Goal: Task Accomplishment & Management: Manage account settings

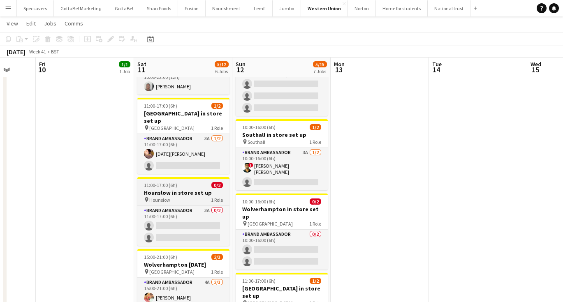
scroll to position [218, 0]
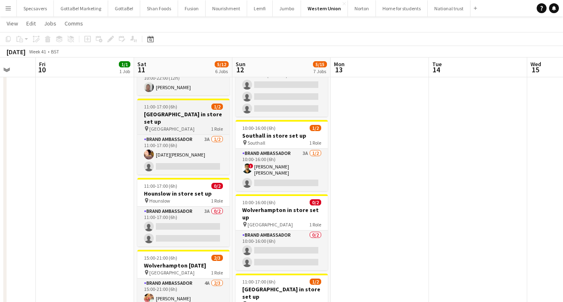
click at [190, 126] on div "pin Birmingham 1 Role" at bounding box center [183, 129] width 92 height 7
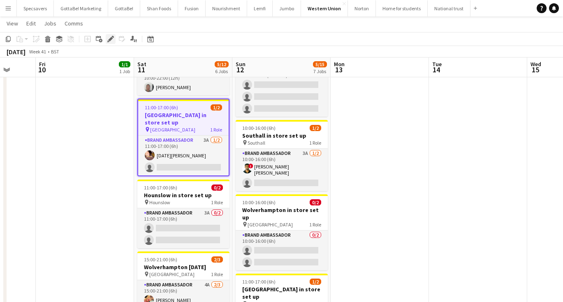
click at [111, 37] on icon "Edit" at bounding box center [110, 39] width 7 height 7
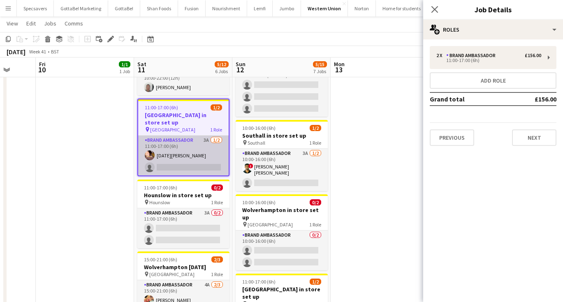
click at [189, 136] on app-card-role "Brand Ambassador 3A 1/2 11:00-17:00 (6h) Raja Ali single-neutral-actions" at bounding box center [183, 156] width 91 height 40
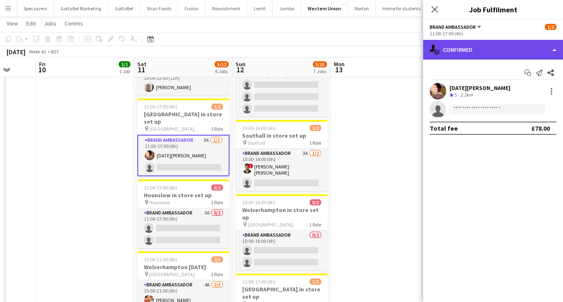
click at [532, 41] on div "single-neutral-actions-check-2 Confirmed" at bounding box center [493, 50] width 140 height 20
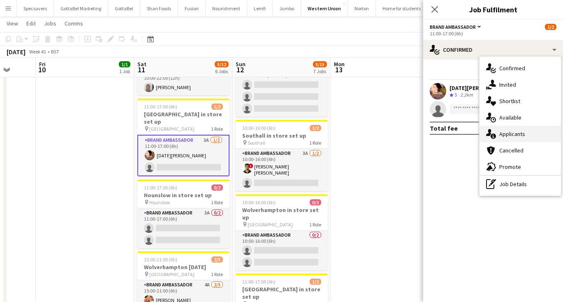
click at [524, 139] on div "single-neutral-actions-information Applicants" at bounding box center [520, 134] width 81 height 16
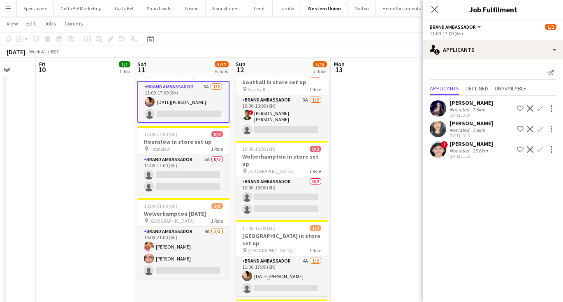
scroll to position [272, 0]
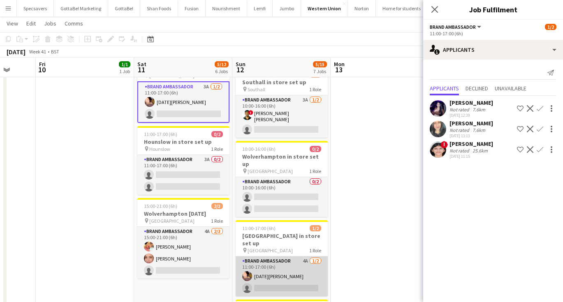
click at [294, 259] on app-card-role "Brand Ambassador 4A 1/2 11:00-17:00 (6h) Raja Ali single-neutral-actions" at bounding box center [282, 277] width 92 height 40
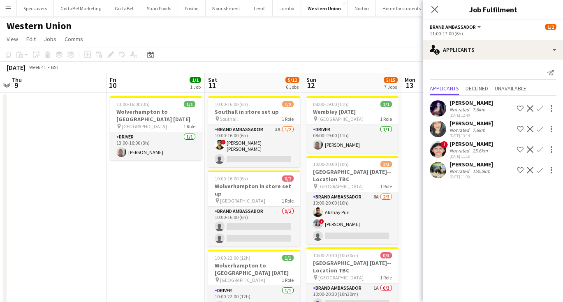
scroll to position [0, 0]
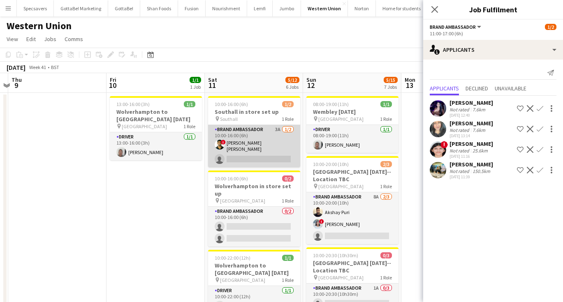
click at [270, 140] on app-card-role "Brand Ambassador 3A 1/2 10:00-16:00 (6h) ! smit patel single-neutral-actions" at bounding box center [254, 146] width 92 height 42
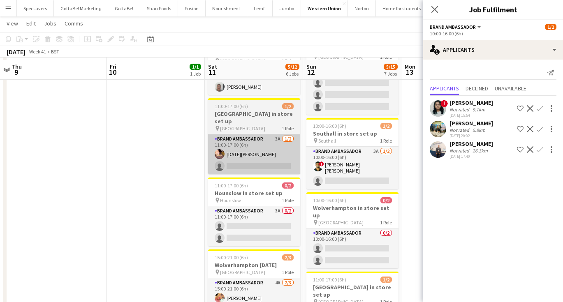
scroll to position [223, 0]
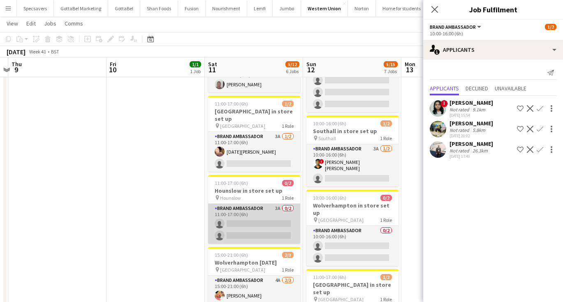
click at [250, 204] on app-card-role "Brand Ambassador 3A 0/2 11:00-17:00 (6h) single-neutral-actions single-neutral-…" at bounding box center [254, 224] width 92 height 40
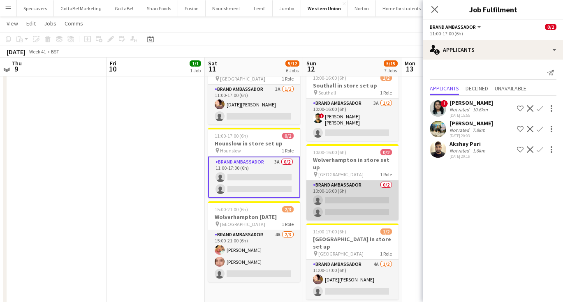
scroll to position [267, 0]
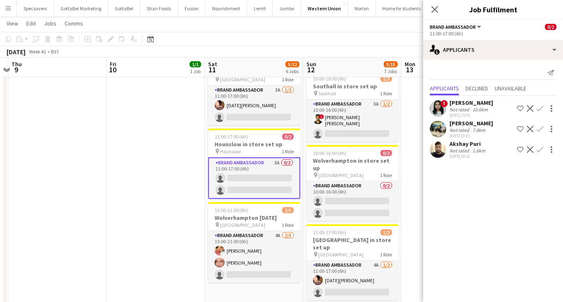
click at [6, 6] on app-icon "Menu" at bounding box center [8, 8] width 7 height 7
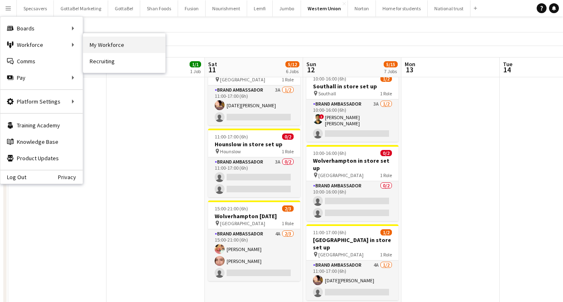
click at [116, 41] on link "My Workforce" at bounding box center [124, 45] width 82 height 16
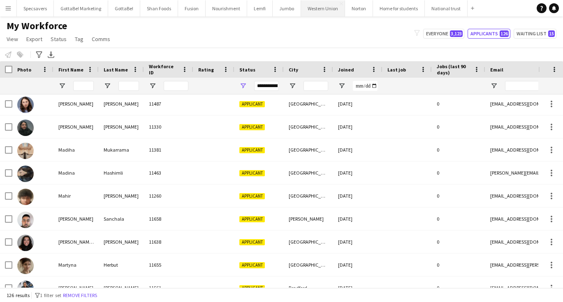
click at [309, 11] on button "Western Union Close" at bounding box center [323, 8] width 44 height 16
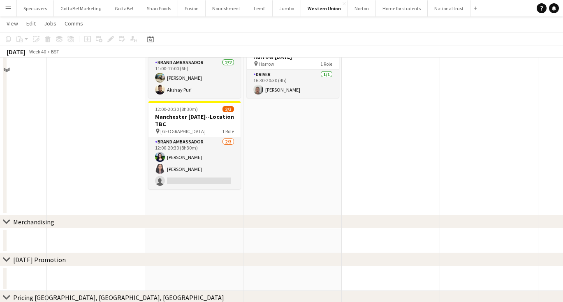
scroll to position [210, 0]
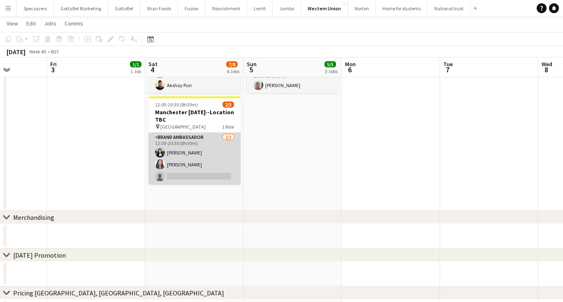
click at [200, 159] on app-card-role "Brand Ambassador 2/3 12:00-20:30 (8h30m) Medha Singh Deekshima Khanna single-ne…" at bounding box center [195, 159] width 92 height 52
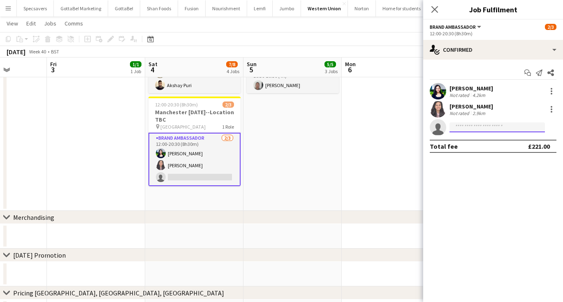
click at [474, 131] on input at bounding box center [497, 128] width 95 height 10
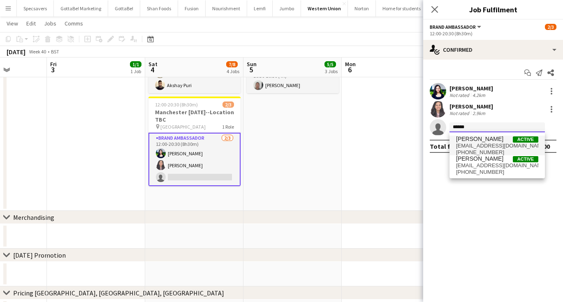
type input "******"
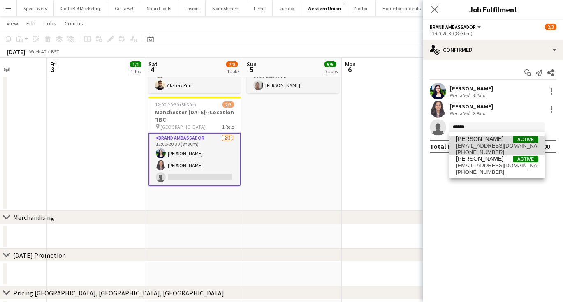
click at [481, 145] on span "nikhilfernandes2002@gmail.com" at bounding box center [497, 146] width 82 height 7
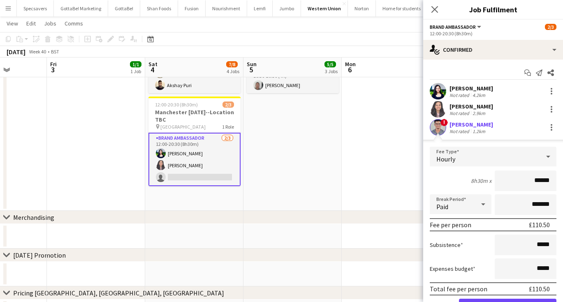
scroll to position [26, 0]
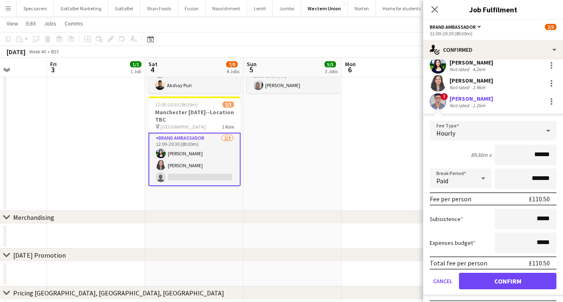
click at [489, 284] on button "Confirm" at bounding box center [508, 281] width 98 height 16
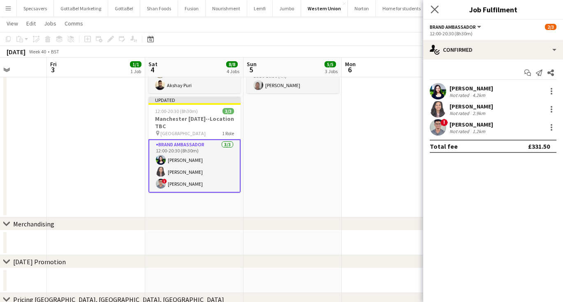
click at [434, 14] on app-icon "Close pop-in" at bounding box center [435, 10] width 12 height 12
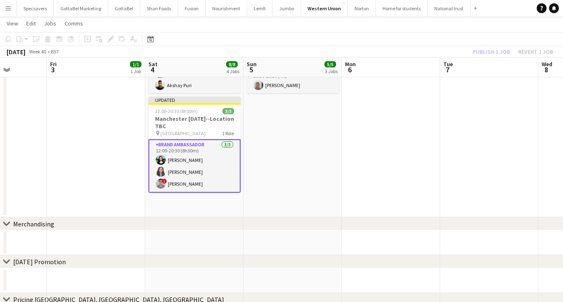
click at [309, 160] on app-date-cell "10:00-16:00 (6h) 2/2 Hayes in store set up pin Hayes 1 Role Brand Ambassador 2/…" at bounding box center [293, 50] width 98 height 336
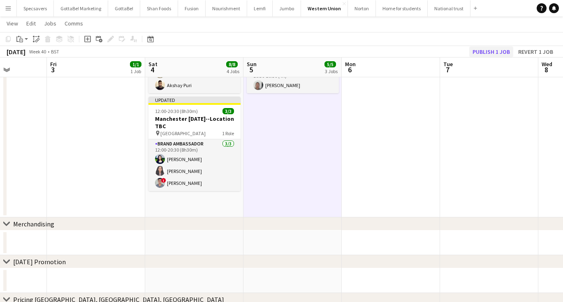
click at [486, 50] on button "Publish 1 job" at bounding box center [492, 52] width 44 height 11
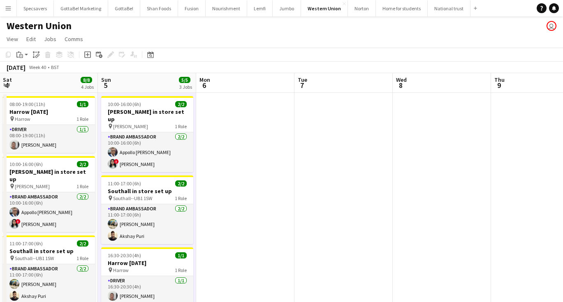
scroll to position [0, 198]
click at [6, 14] on button "Menu" at bounding box center [8, 8] width 16 height 16
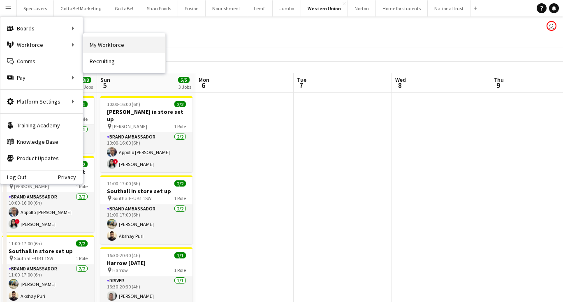
click at [111, 44] on link "My Workforce" at bounding box center [124, 45] width 82 height 16
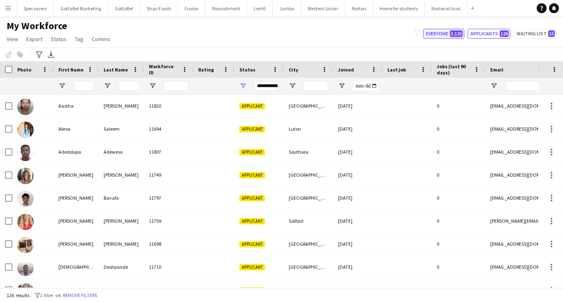
click at [445, 35] on button "Everyone 3,123" at bounding box center [443, 34] width 41 height 10
type input "**********"
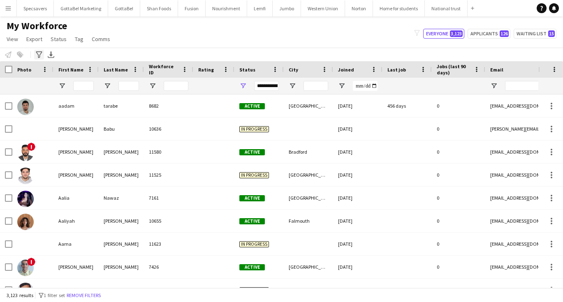
click at [40, 51] on icon "Advanced filters" at bounding box center [39, 54] width 7 height 7
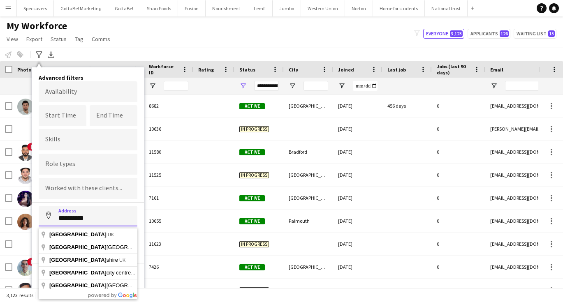
type input "**********"
click at [49, 217] on button "Address" at bounding box center [49, 216] width 20 height 20
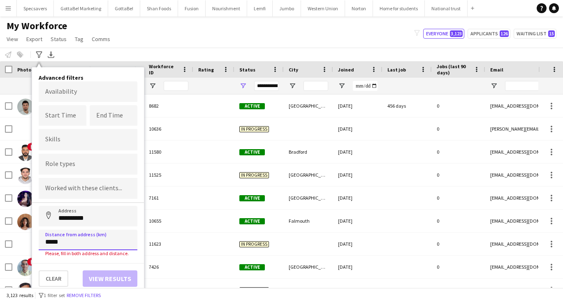
type input "*****"
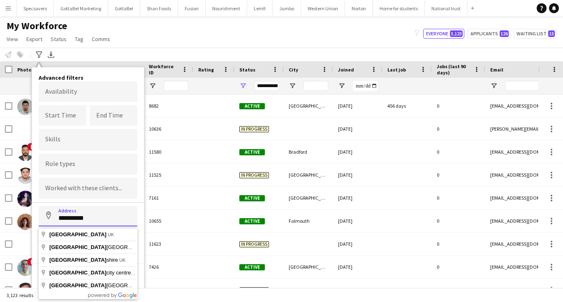
click at [84, 222] on input "**********" at bounding box center [88, 216] width 99 height 21
type input "**********"
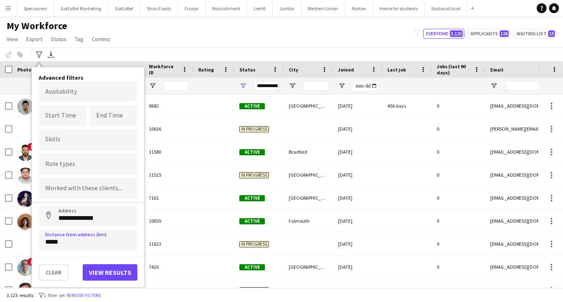
click at [98, 269] on button "View results" at bounding box center [110, 273] width 55 height 16
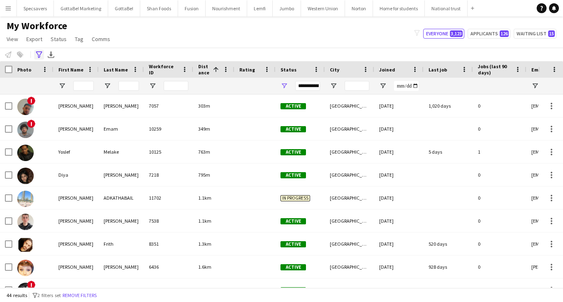
click at [39, 54] on icon "Advanced filters" at bounding box center [39, 54] width 7 height 7
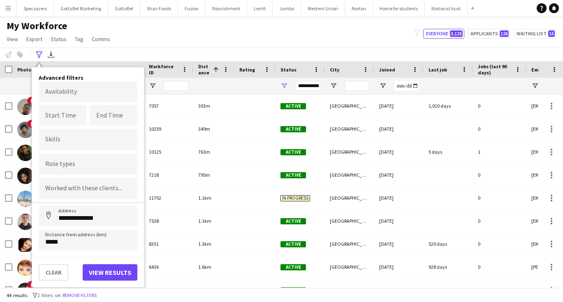
click at [186, 40] on div "My Workforce View Views Default view New view Update view Delete view Edit name…" at bounding box center [281, 34] width 563 height 28
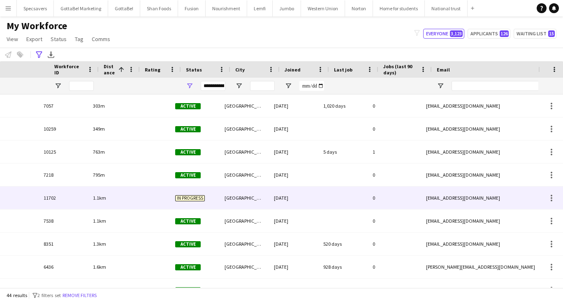
scroll to position [0, 309]
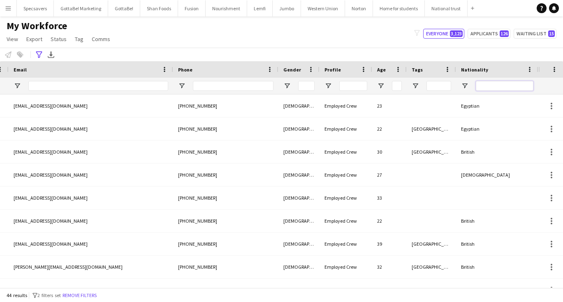
click at [506, 82] on input "Nationality Filter Input" at bounding box center [505, 86] width 58 height 10
click at [12, 39] on span "View" at bounding box center [13, 38] width 12 height 7
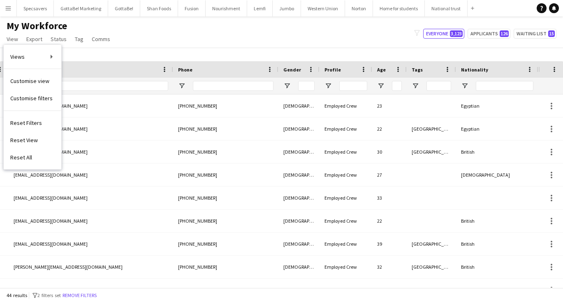
click at [123, 52] on div "**********" at bounding box center [281, 55] width 563 height 14
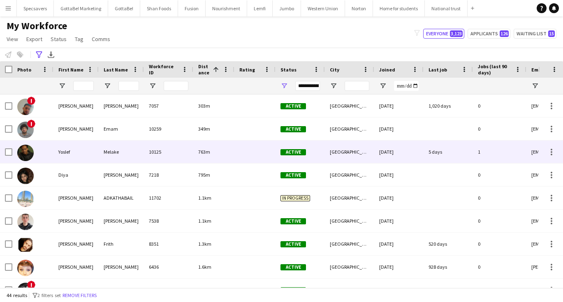
click at [147, 158] on div "10125" at bounding box center [168, 152] width 49 height 23
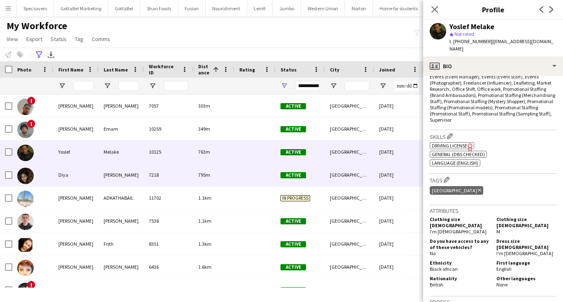
click at [95, 177] on div "Diya" at bounding box center [75, 175] width 45 height 23
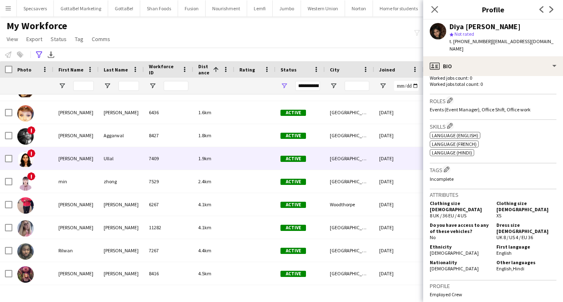
click at [227, 165] on div "1.9km" at bounding box center [213, 158] width 41 height 23
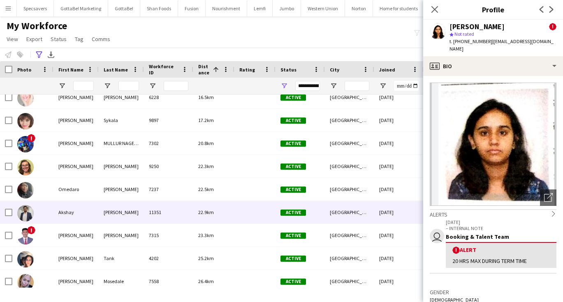
click at [310, 219] on div "Active" at bounding box center [300, 212] width 49 height 23
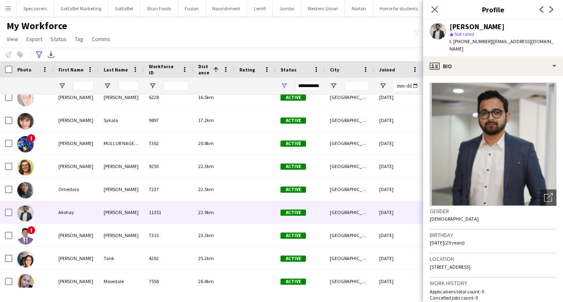
click at [247, 43] on div "My Workforce View Views Default view New view Update view Delete view Edit name…" at bounding box center [281, 34] width 563 height 28
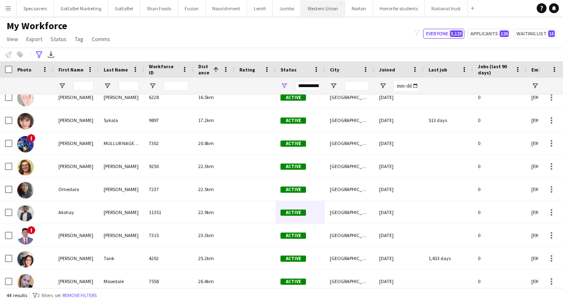
click at [319, 14] on button "Western Union Close" at bounding box center [323, 8] width 44 height 16
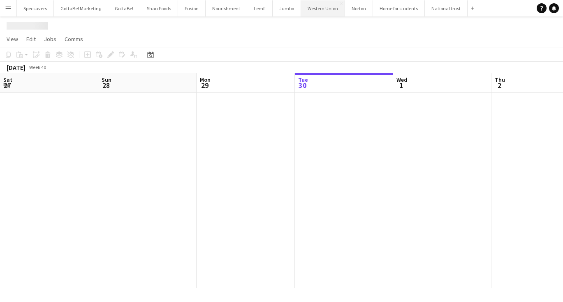
scroll to position [0, 197]
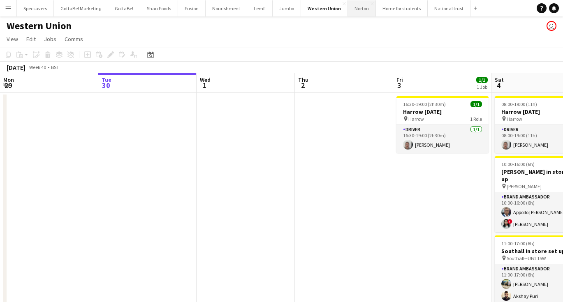
click at [358, 10] on button "Norton Close" at bounding box center [362, 8] width 28 height 16
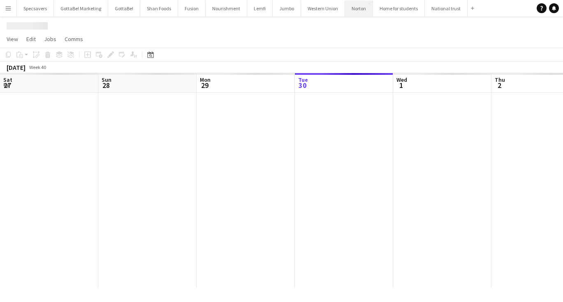
scroll to position [0, 197]
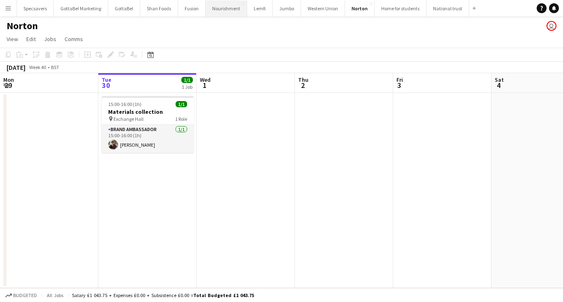
click at [215, 2] on button "Nourishment Close" at bounding box center [227, 8] width 42 height 16
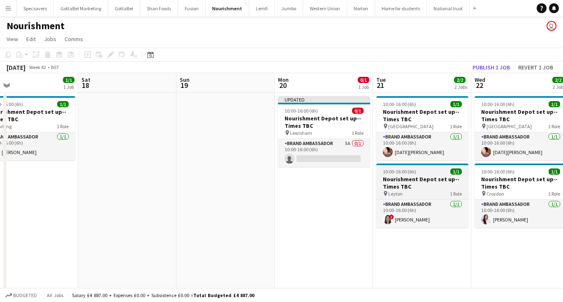
scroll to position [0, 285]
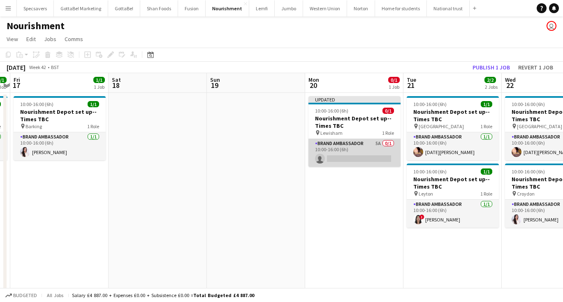
click at [346, 160] on app-card-role "Brand Ambassador 5A 0/1 10:00-16:00 (6h) single-neutral-actions" at bounding box center [355, 153] width 92 height 28
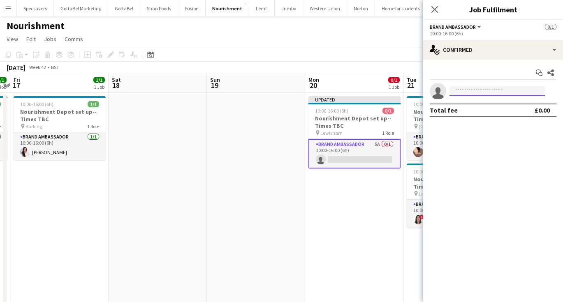
click at [480, 91] on input at bounding box center [497, 91] width 95 height 10
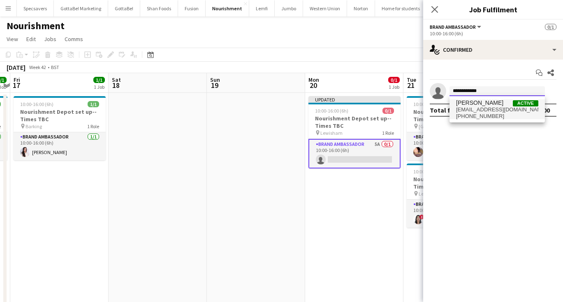
type input "**********"
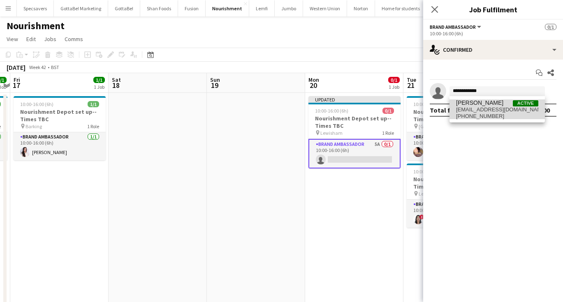
click at [467, 108] on span "londonviki@hotmail.com" at bounding box center [497, 110] width 82 height 7
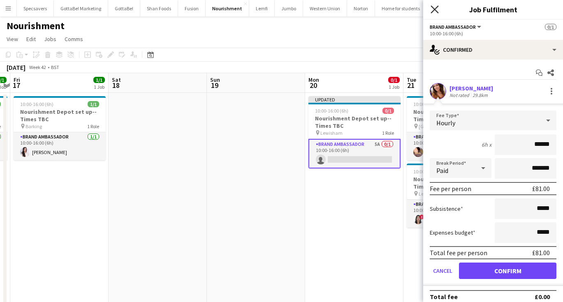
click at [434, 9] on icon "Close pop-in" at bounding box center [435, 9] width 8 height 8
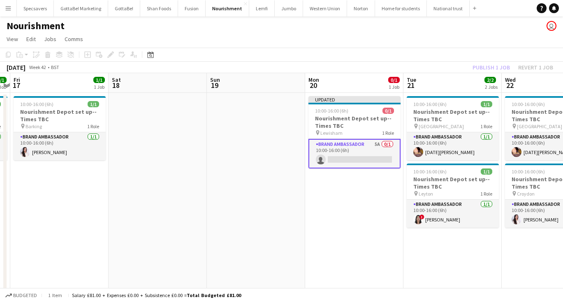
click at [341, 209] on app-date-cell "Updated 10:00-16:00 (6h) 0/1 Nourishment Depot set up--Times TBC pin Lewisham 1…" at bounding box center [354, 203] width 98 height 221
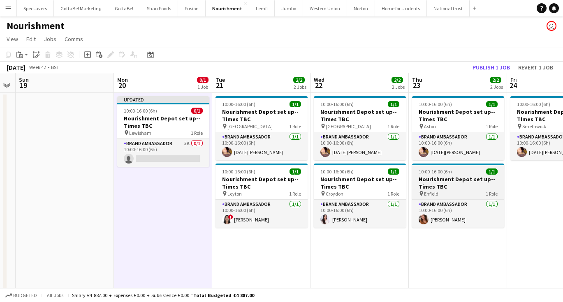
scroll to position [0, 288]
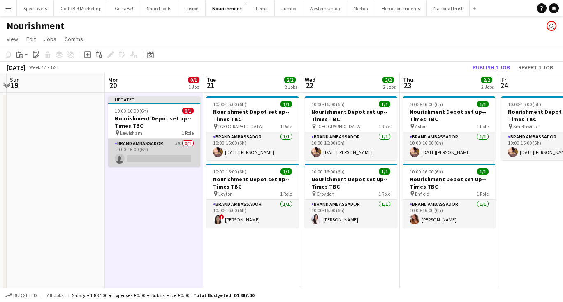
click at [148, 156] on app-card-role "Brand Ambassador 5A 0/1 10:00-16:00 (6h) single-neutral-actions" at bounding box center [154, 153] width 92 height 28
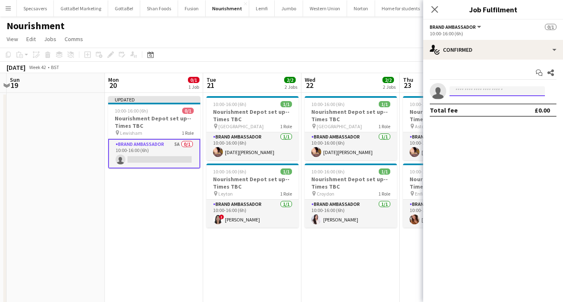
click at [493, 91] on input at bounding box center [497, 91] width 95 height 10
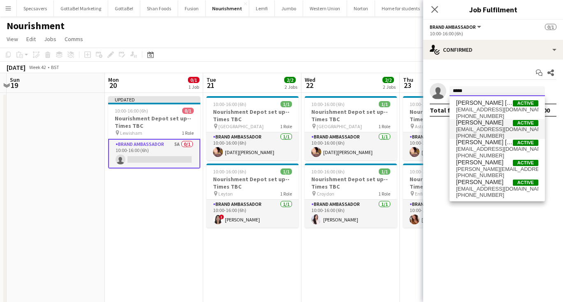
type input "*****"
click at [494, 127] on span "nafichamundi@yahoo.com" at bounding box center [497, 129] width 82 height 7
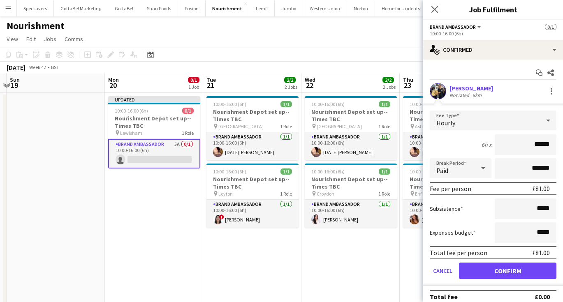
click at [506, 270] on button "Confirm" at bounding box center [508, 271] width 98 height 16
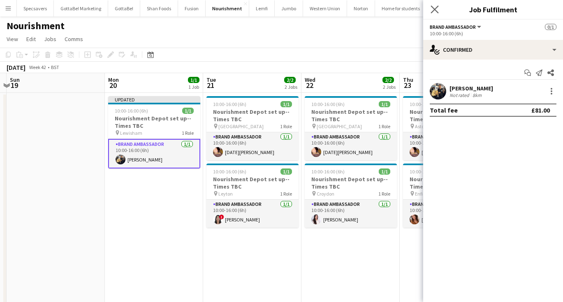
click at [431, 7] on app-icon "Close pop-in" at bounding box center [435, 10] width 12 height 12
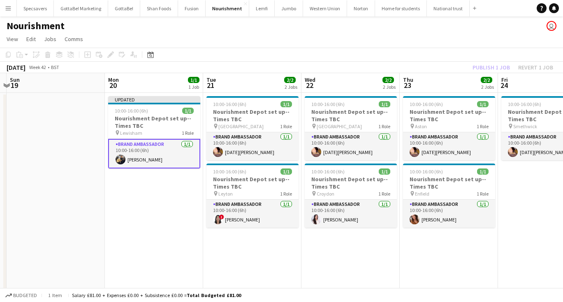
click at [539, 185] on app-date-cell "10:00-16:00 (6h) 1/1 Nourishment Depot set up--Times TBC pin Smethwick 1 Role B…" at bounding box center [547, 203] width 98 height 221
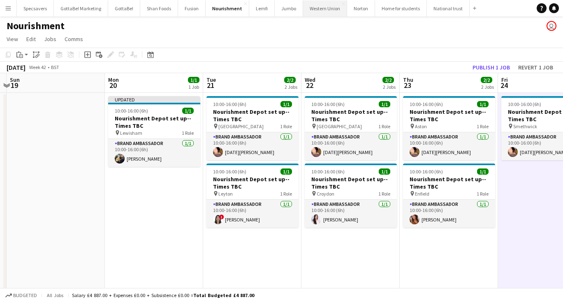
click at [320, 12] on button "Western Union Close" at bounding box center [325, 8] width 44 height 16
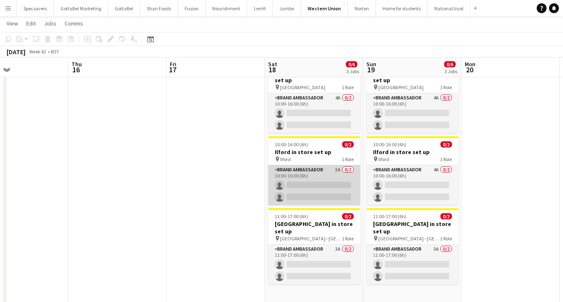
scroll to position [0, 262]
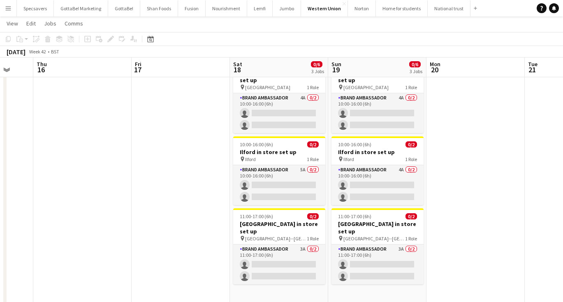
click at [12, 9] on button "Menu" at bounding box center [8, 8] width 16 height 16
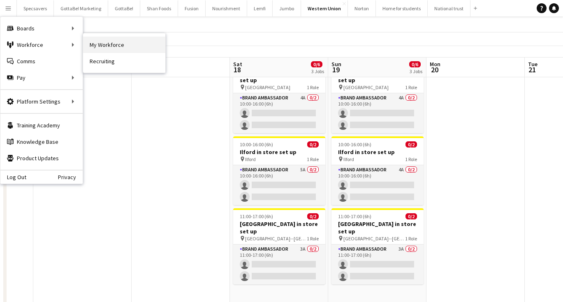
click at [105, 45] on link "My Workforce" at bounding box center [124, 45] width 82 height 16
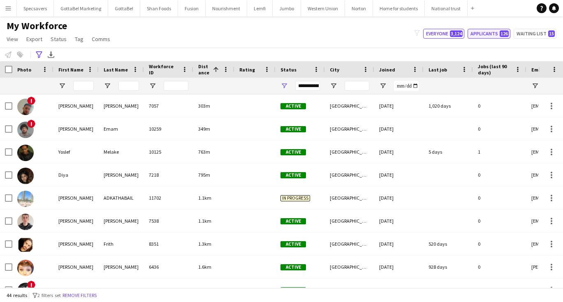
click at [491, 33] on button "Applicants 126" at bounding box center [489, 34] width 43 height 10
type input "**********"
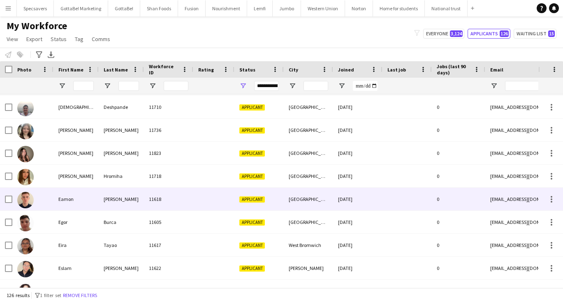
scroll to position [160, 0]
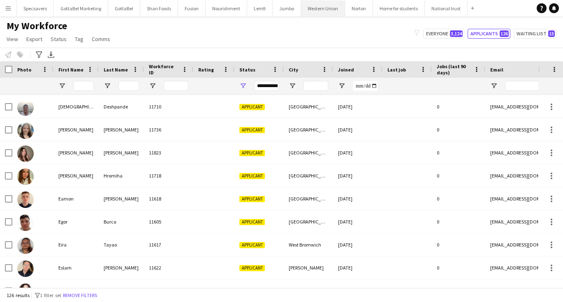
click at [319, 9] on button "Western Union Close" at bounding box center [323, 8] width 44 height 16
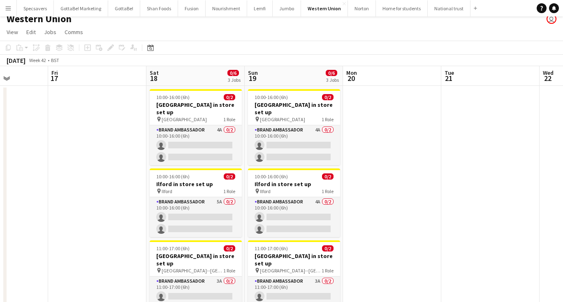
scroll to position [6, 0]
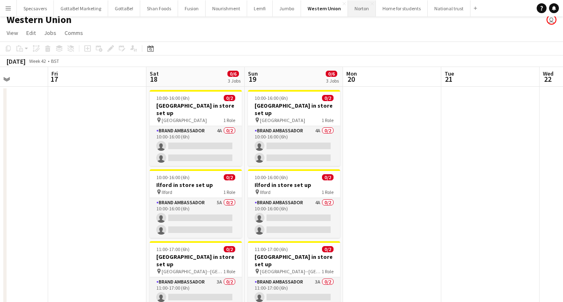
click at [353, 9] on button "Norton Close" at bounding box center [362, 8] width 28 height 16
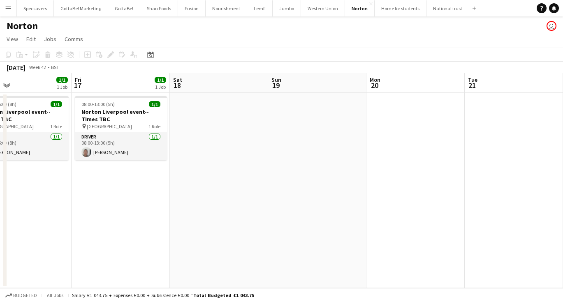
scroll to position [0, 322]
click at [328, 15] on button "Western Union Close" at bounding box center [323, 8] width 44 height 16
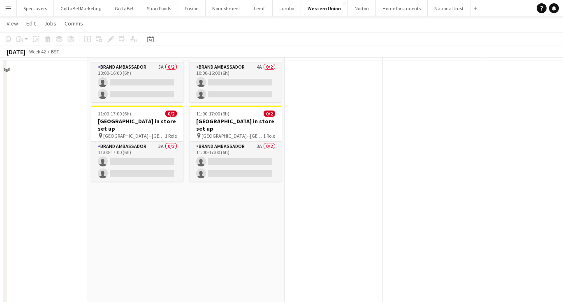
scroll to position [124, 0]
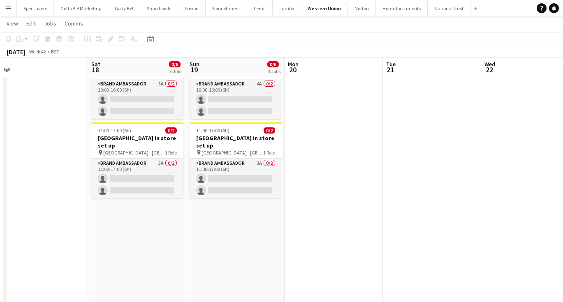
click at [118, 229] on app-date-cell "10:00-16:00 (6h) 0/2 Birmingham in store set up pin Birmingham 1 Role Brand Amb…" at bounding box center [137, 258] width 98 height 581
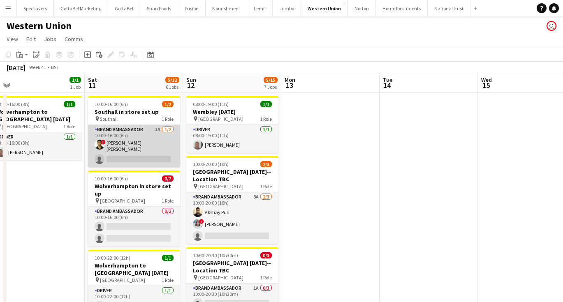
scroll to position [0, 189]
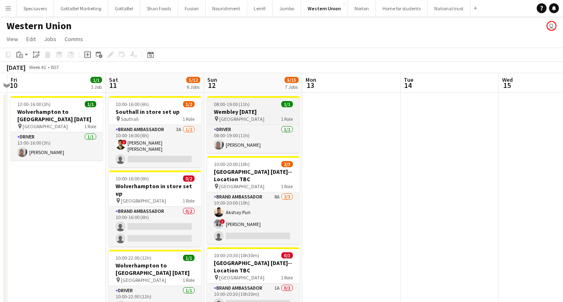
click at [241, 110] on h3 "Wembley [DATE]" at bounding box center [253, 111] width 92 height 7
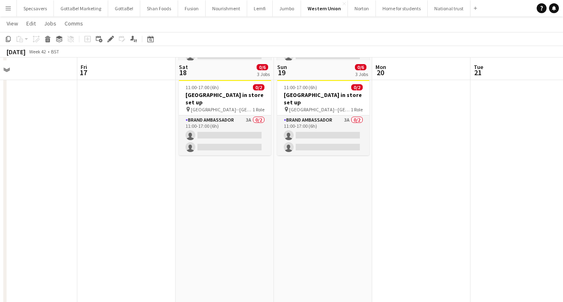
scroll to position [170, 0]
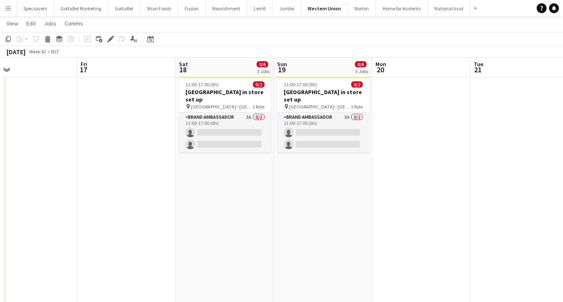
click at [208, 174] on app-date-cell "10:00-16:00 (6h) 0/2 Birmingham in store set up pin Birmingham 1 Role Brand Amb…" at bounding box center [225, 212] width 98 height 581
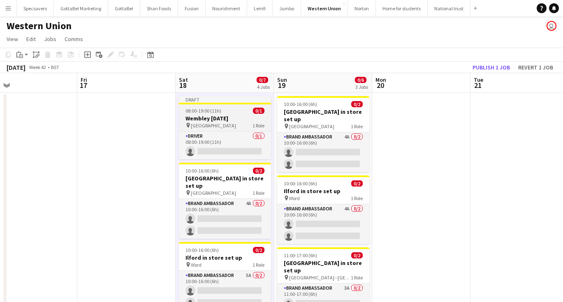
scroll to position [0, 0]
click at [222, 127] on div "pin Wembley 1 Role" at bounding box center [225, 125] width 92 height 7
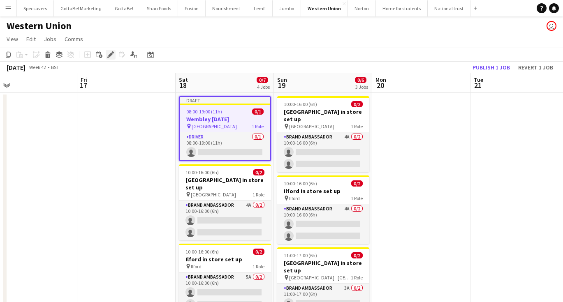
click at [110, 56] on icon at bounding box center [110, 55] width 5 height 5
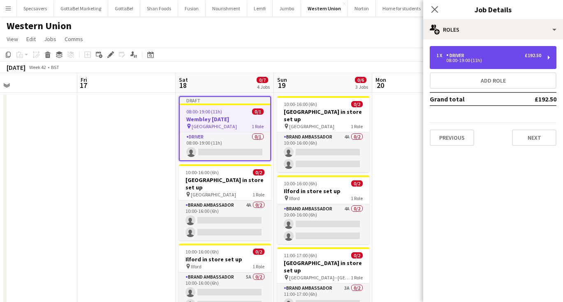
click at [501, 59] on div "08:00-19:00 (11h)" at bounding box center [489, 60] width 105 height 4
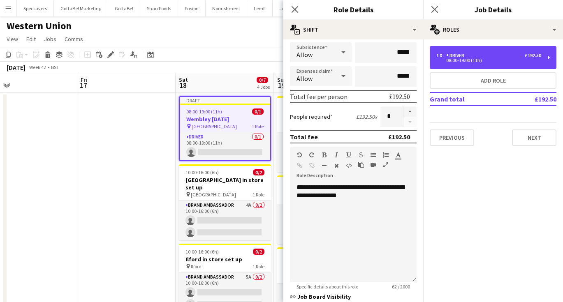
scroll to position [190, 0]
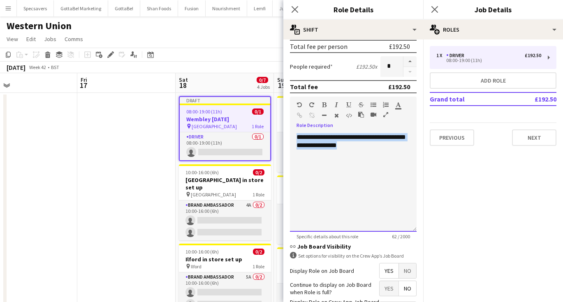
drag, startPoint x: 357, startPoint y: 149, endPoint x: 293, endPoint y: 137, distance: 65.8
click at [293, 137] on div "**********" at bounding box center [353, 182] width 127 height 99
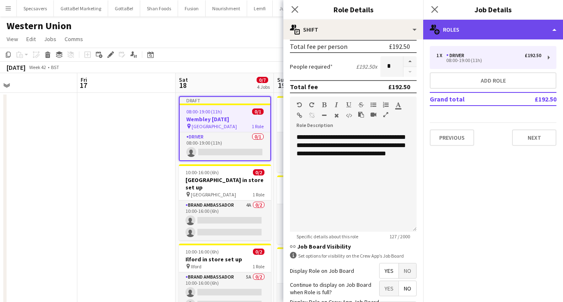
click at [466, 30] on div "multiple-users-add Roles" at bounding box center [493, 30] width 140 height 20
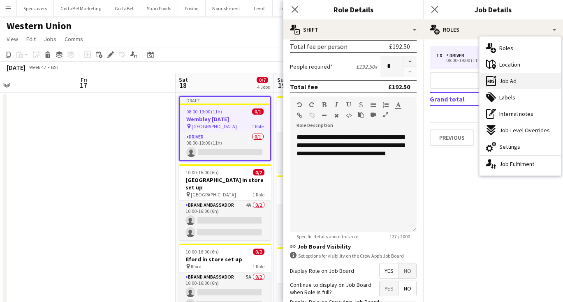
click at [506, 84] on span "Job Ad" at bounding box center [508, 80] width 17 height 7
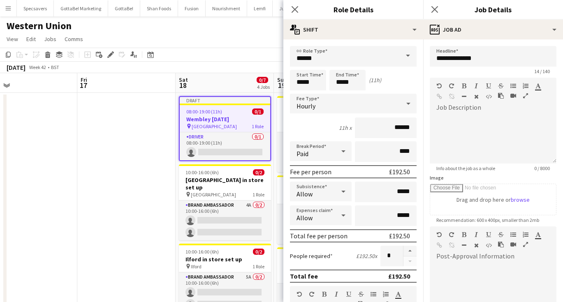
scroll to position [0, 0]
drag, startPoint x: 312, startPoint y: 82, endPoint x: 295, endPoint y: 81, distance: 16.9
click at [295, 81] on input "*****" at bounding box center [308, 80] width 36 height 21
type input "*****"
drag, startPoint x: 352, startPoint y: 81, endPoint x: 336, endPoint y: 81, distance: 16.5
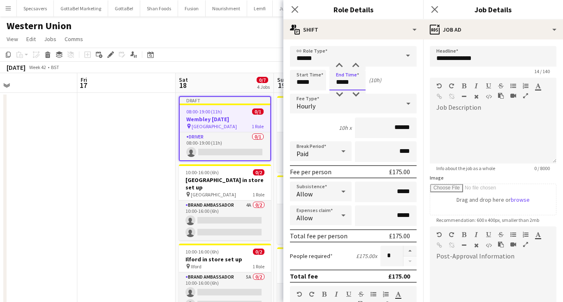
click at [336, 81] on input "*****" at bounding box center [348, 80] width 36 height 21
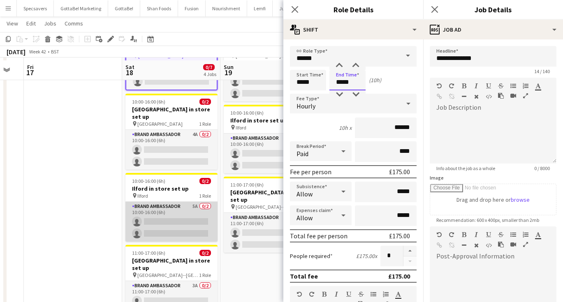
scroll to position [73, 0]
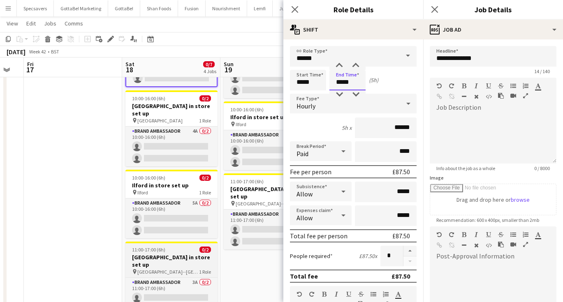
type input "*****"
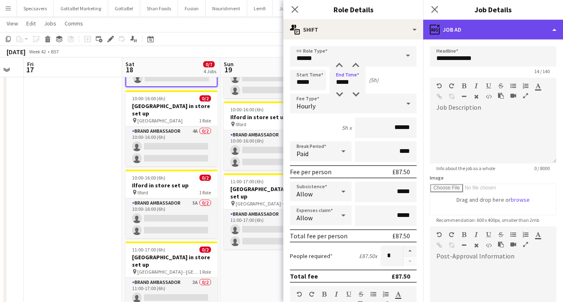
click at [458, 28] on div "ads-window Job Ad" at bounding box center [493, 30] width 140 height 20
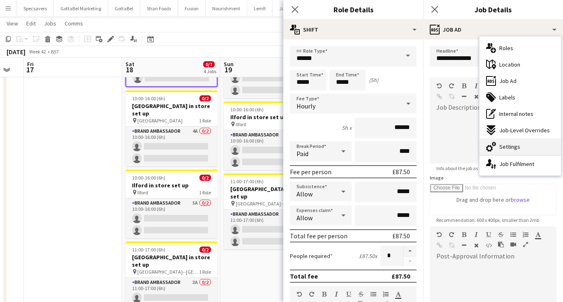
click at [500, 147] on span "Settings" at bounding box center [510, 146] width 21 height 7
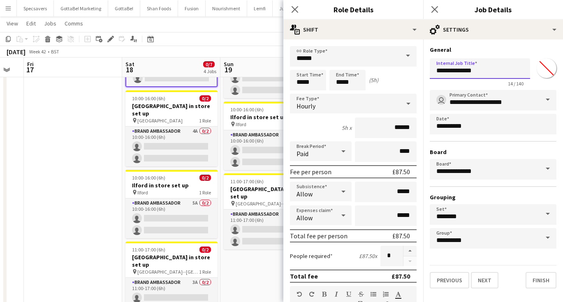
click at [483, 69] on input "**********" at bounding box center [480, 68] width 100 height 21
drag, startPoint x: 481, startPoint y: 72, endPoint x: 431, endPoint y: 69, distance: 49.9
click at [431, 69] on input "**********" at bounding box center [480, 68] width 100 height 21
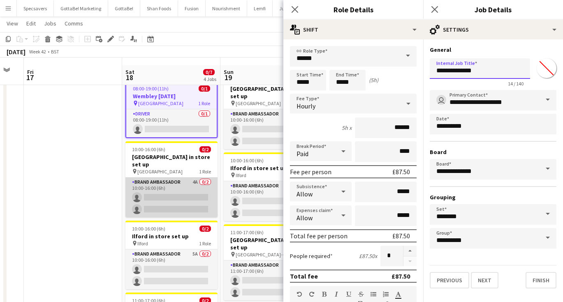
scroll to position [13, 0]
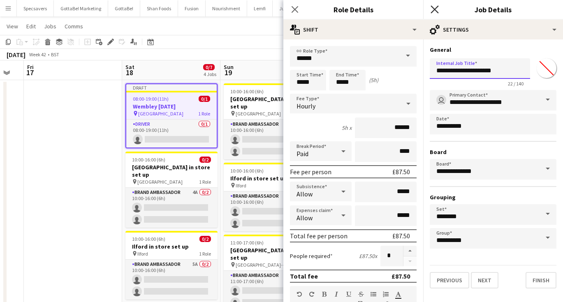
type input "**********"
click at [437, 10] on icon "Close pop-in" at bounding box center [435, 9] width 8 height 8
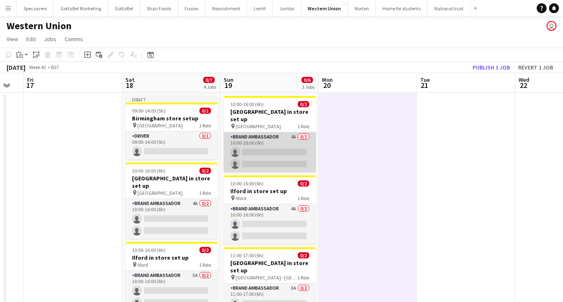
scroll to position [0, 0]
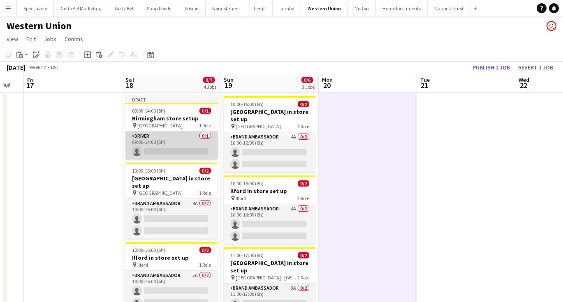
click at [176, 147] on app-card-role "Driver 0/1 09:00-14:00 (5h) single-neutral-actions" at bounding box center [172, 146] width 92 height 28
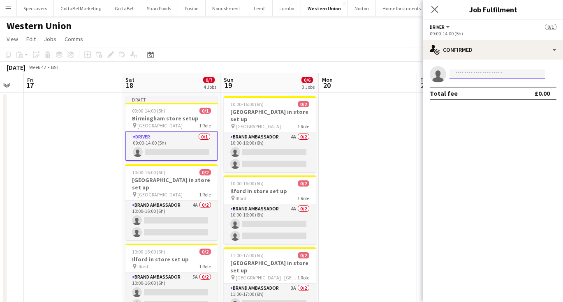
click at [457, 73] on input at bounding box center [497, 75] width 95 height 10
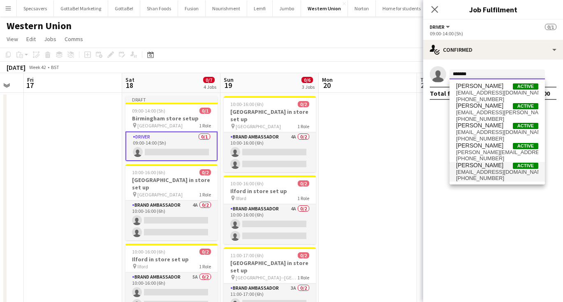
type input "*******"
click at [496, 169] on span "mbekf@btinternet.com" at bounding box center [497, 172] width 82 height 7
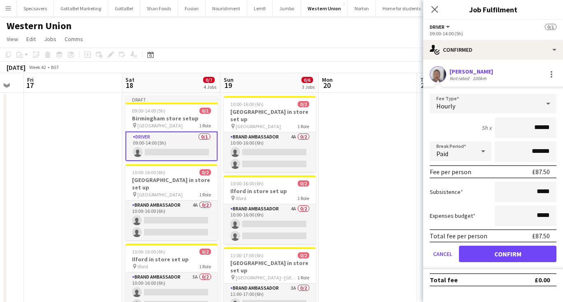
click at [492, 251] on button "Confirm" at bounding box center [508, 254] width 98 height 16
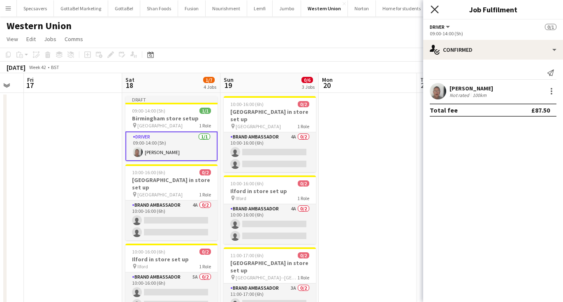
click at [435, 12] on icon "Close pop-in" at bounding box center [435, 9] width 8 height 8
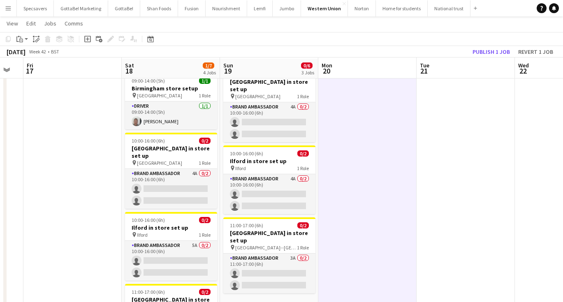
scroll to position [28, 0]
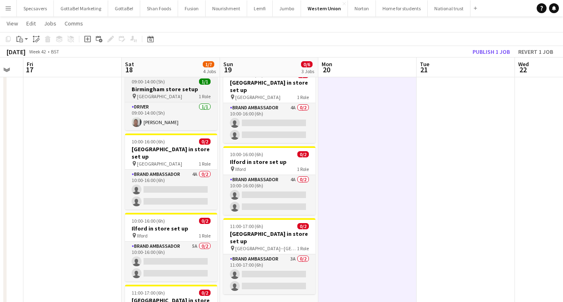
click at [167, 94] on div "pin Wembley 1 Role" at bounding box center [171, 96] width 92 height 7
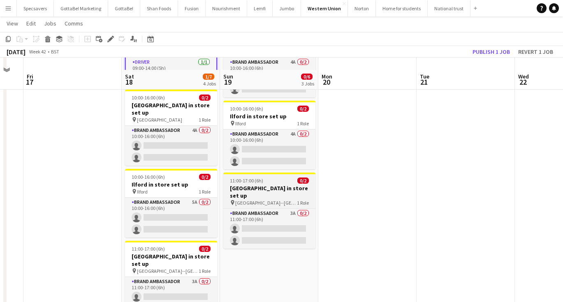
scroll to position [86, 0]
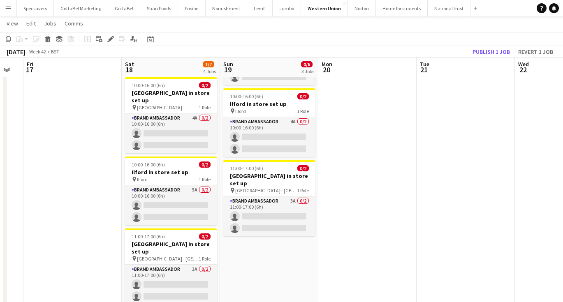
click at [260, 233] on app-date-cell "10:00-16:00 (6h) 0/2 Birmingham in store set up pin Birmingham 1 Role Brand Amb…" at bounding box center [269, 296] width 98 height 581
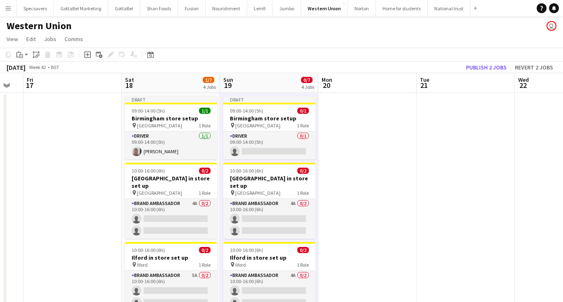
scroll to position [0, 0]
click at [246, 116] on h3 "Birmingham store setup" at bounding box center [269, 118] width 92 height 7
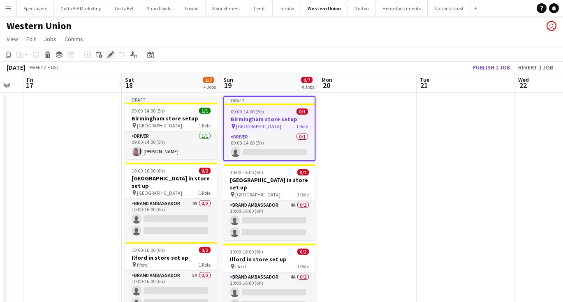
click at [109, 56] on icon at bounding box center [110, 55] width 5 height 5
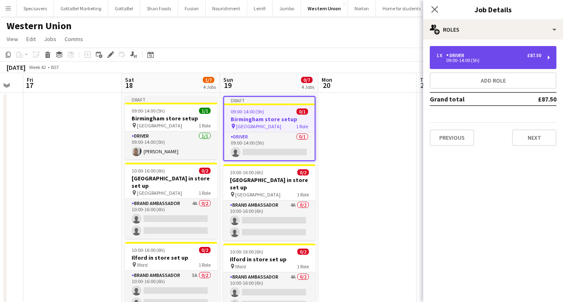
click at [494, 55] on div "1 x Driver £87.50" at bounding box center [489, 56] width 105 height 6
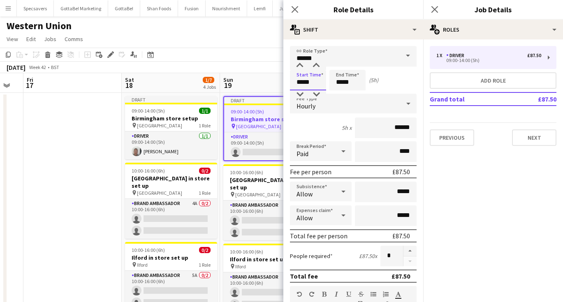
click at [316, 84] on input "*****" at bounding box center [308, 80] width 36 height 21
drag, startPoint x: 313, startPoint y: 83, endPoint x: 295, endPoint y: 85, distance: 18.2
click at [295, 85] on input "*****" at bounding box center [308, 80] width 36 height 21
type input "*****"
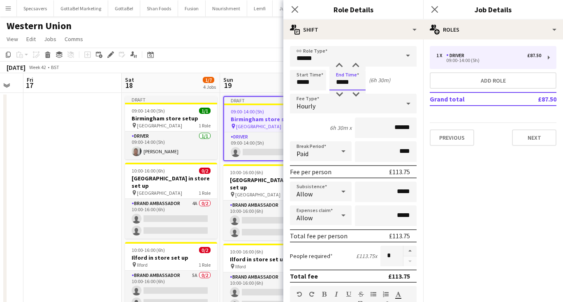
type input "*****"
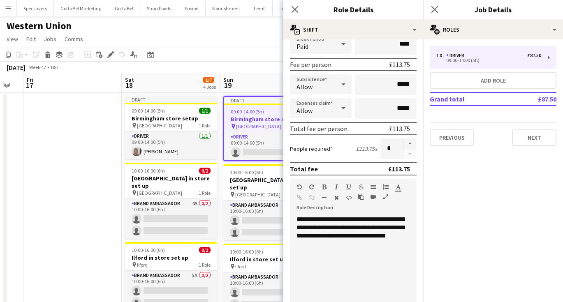
scroll to position [198, 0]
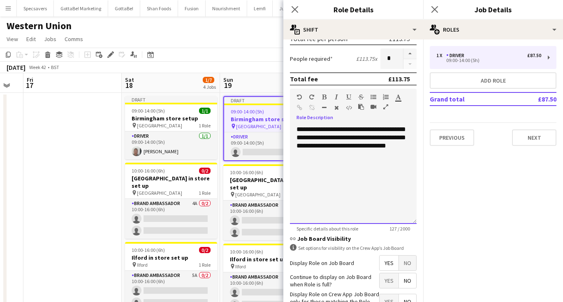
click at [320, 152] on div "**********" at bounding box center [353, 175] width 127 height 99
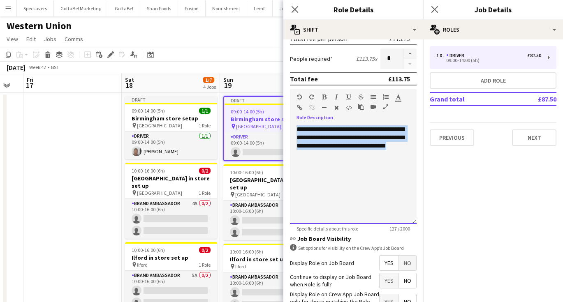
drag, startPoint x: 312, startPoint y: 153, endPoint x: 283, endPoint y: 128, distance: 38.5
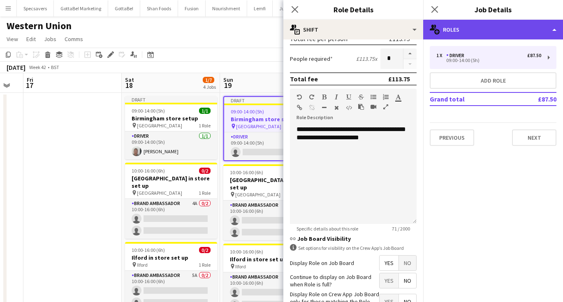
click at [488, 32] on div "multiple-users-add Roles" at bounding box center [493, 30] width 140 height 20
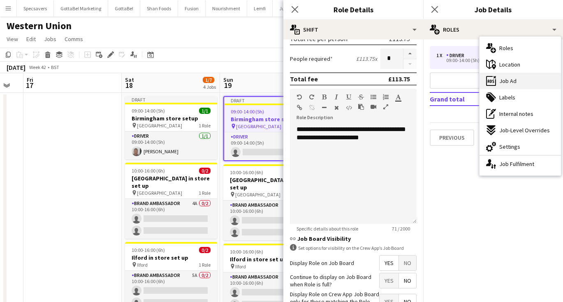
click at [504, 82] on span "Job Ad" at bounding box center [508, 80] width 17 height 7
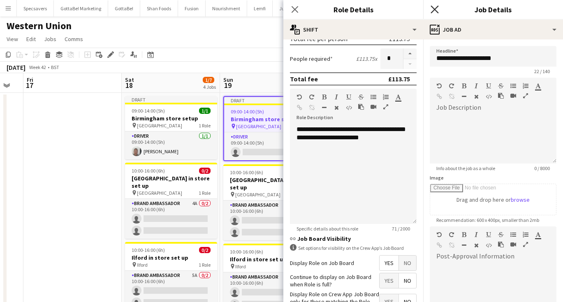
click at [434, 9] on icon "Close pop-in" at bounding box center [435, 9] width 8 height 8
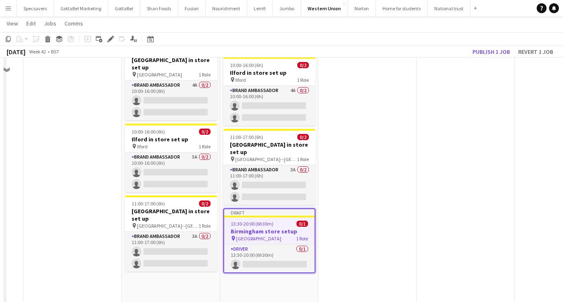
scroll to position [169, 0]
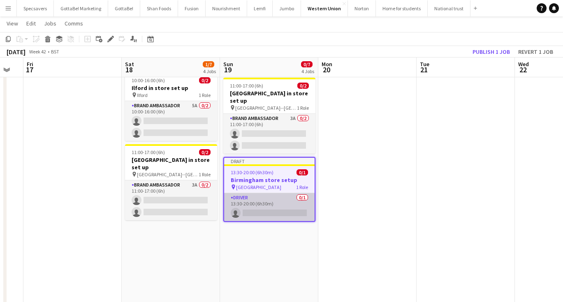
click at [273, 197] on app-card-role "Driver 0/1 13:30-20:00 (6h30m) single-neutral-actions" at bounding box center [269, 207] width 91 height 28
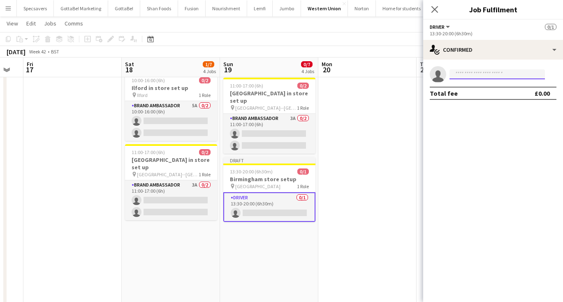
click at [468, 77] on input at bounding box center [497, 75] width 95 height 10
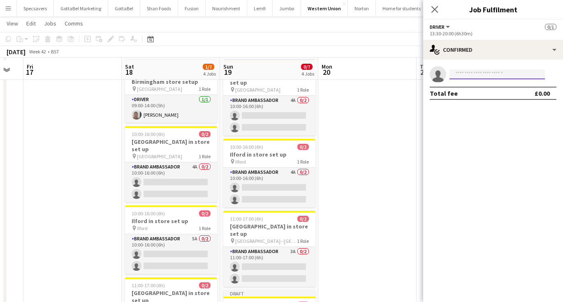
scroll to position [34, 0]
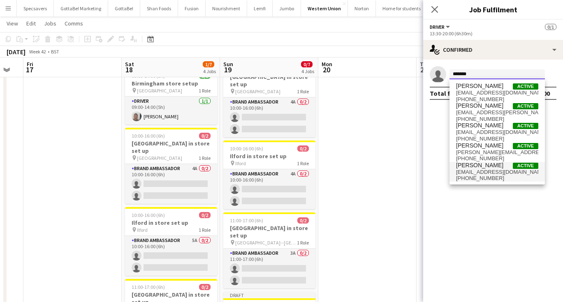
type input "*******"
click at [494, 169] on span "mbekf@btinternet.com" at bounding box center [497, 172] width 82 height 7
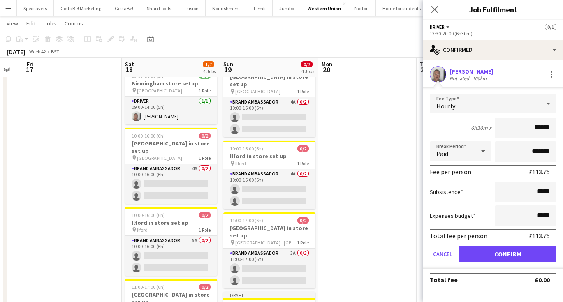
click at [513, 259] on button "Confirm" at bounding box center [508, 254] width 98 height 16
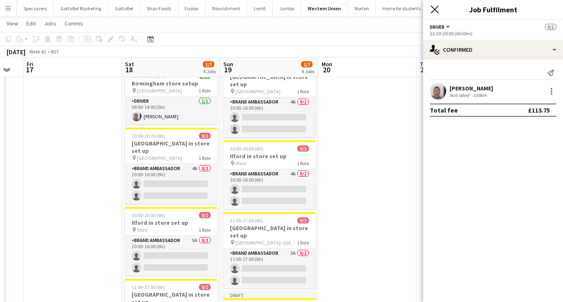
click at [434, 10] on icon at bounding box center [435, 9] width 8 height 8
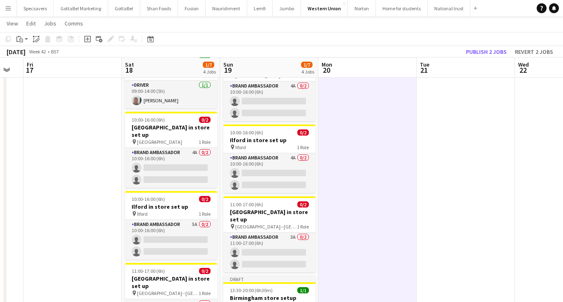
scroll to position [50, 0]
click at [488, 49] on button "Publish 2 jobs" at bounding box center [486, 52] width 47 height 11
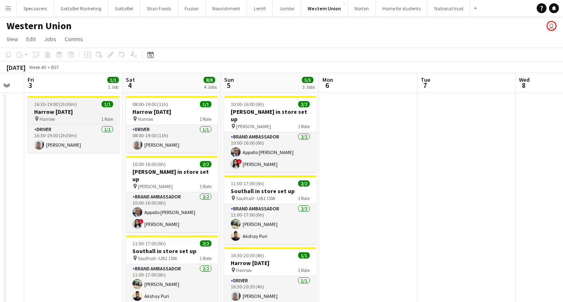
scroll to position [0, 0]
click at [62, 111] on h3 "Harrow [DATE]" at bounding box center [74, 111] width 92 height 7
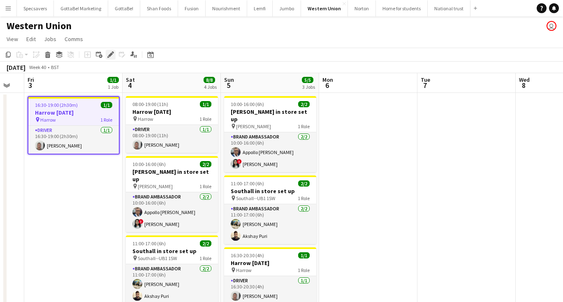
click at [109, 56] on icon at bounding box center [110, 55] width 5 height 5
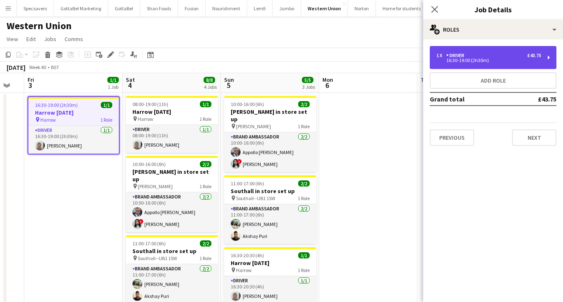
click at [480, 53] on div "1 x Driver £43.75" at bounding box center [489, 56] width 105 height 6
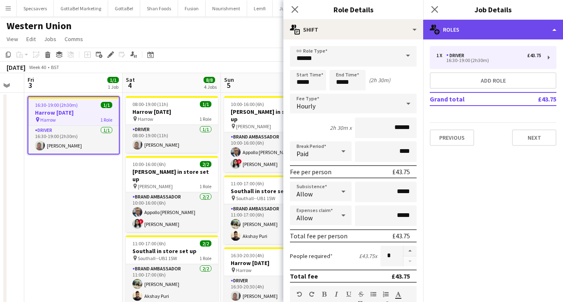
click at [476, 28] on div "multiple-users-add Roles" at bounding box center [493, 30] width 140 height 20
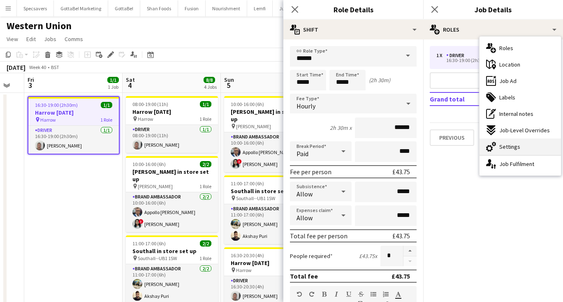
click at [502, 144] on span "Settings" at bounding box center [510, 146] width 21 height 7
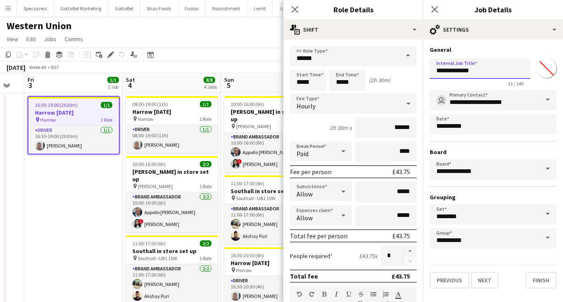
drag, startPoint x: 478, startPoint y: 70, endPoint x: 423, endPoint y: 71, distance: 54.3
click at [423, 71] on form "**********" at bounding box center [493, 167] width 140 height 243
type input "**********"
click at [434, 7] on icon "Close pop-in" at bounding box center [435, 9] width 8 height 8
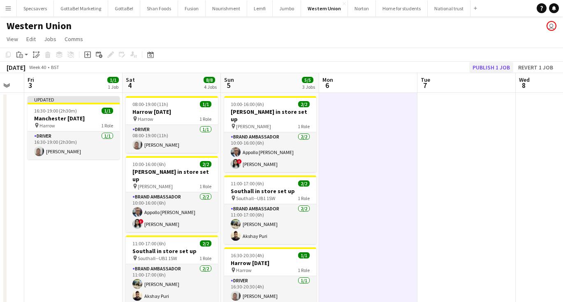
click at [493, 64] on button "Publish 1 job" at bounding box center [492, 67] width 44 height 11
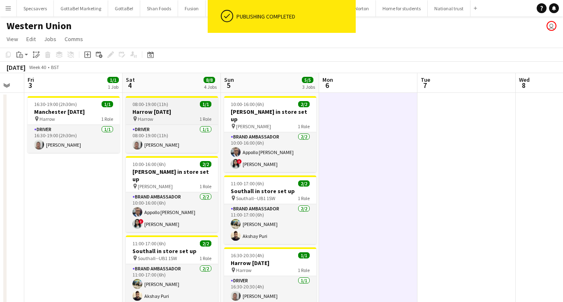
click at [184, 111] on h3 "Harrow [DATE]" at bounding box center [172, 111] width 92 height 7
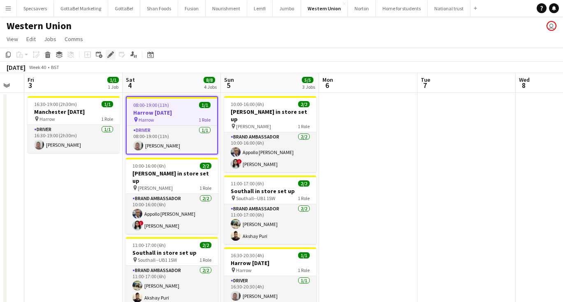
click at [110, 56] on icon at bounding box center [110, 55] width 5 height 5
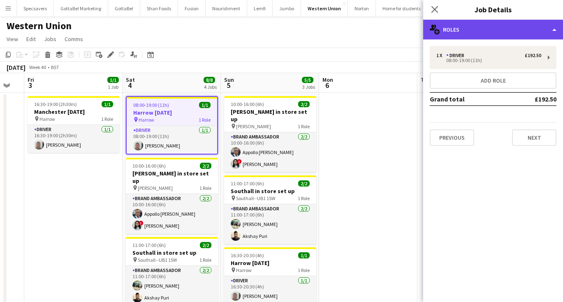
click at [512, 27] on div "multiple-users-add Roles" at bounding box center [493, 30] width 140 height 20
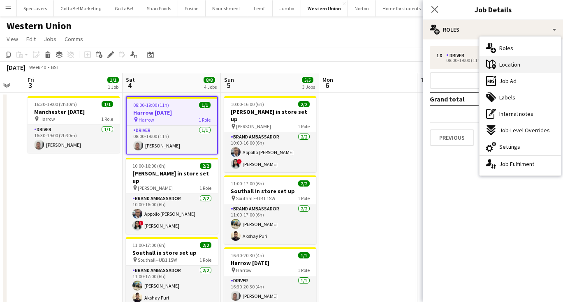
click at [511, 67] on span "Location" at bounding box center [510, 64] width 21 height 7
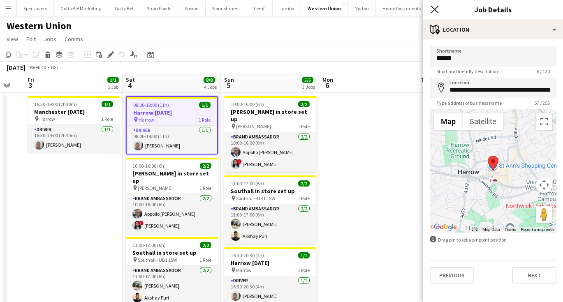
click at [434, 8] on icon at bounding box center [435, 9] width 8 height 8
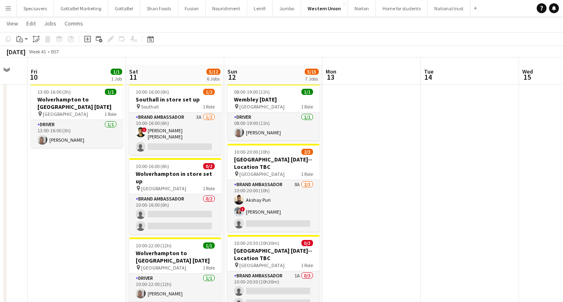
scroll to position [21, 0]
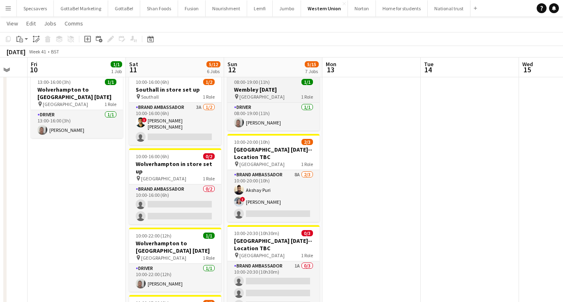
click at [291, 89] on h3 "Wembley [DATE]" at bounding box center [274, 89] width 92 height 7
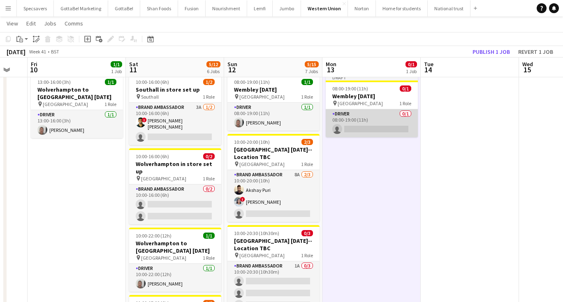
click at [360, 123] on app-card-role "Driver 0/1 08:00-19:00 (11h) single-neutral-actions" at bounding box center [372, 123] width 92 height 28
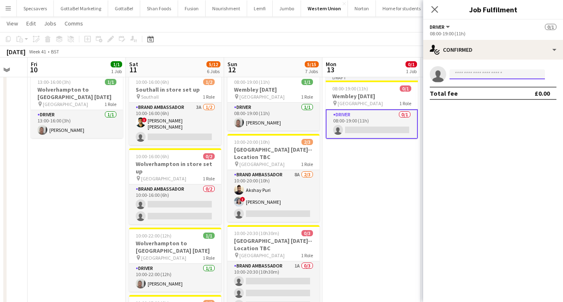
click at [462, 76] on input at bounding box center [497, 75] width 95 height 10
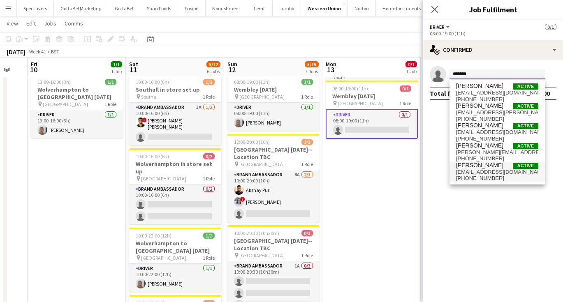
type input "*******"
click at [492, 166] on span "[PERSON_NAME]" at bounding box center [479, 165] width 47 height 7
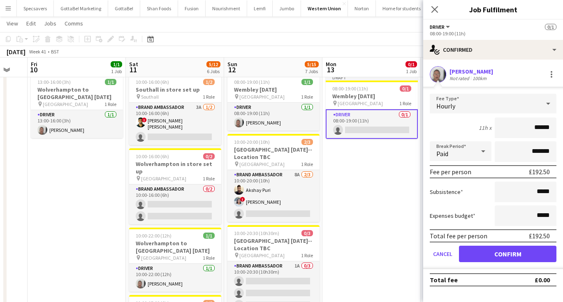
click at [513, 255] on button "Confirm" at bounding box center [508, 254] width 98 height 16
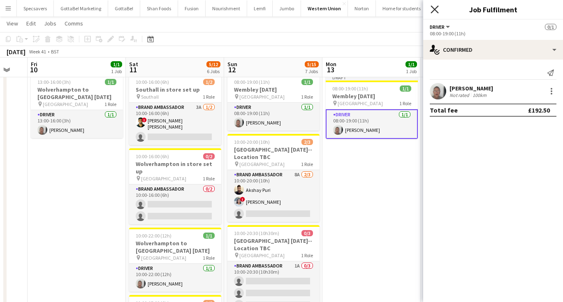
click at [436, 9] on icon "Close pop-in" at bounding box center [435, 9] width 8 height 8
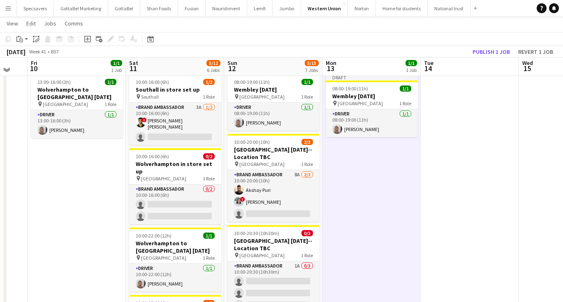
scroll to position [0, 0]
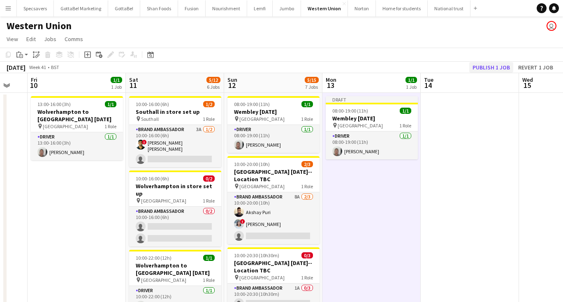
click at [482, 68] on button "Publish 1 job" at bounding box center [492, 67] width 44 height 11
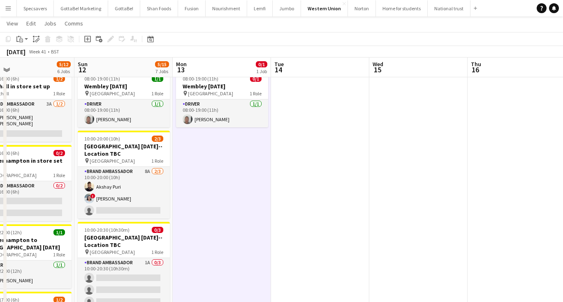
scroll to position [0, 223]
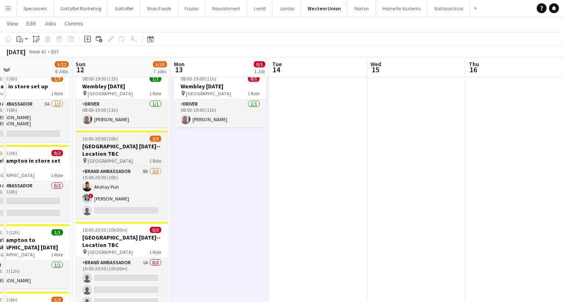
click at [123, 147] on h3 "[GEOGRAPHIC_DATA] [DATE]--Location TBC" at bounding box center [122, 150] width 92 height 15
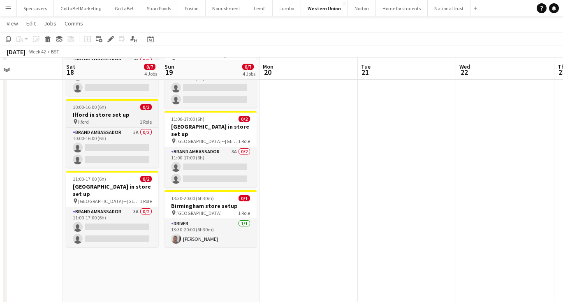
scroll to position [138, 0]
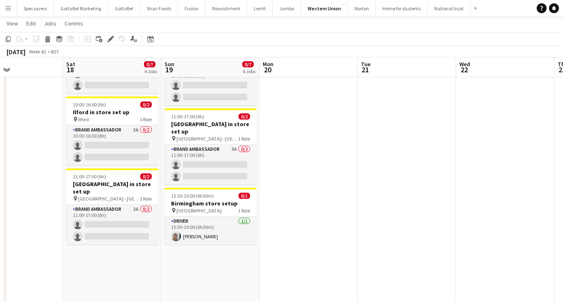
click at [106, 269] on app-date-cell "09:00-14:00 (5h) 0/1 Birmingham store setup pin Wembley 1 Role Driver 1/1 09:00…" at bounding box center [112, 244] width 98 height 581
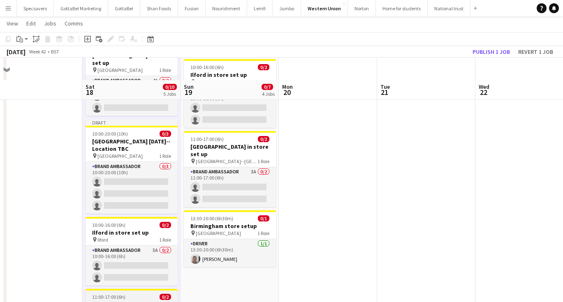
scroll to position [115, 0]
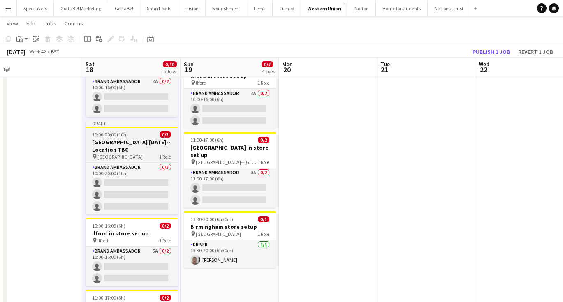
click at [116, 132] on span "10:00-20:00 (10h)" at bounding box center [110, 135] width 36 height 6
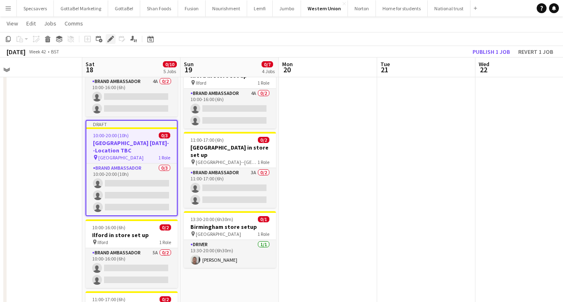
click at [111, 40] on icon at bounding box center [110, 39] width 5 height 5
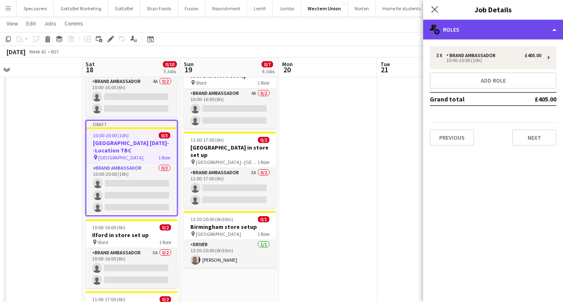
click at [509, 32] on div "multiple-users-add Roles" at bounding box center [493, 30] width 140 height 20
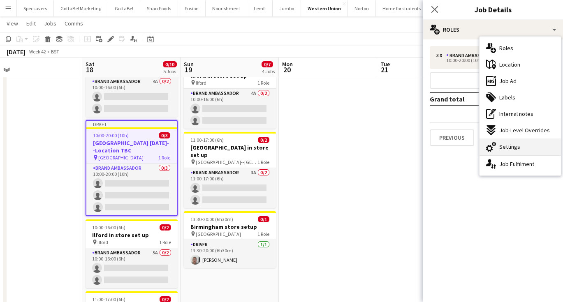
click at [501, 150] on span "Settings" at bounding box center [510, 146] width 21 height 7
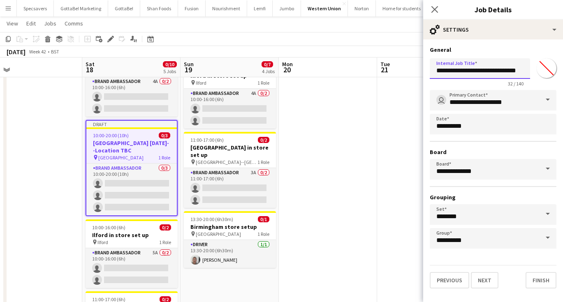
drag, startPoint x: 470, startPoint y: 71, endPoint x: 436, endPoint y: 71, distance: 33.3
click at [436, 71] on input "**********" at bounding box center [480, 68] width 100 height 21
type input "**********"
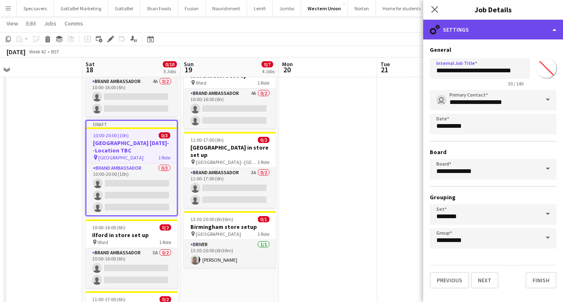
click at [470, 23] on div "cog-double-3 Settings" at bounding box center [493, 30] width 140 height 20
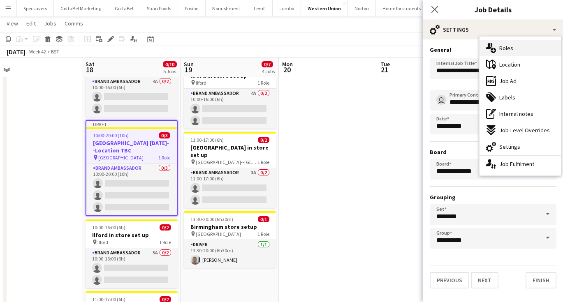
click at [496, 50] on icon at bounding box center [493, 50] width 5 height 5
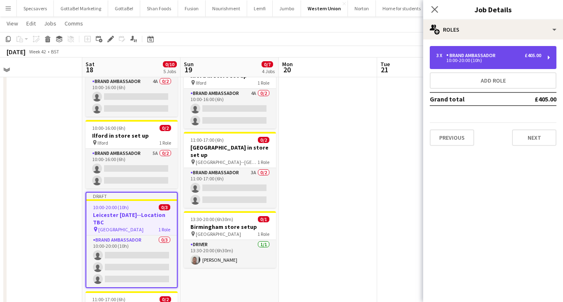
click at [453, 58] on div "Brand Ambassador" at bounding box center [472, 56] width 53 height 6
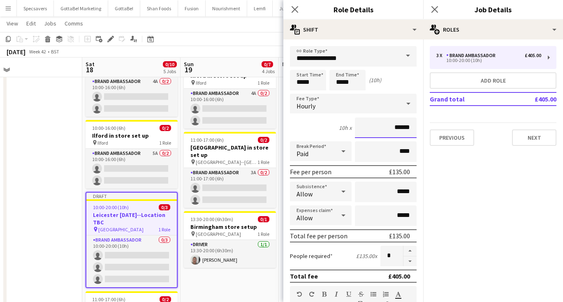
click at [408, 127] on input "******" at bounding box center [386, 128] width 62 height 21
type input "******"
click at [434, 9] on icon "Close pop-in" at bounding box center [435, 9] width 8 height 8
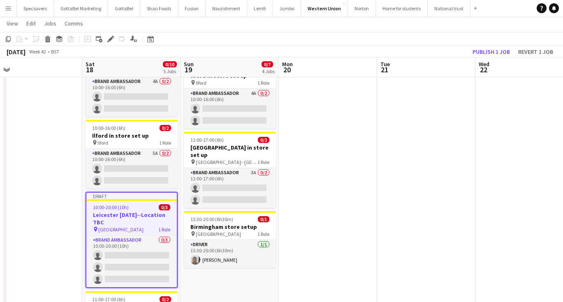
click at [371, 193] on app-date-cell at bounding box center [328, 267] width 98 height 581
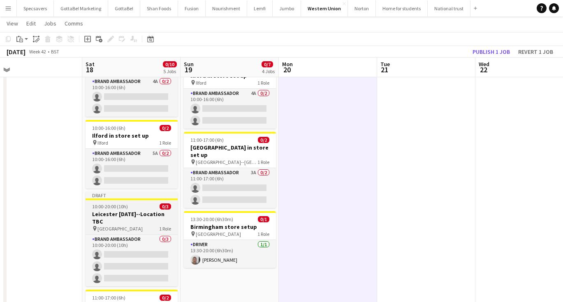
click at [139, 211] on h3 "Leicester [DATE]--Location TBC" at bounding box center [132, 218] width 92 height 15
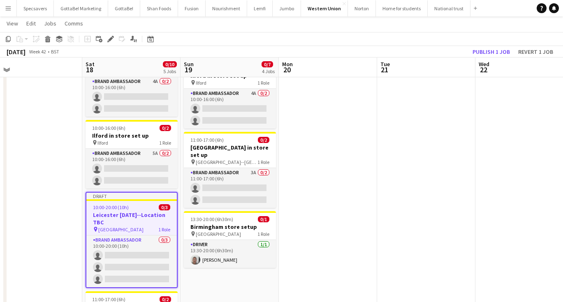
click at [215, 274] on app-date-cell "10:00-16:00 (6h) 0/2 Birmingham in store set up pin Birmingham 1 Role Brand Amb…" at bounding box center [230, 267] width 98 height 581
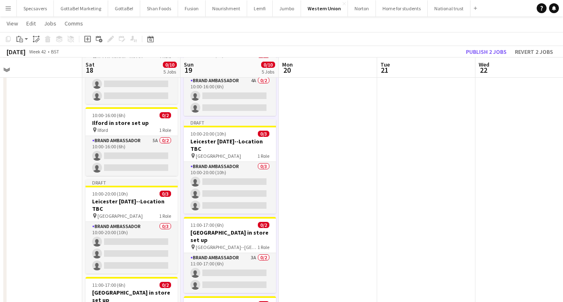
scroll to position [126, 0]
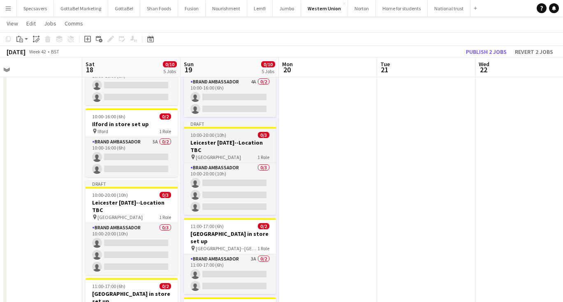
click at [223, 132] on span "10:00-20:00 (10h)" at bounding box center [209, 135] width 36 height 6
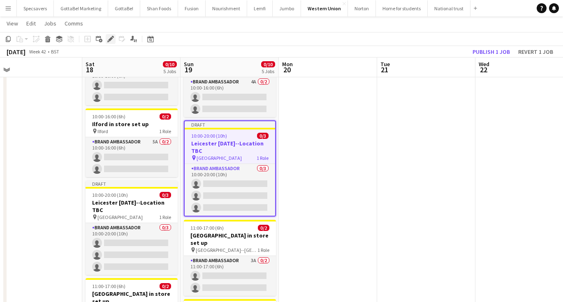
click at [108, 35] on div "Edit" at bounding box center [111, 39] width 10 height 10
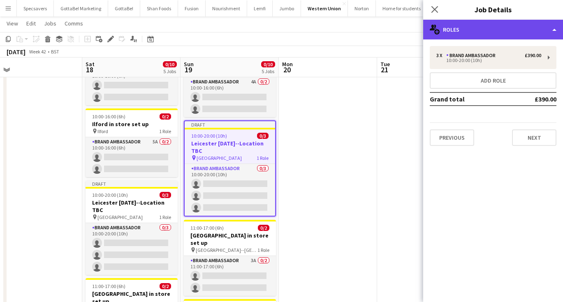
click at [490, 35] on div "multiple-users-add Roles" at bounding box center [493, 30] width 140 height 20
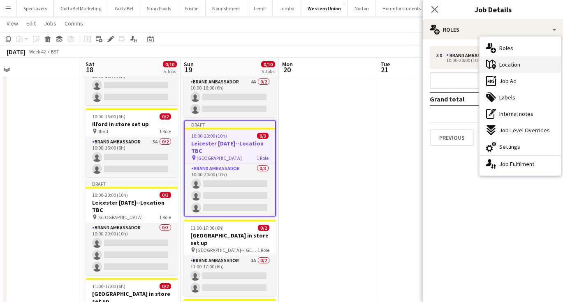
click at [495, 64] on icon "maps-pin-1" at bounding box center [491, 65] width 10 height 10
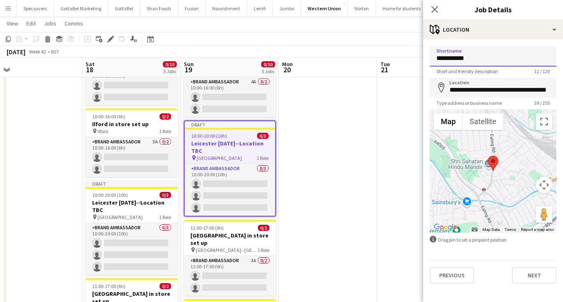
drag, startPoint x: 471, startPoint y: 59, endPoint x: 419, endPoint y: 58, distance: 52.7
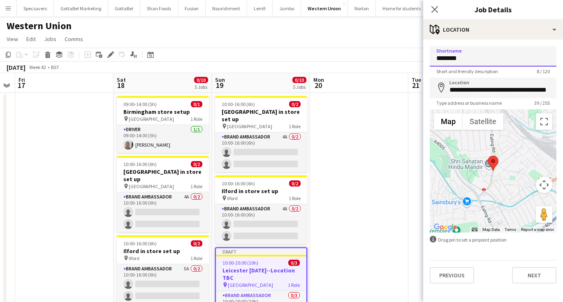
scroll to position [0, 0]
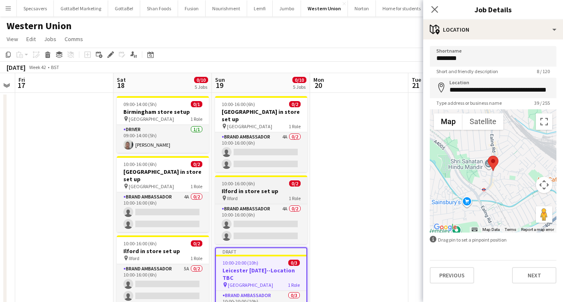
click at [275, 188] on h3 "Ilford in store set up" at bounding box center [261, 191] width 92 height 7
type input "******"
type input "**********"
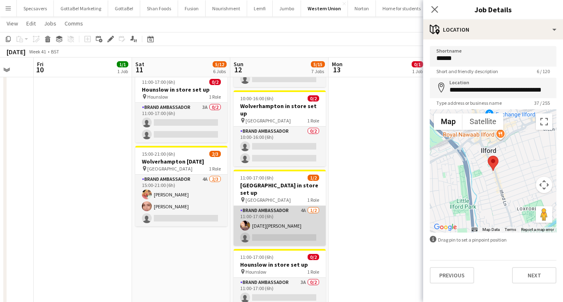
scroll to position [0, 256]
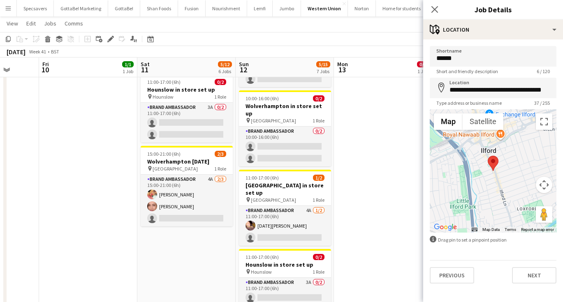
click at [162, 228] on app-date-cell "10:00-16:00 (6h) 1/2 Southall in store set up pin Southall 1 Role Brand Ambassa…" at bounding box center [186, 60] width 98 height 581
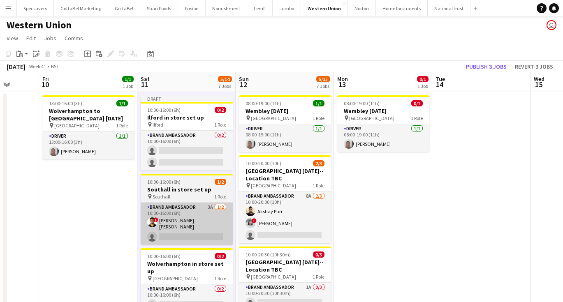
scroll to position [0, 0]
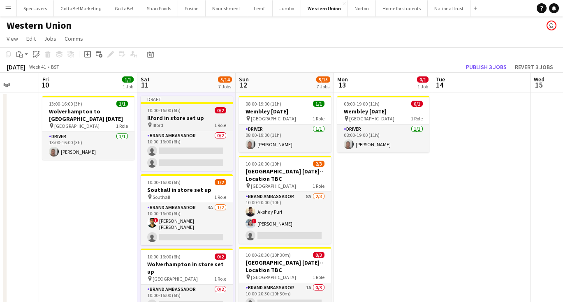
click at [161, 116] on h3 "Ilford in store set up" at bounding box center [187, 117] width 92 height 7
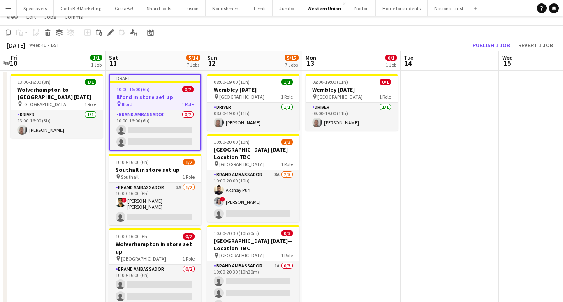
scroll to position [2, 0]
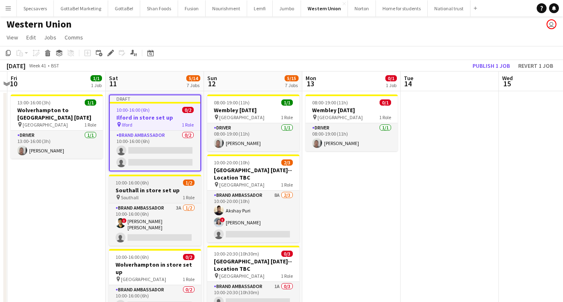
click at [146, 184] on span "10:00-16:00 (6h)" at bounding box center [132, 183] width 33 height 6
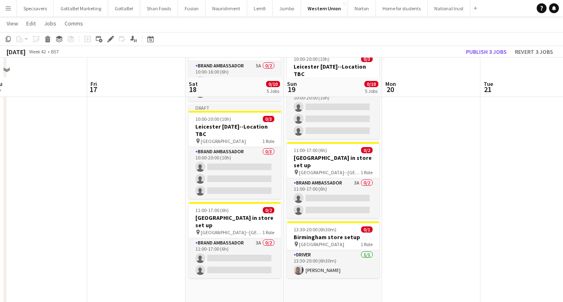
scroll to position [265, 0]
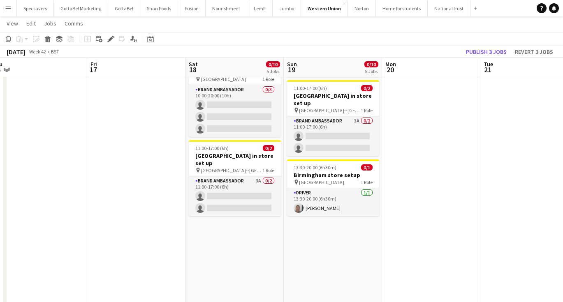
click at [247, 236] on app-date-cell "09:00-14:00 (5h) 0/1 Birmingham store setup pin Wembley 1 Role Driver 1/1 09:00…" at bounding box center [235, 118] width 98 height 581
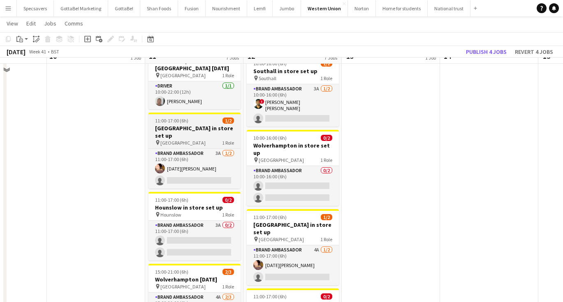
scroll to position [376, 0]
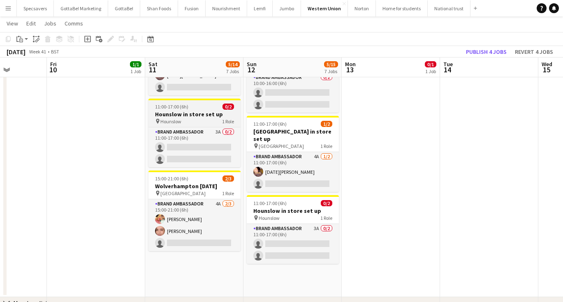
click at [193, 111] on h3 "Hounslow in store set up" at bounding box center [195, 114] width 92 height 7
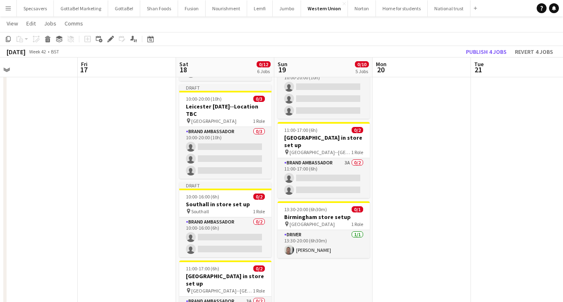
scroll to position [223, 0]
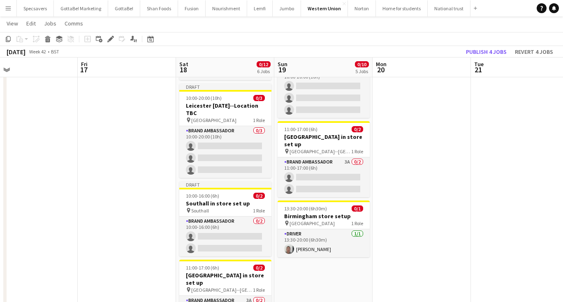
click at [312, 245] on app-date-cell "10:00-16:00 (6h) 0/2 Birmingham in store set up pin Birmingham 1 Role Brand Amb…" at bounding box center [323, 159] width 98 height 581
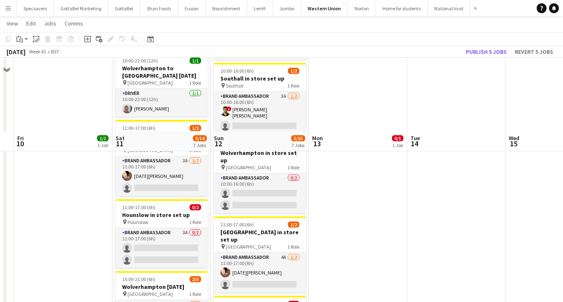
scroll to position [358, 0]
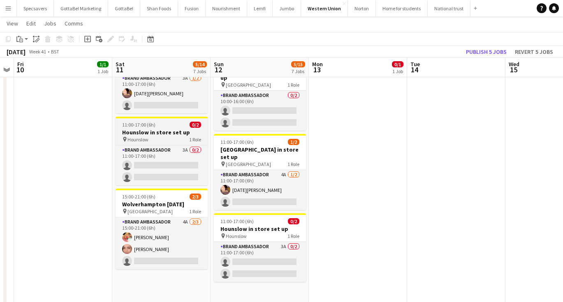
click at [161, 129] on h3 "Hounslow in store set up" at bounding box center [162, 132] width 92 height 7
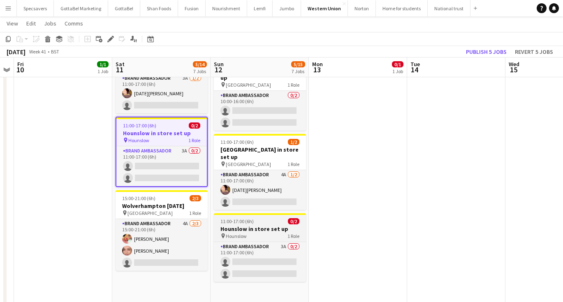
click at [256, 219] on div "11:00-17:00 (6h) 0/2" at bounding box center [260, 222] width 92 height 6
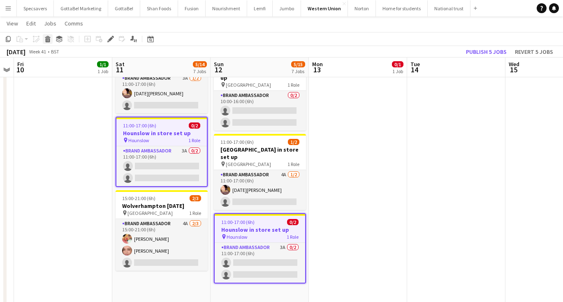
click at [49, 38] on icon at bounding box center [48, 40] width 5 height 4
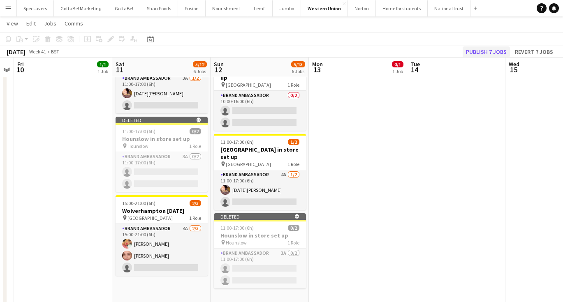
click at [488, 53] on button "Publish 7 jobs" at bounding box center [486, 52] width 47 height 11
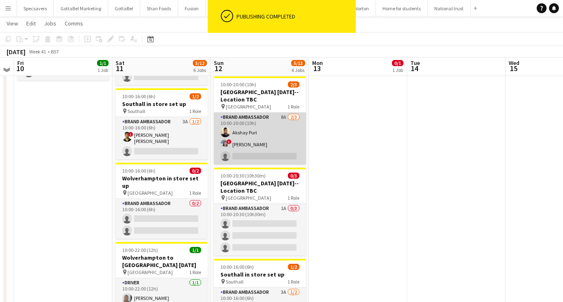
scroll to position [88, 0]
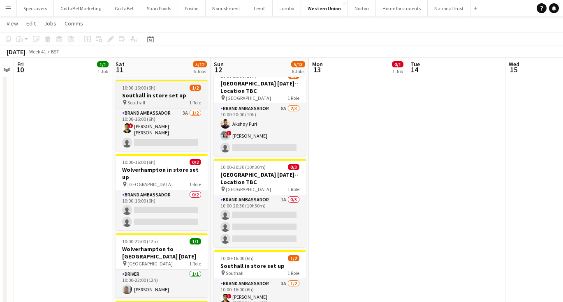
click at [142, 96] on h3 "Southall in store set up" at bounding box center [162, 95] width 92 height 7
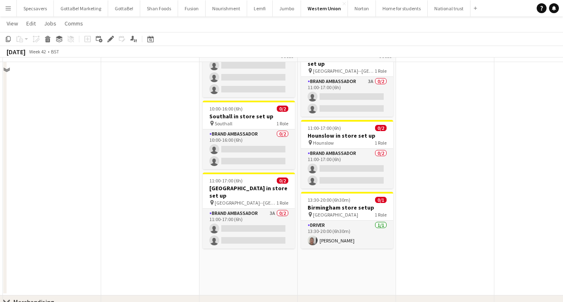
scroll to position [300, 0]
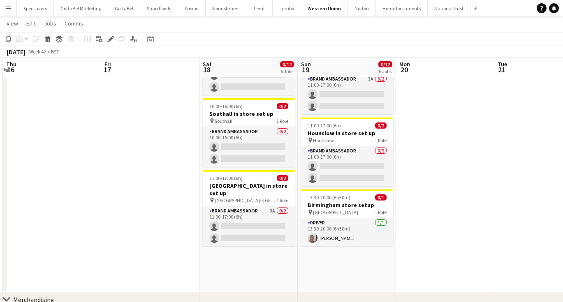
click at [244, 249] on app-date-cell "09:00-14:00 (5h) 0/1 Birmingham store setup pin Wembley 1 Role Driver 1/1 09:00…" at bounding box center [249, 42] width 98 height 501
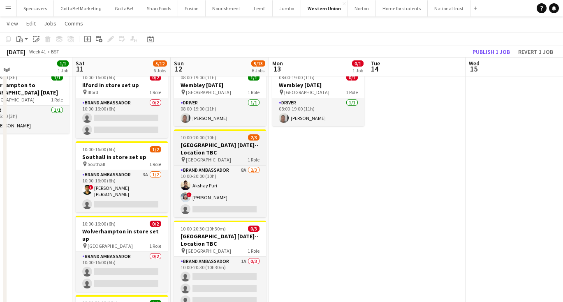
scroll to position [25, 0]
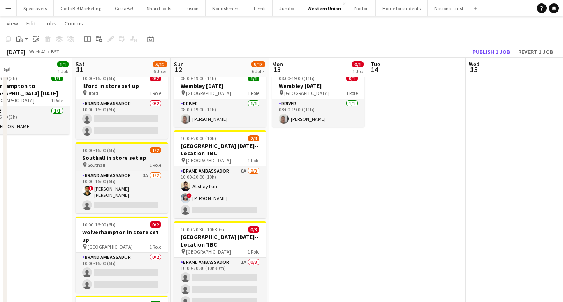
click at [110, 153] on app-job-card "10:00-16:00 (6h) 1/2 Southall in store set up pin Southall 1 Role Brand Ambassa…" at bounding box center [122, 177] width 92 height 71
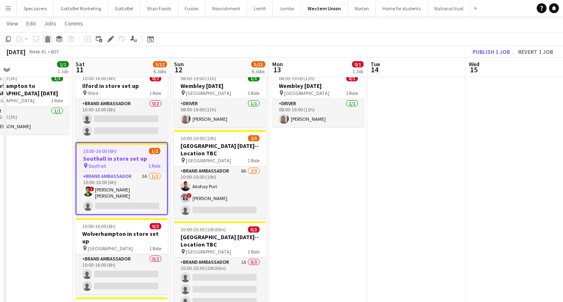
click at [48, 37] on icon at bounding box center [47, 37] width 5 height 2
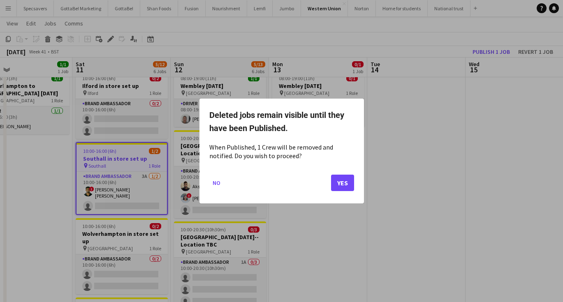
click at [342, 184] on button "Yes" at bounding box center [342, 183] width 23 height 16
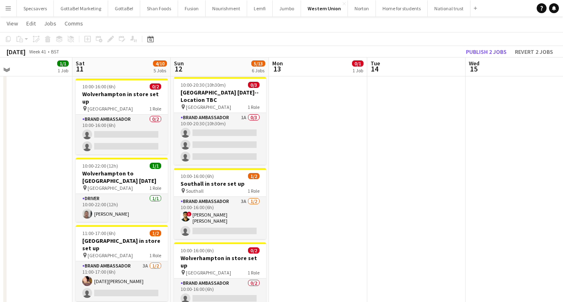
scroll to position [171, 0]
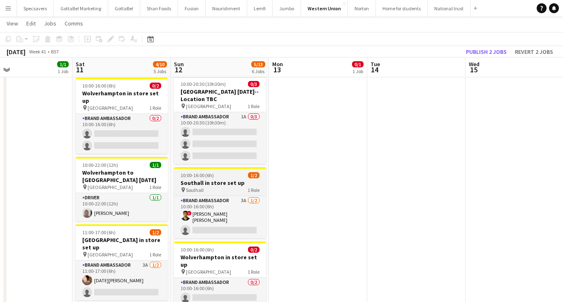
click at [221, 181] on h3 "Southall in store set up" at bounding box center [220, 182] width 92 height 7
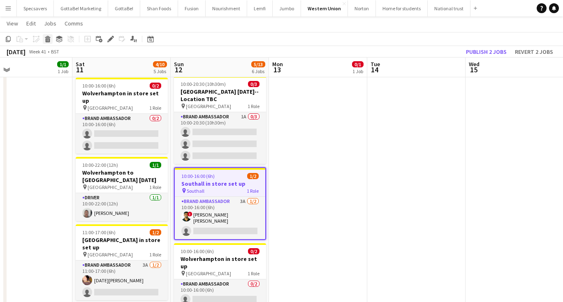
click at [47, 40] on icon "Delete" at bounding box center [47, 39] width 7 height 7
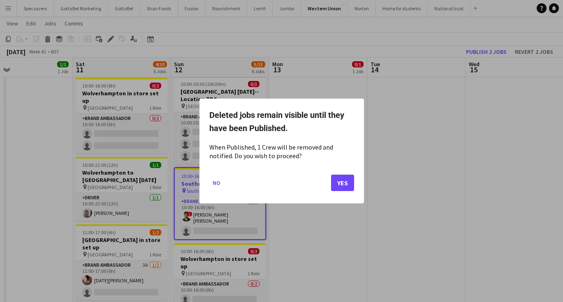
click at [353, 181] on button "Yes" at bounding box center [342, 183] width 23 height 16
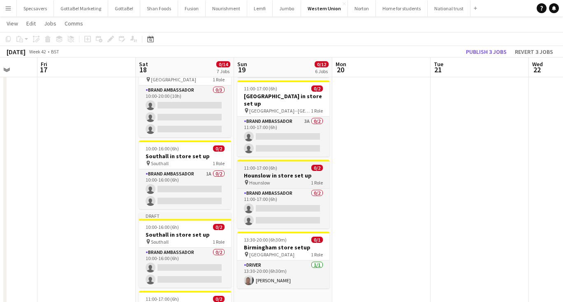
scroll to position [263, 0]
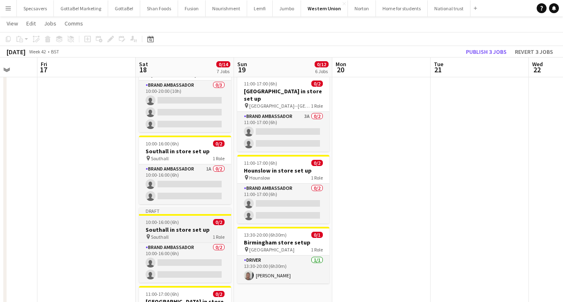
click at [166, 226] on app-job-card "Draft 10:00-16:00 (6h) 0/2 Southall in store set up pin Southall 1 Role Brand A…" at bounding box center [185, 245] width 92 height 75
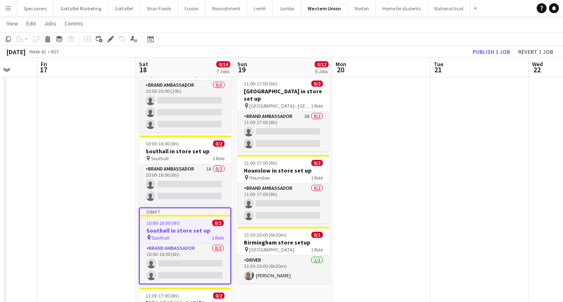
click at [283, 277] on app-date-cell "10:00-16:00 (6h) 0/2 Birmingham in store set up pin Birmingham 1 Role Brand Amb…" at bounding box center [283, 122] width 98 height 584
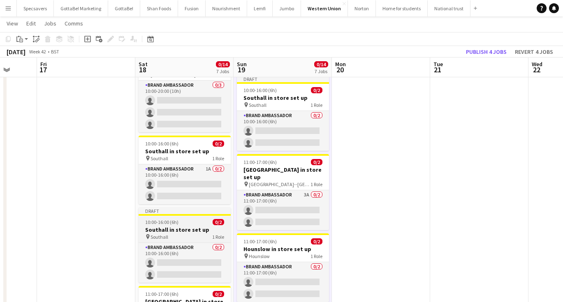
click at [178, 226] on h3 "Southall in store set up" at bounding box center [185, 229] width 92 height 7
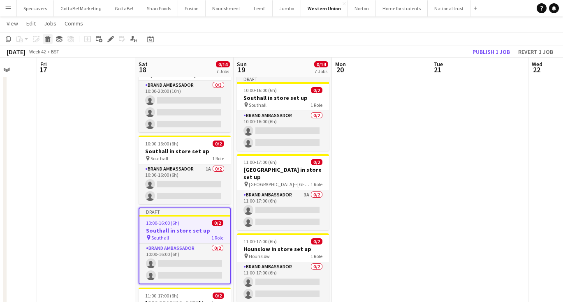
click at [47, 37] on icon at bounding box center [47, 37] width 5 height 2
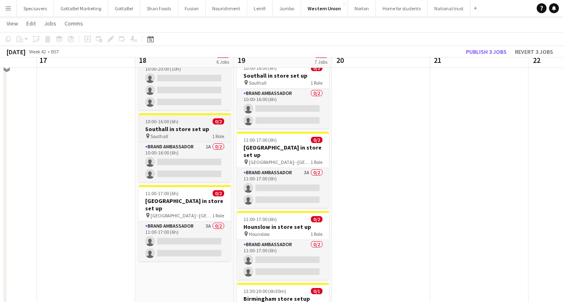
scroll to position [293, 0]
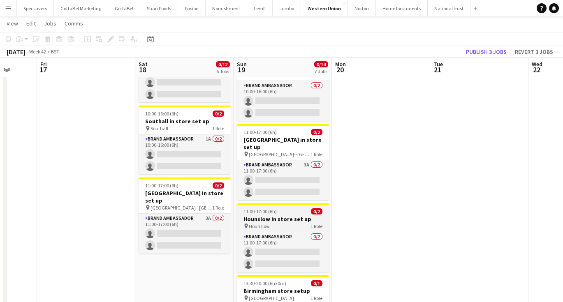
click at [285, 204] on app-job-card "11:00-17:00 (6h) 0/2 Hounslow in store set up pin Hounslow 1 Role Brand Ambassa…" at bounding box center [283, 238] width 92 height 69
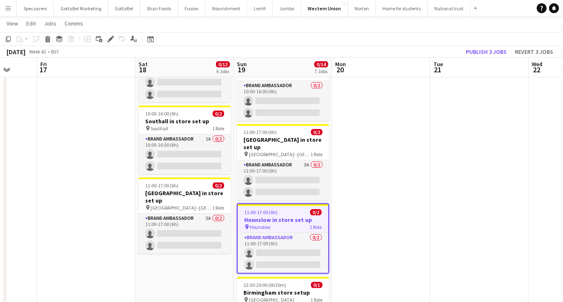
click at [158, 253] on app-date-cell "09:00-14:00 (5h) 0/1 Birmingham store setup pin Wembley 1 Role Driver 1/1 09:00…" at bounding box center [184, 92] width 98 height 584
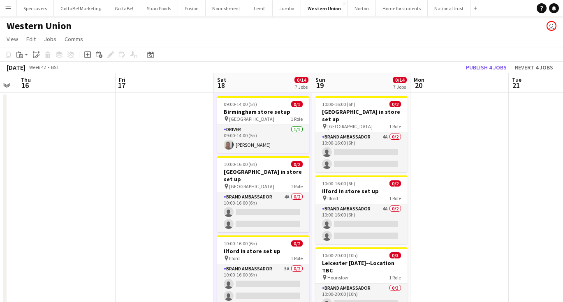
scroll to position [0, 0]
click at [491, 69] on button "Publish 4 jobs" at bounding box center [486, 67] width 47 height 11
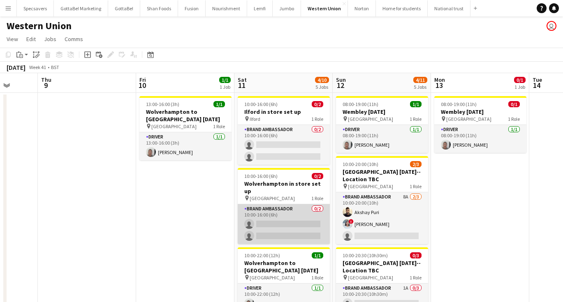
scroll to position [1, 0]
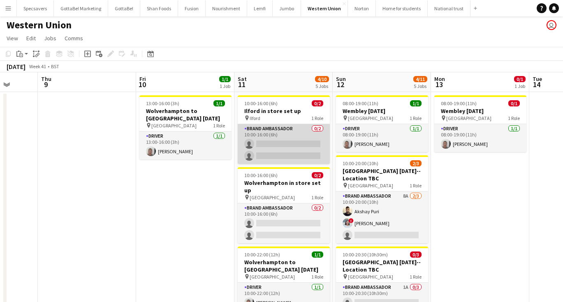
click at [290, 141] on app-card-role "Brand Ambassador 0/2 10:00-16:00 (6h) single-neutral-actions single-neutral-act…" at bounding box center [284, 144] width 92 height 40
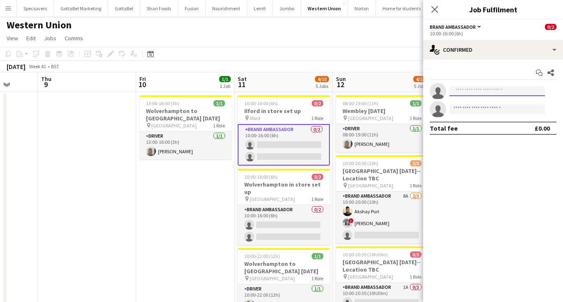
click at [489, 92] on input at bounding box center [497, 91] width 95 height 10
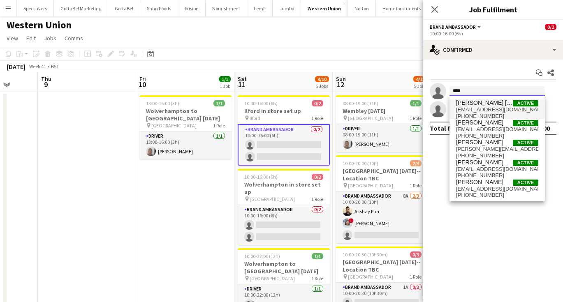
type input "****"
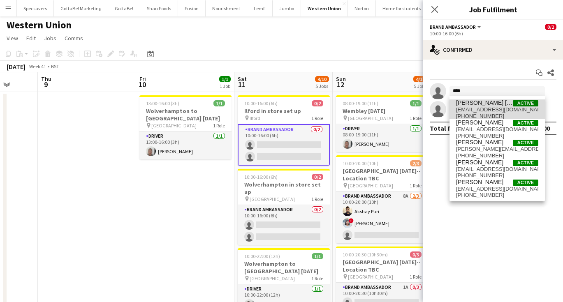
click at [493, 109] on span "smit6093@gmail.com" at bounding box center [497, 110] width 82 height 7
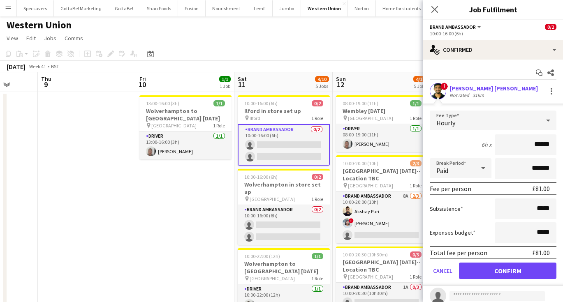
scroll to position [3, 0]
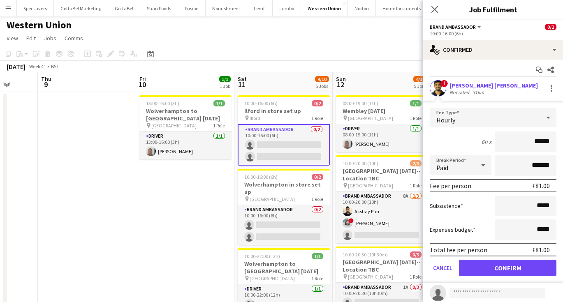
click at [512, 263] on button "Confirm" at bounding box center [508, 268] width 98 height 16
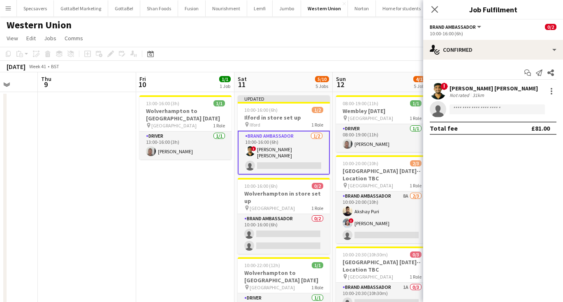
scroll to position [0, 0]
click at [437, 12] on icon at bounding box center [435, 9] width 8 height 8
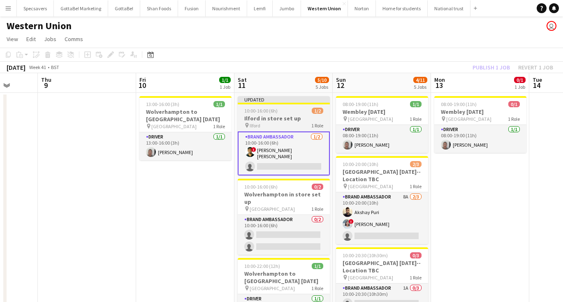
click at [298, 115] on h3 "Ilford in store set up" at bounding box center [284, 118] width 92 height 7
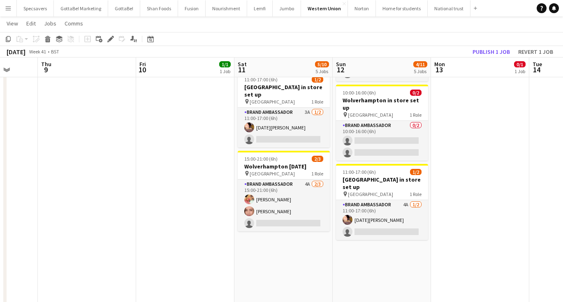
scroll to position [269, 0]
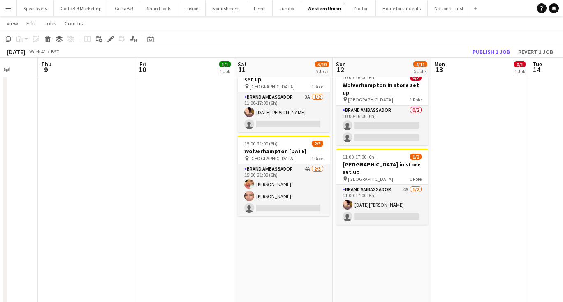
click at [386, 221] on app-date-cell "08:00-19:00 (11h) 1/1 Wembley Diwali pin Wembley 1 Role Driver 1/1 08:00-19:00 …" at bounding box center [382, 111] width 98 height 577
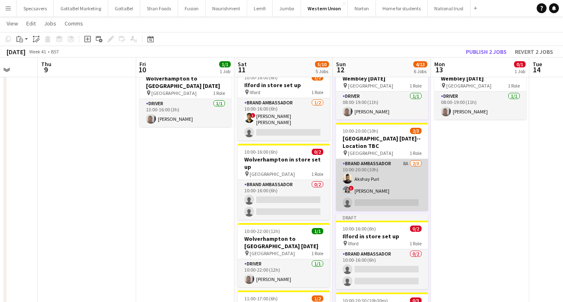
scroll to position [33, 0]
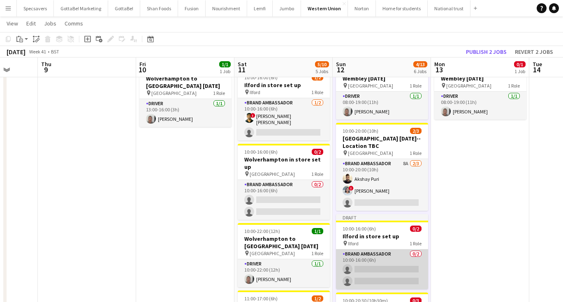
click at [393, 263] on app-card-role "Brand Ambassador 0/2 10:00-16:00 (6h) single-neutral-actions single-neutral-act…" at bounding box center [382, 270] width 92 height 40
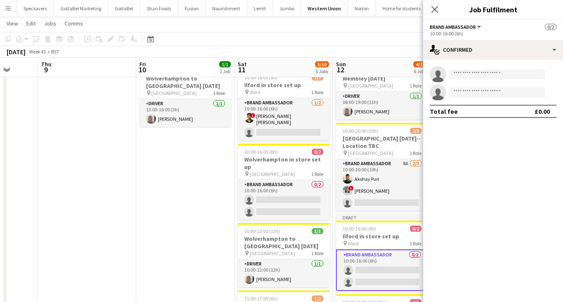
click at [468, 69] on app-invite-slot "single-neutral-actions" at bounding box center [493, 74] width 140 height 16
click at [470, 75] on input at bounding box center [497, 75] width 95 height 10
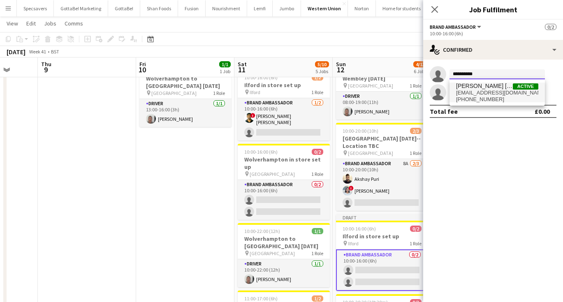
type input "**********"
click at [493, 93] on span "smit6093@gmail.com" at bounding box center [497, 93] width 82 height 7
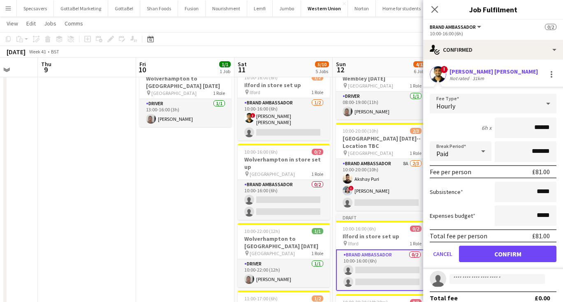
click at [505, 260] on button "Confirm" at bounding box center [508, 254] width 98 height 16
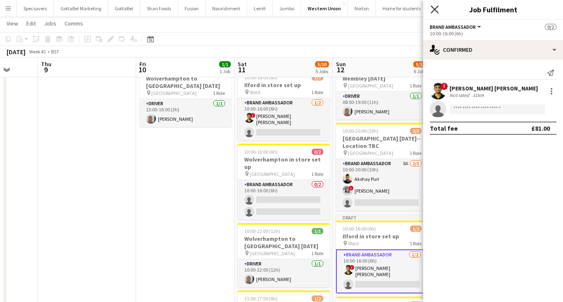
click at [437, 9] on icon "Close pop-in" at bounding box center [435, 9] width 8 height 8
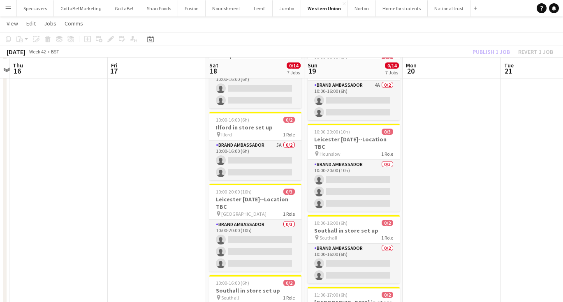
scroll to position [124, 0]
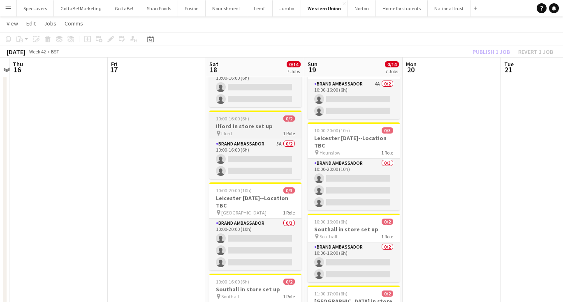
click at [234, 123] on h3 "Ilford in store set up" at bounding box center [255, 126] width 92 height 7
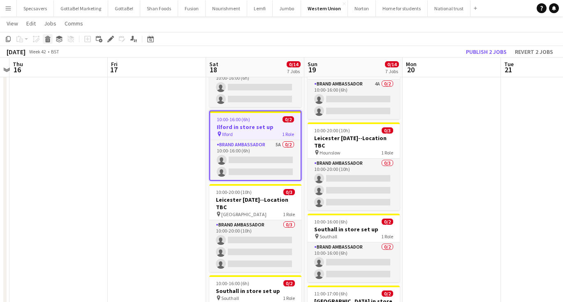
click at [46, 38] on icon at bounding box center [48, 40] width 5 height 4
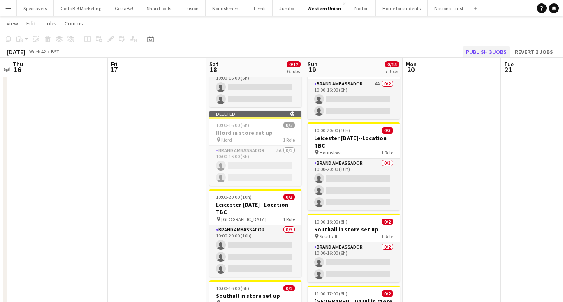
click at [497, 51] on button "Publish 3 jobs" at bounding box center [486, 52] width 47 height 11
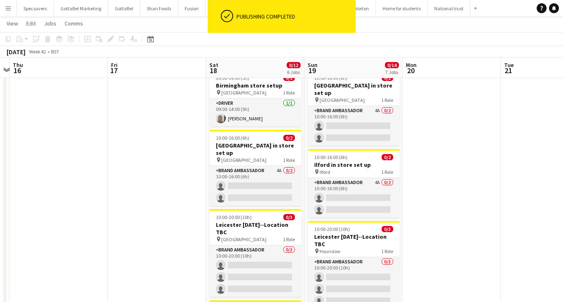
scroll to position [23, 0]
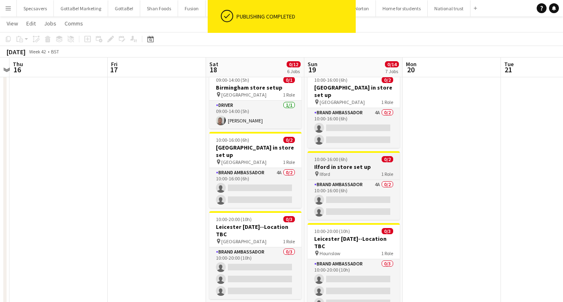
click at [330, 163] on h3 "Ilford in store set up" at bounding box center [354, 166] width 92 height 7
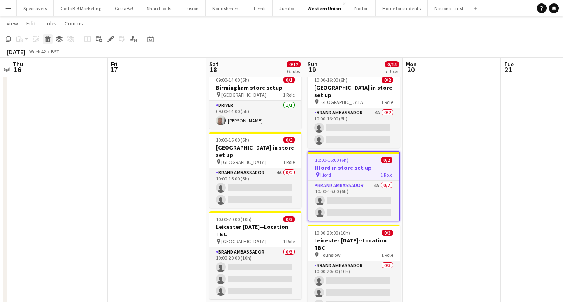
click at [47, 37] on icon at bounding box center [47, 37] width 5 height 2
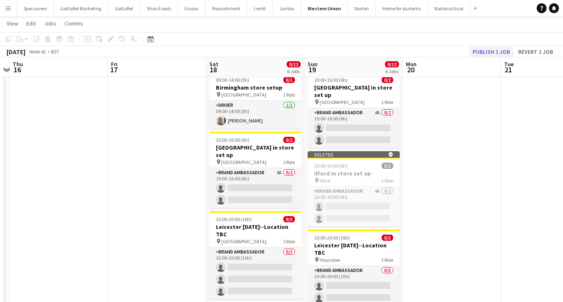
click at [489, 52] on button "Publish 1 job" at bounding box center [492, 52] width 44 height 11
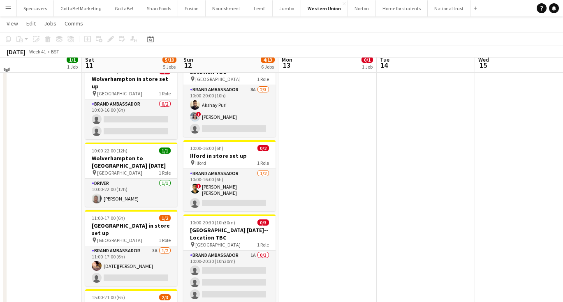
scroll to position [112, 0]
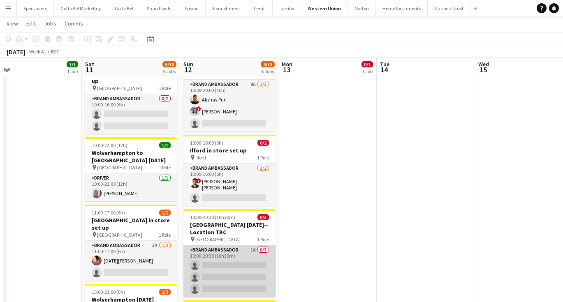
click at [224, 249] on app-card-role "Brand Ambassador 1A 0/3 10:00-20:30 (10h30m) single-neutral-actions single-neut…" at bounding box center [230, 272] width 92 height 52
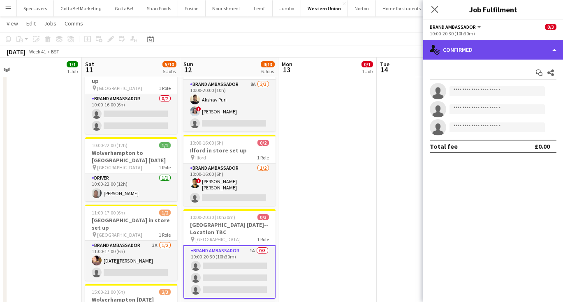
click at [472, 50] on div "single-neutral-actions-check-2 Confirmed" at bounding box center [493, 50] width 140 height 20
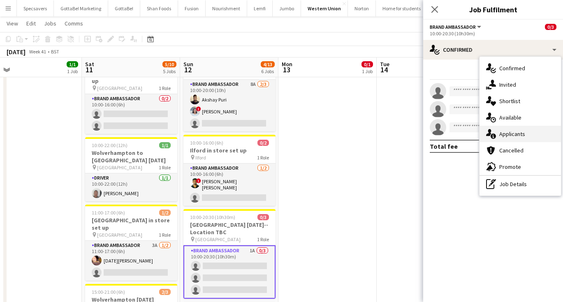
click at [516, 137] on span "Applicants" at bounding box center [513, 133] width 26 height 7
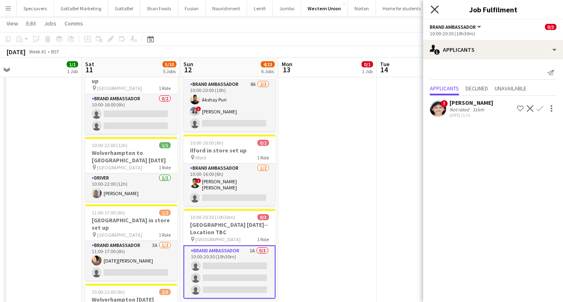
click at [436, 10] on icon at bounding box center [435, 9] width 8 height 8
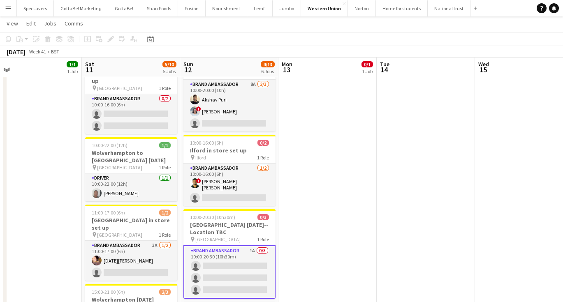
click at [418, 171] on app-date-cell at bounding box center [426, 230] width 98 height 501
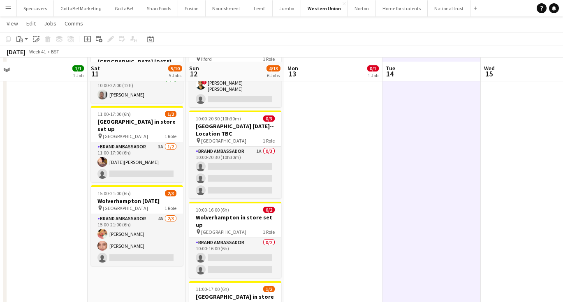
scroll to position [220, 0]
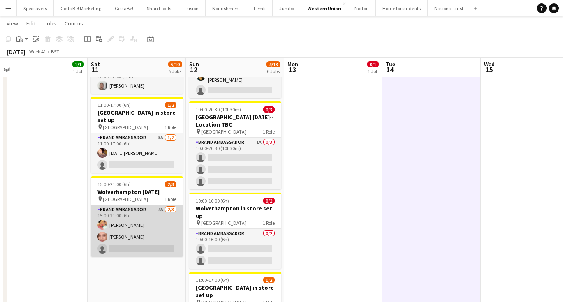
click at [151, 221] on app-card-role "Brand Ambassador 4A [DATE] 15:00-21:00 (6h) [PERSON_NAME] [PERSON_NAME] single-…" at bounding box center [137, 231] width 92 height 52
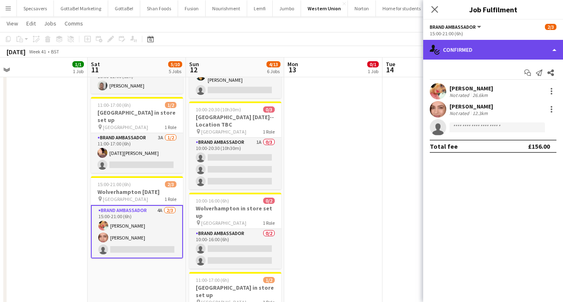
click at [465, 56] on div "single-neutral-actions-check-2 Confirmed" at bounding box center [493, 50] width 140 height 20
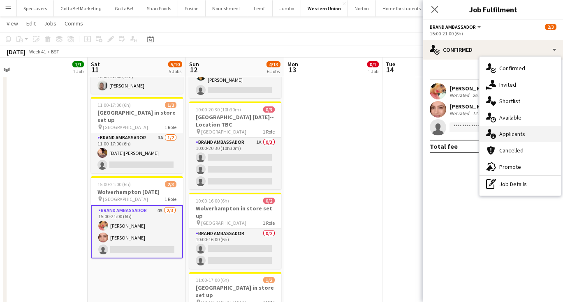
click at [512, 133] on span "Applicants" at bounding box center [513, 133] width 26 height 7
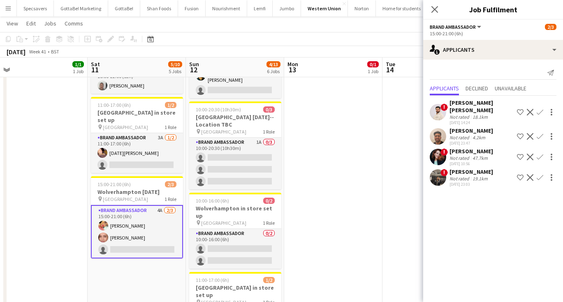
click at [474, 135] on div "4.2km" at bounding box center [479, 138] width 16 height 6
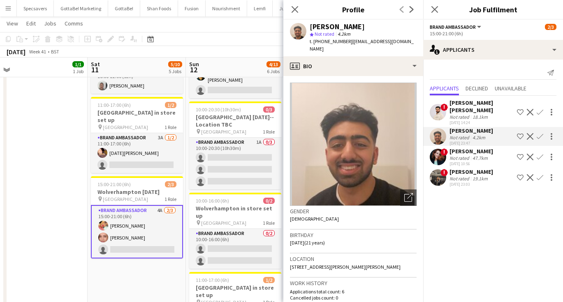
click at [144, 258] on app-date-cell "10:00-16:00 (6h) 1/2 Ilford in store set up pin Ilford 1 Role Brand Ambassador …" at bounding box center [137, 122] width 98 height 501
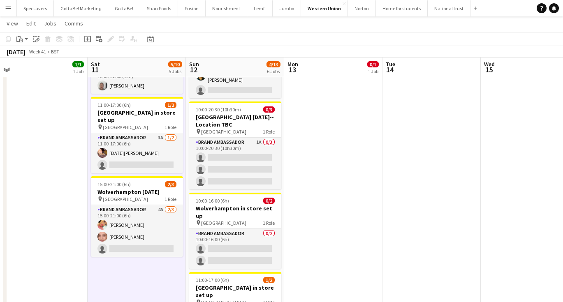
click at [11, 5] on app-icon "Menu" at bounding box center [8, 8] width 7 height 7
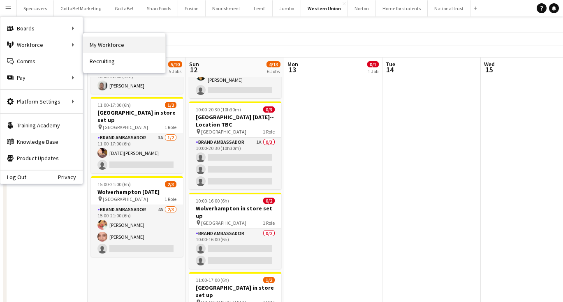
click at [119, 39] on link "My Workforce" at bounding box center [124, 45] width 82 height 16
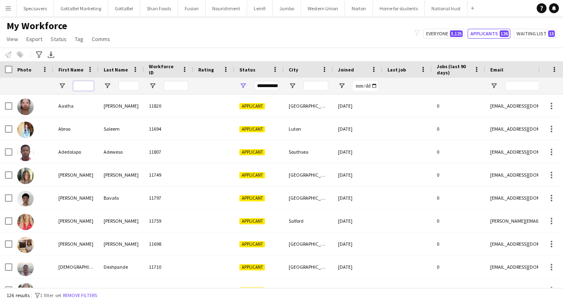
click at [83, 88] on input "First Name Filter Input" at bounding box center [83, 86] width 21 height 10
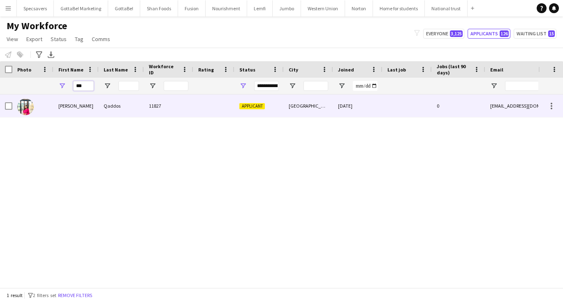
type input "***"
click at [77, 105] on div "[PERSON_NAME]" at bounding box center [75, 106] width 45 height 23
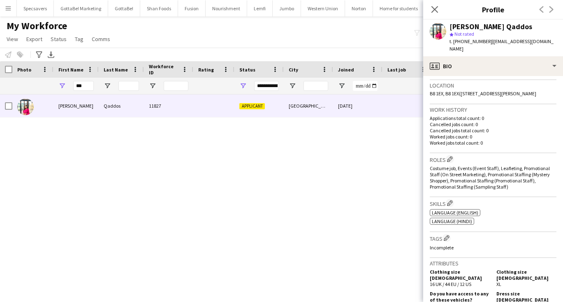
scroll to position [169, 0]
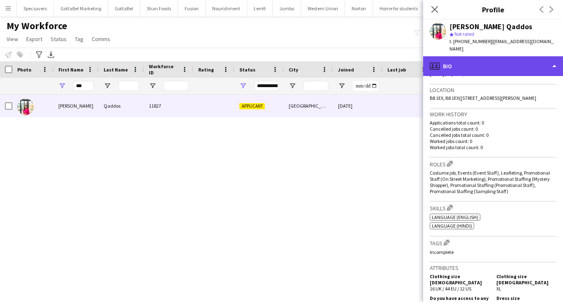
click at [461, 71] on div "profile Bio" at bounding box center [493, 66] width 140 height 20
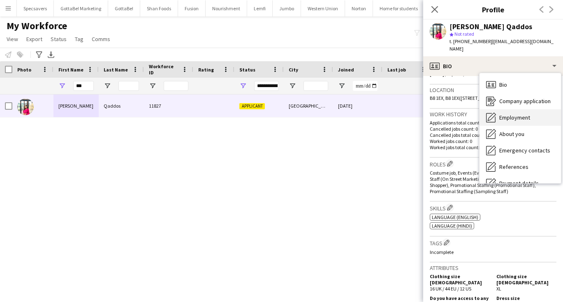
click at [502, 121] on span "Employment" at bounding box center [515, 117] width 31 height 7
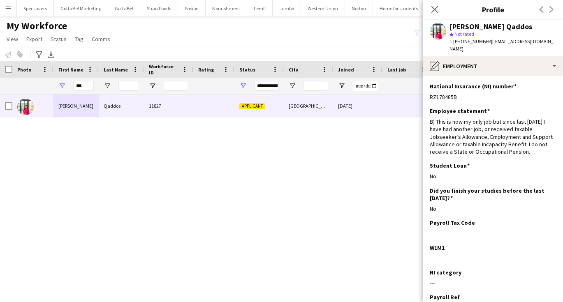
click at [480, 56] on div "Momna Qaddos star Not rated t. +447555860246 | momnahabdulquddus@gmail.com" at bounding box center [493, 38] width 140 height 37
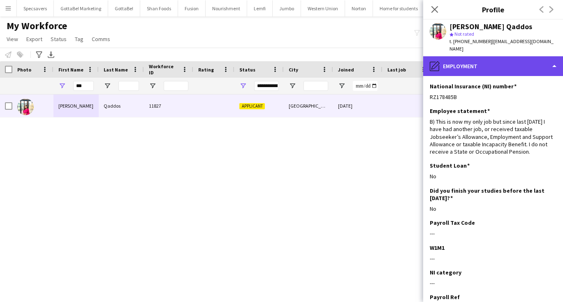
click at [480, 64] on div "pencil4 Employment" at bounding box center [493, 66] width 140 height 20
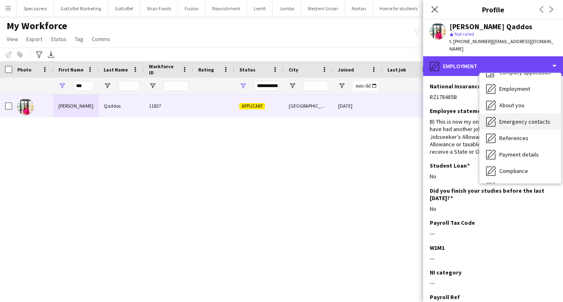
scroll to position [30, 0]
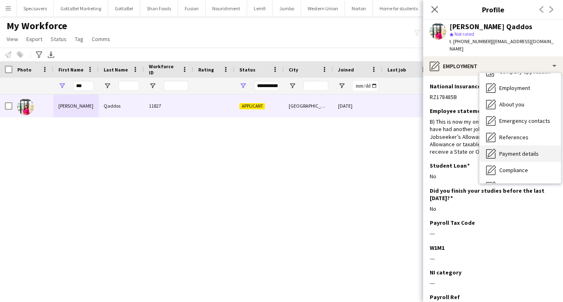
click at [500, 148] on div "Payment details Payment details" at bounding box center [520, 154] width 81 height 16
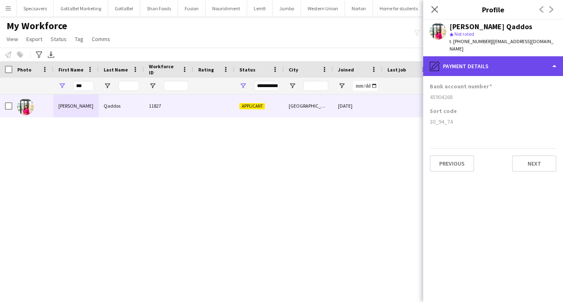
click at [463, 71] on div "pencil4 Payment details" at bounding box center [493, 66] width 140 height 20
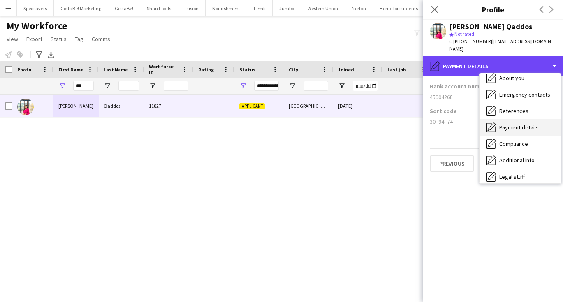
scroll to position [57, 0]
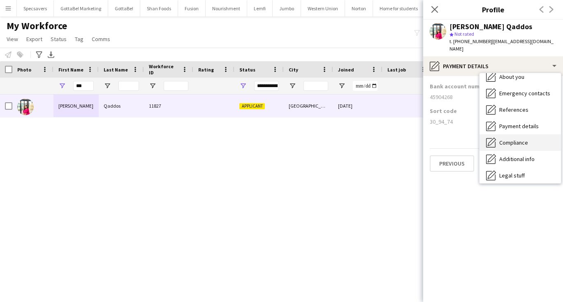
click at [513, 141] on span "Compliance" at bounding box center [514, 142] width 29 height 7
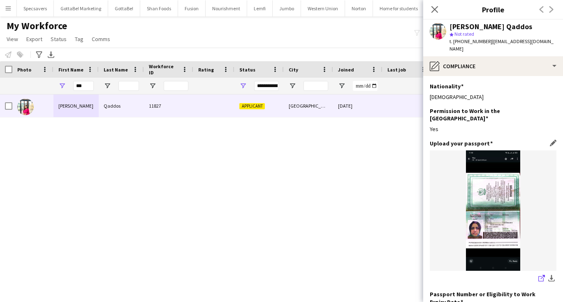
click at [541, 275] on icon "share-external-link-1" at bounding box center [542, 278] width 7 height 7
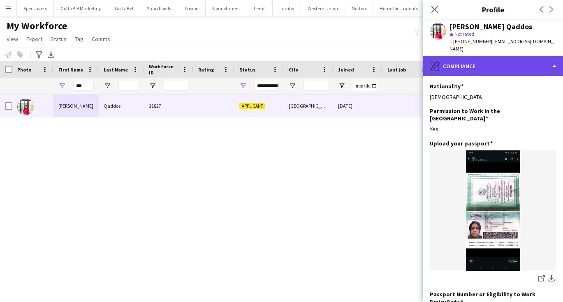
click at [471, 73] on div "pencil4 Compliance" at bounding box center [493, 66] width 140 height 20
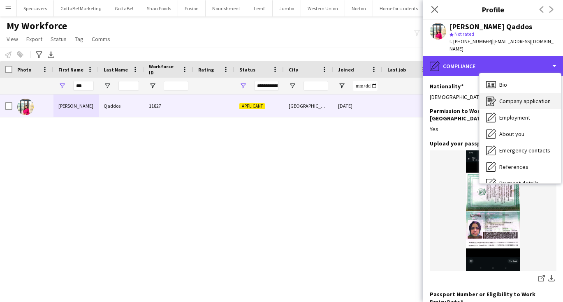
scroll to position [0, 0]
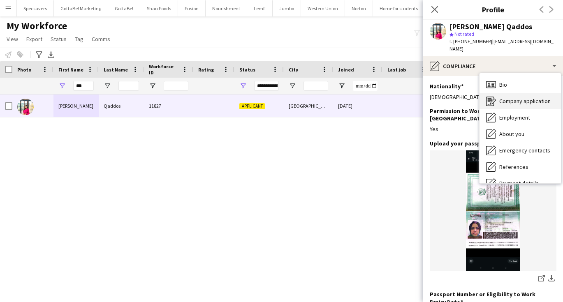
click at [499, 101] on div "Company application Company application" at bounding box center [520, 101] width 81 height 16
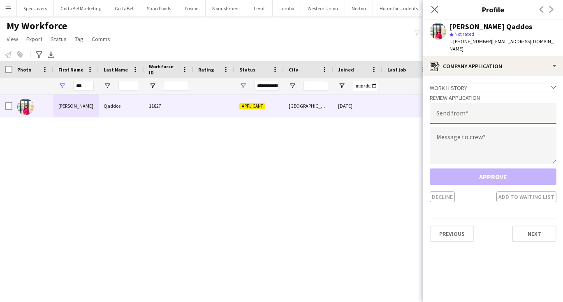
click at [461, 121] on input "email" at bounding box center [493, 113] width 127 height 21
type input "**********"
click at [456, 166] on div "**********" at bounding box center [493, 147] width 127 height 111
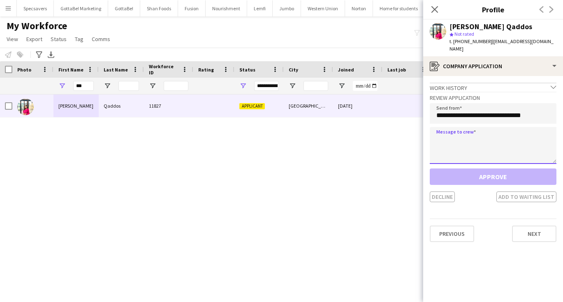
click at [457, 153] on textarea at bounding box center [493, 145] width 127 height 37
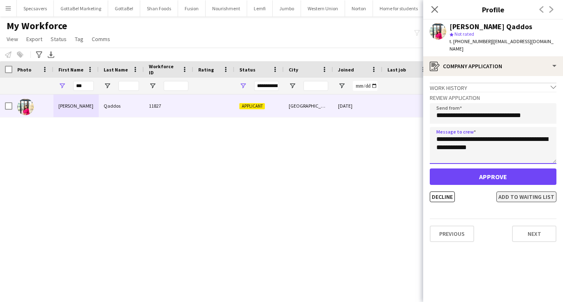
type textarea "**********"
click at [514, 198] on button "Add to waiting list" at bounding box center [527, 197] width 60 height 11
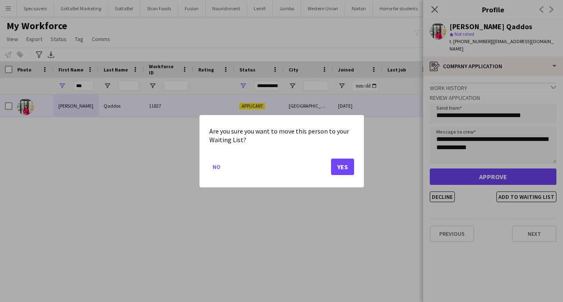
click at [337, 164] on button "Yes" at bounding box center [342, 166] width 23 height 16
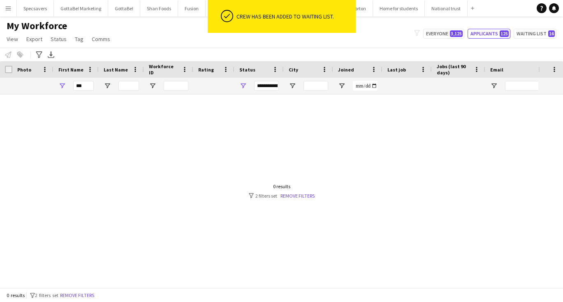
click at [117, 26] on div "My Workforce View Views Default view New view Update view Delete view Edit name…" at bounding box center [281, 34] width 563 height 28
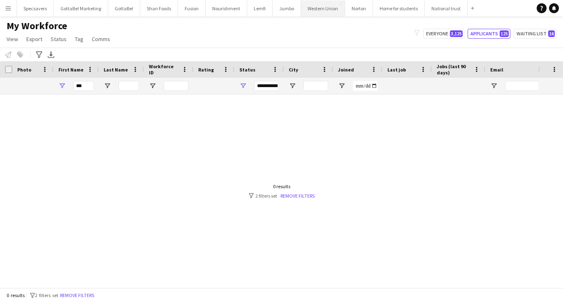
click at [316, 13] on button "Western Union Close" at bounding box center [323, 8] width 44 height 16
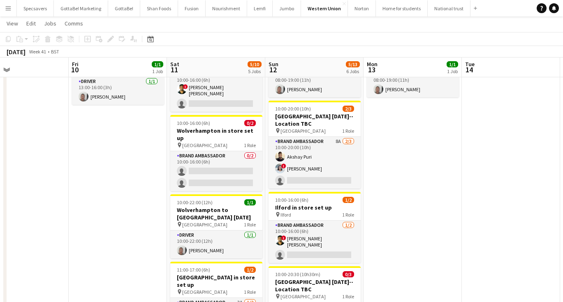
scroll to position [55, 0]
click at [353, 47] on div "October 2025 Week 41 • BST" at bounding box center [281, 52] width 563 height 12
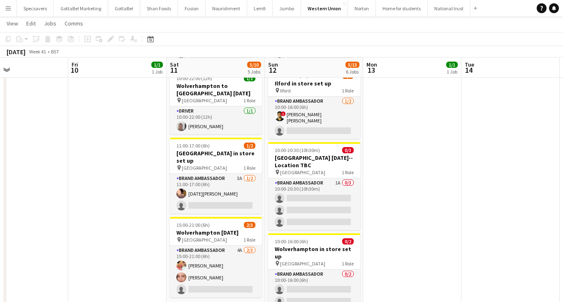
scroll to position [179, 0]
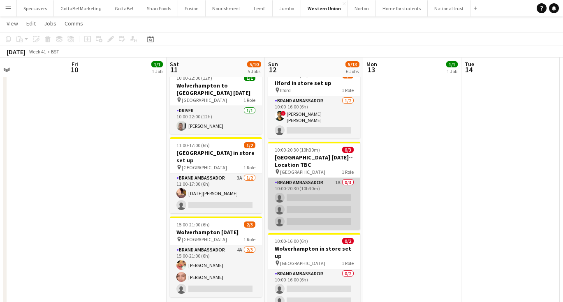
click at [326, 186] on app-card-role "Brand Ambassador 1A 0/3 10:00-20:30 (10h30m) single-neutral-actions single-neut…" at bounding box center [314, 204] width 92 height 52
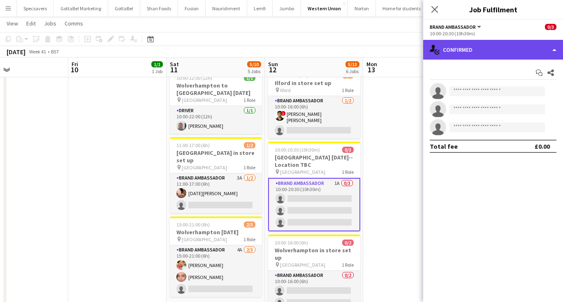
click at [497, 50] on div "single-neutral-actions-check-2 Confirmed" at bounding box center [493, 50] width 140 height 20
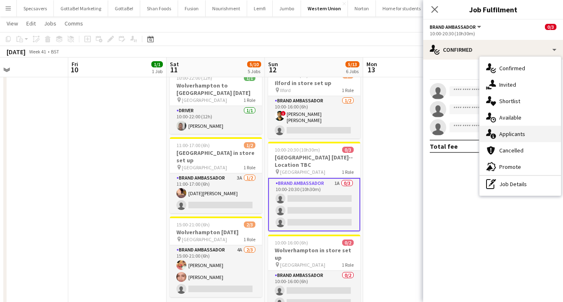
click at [527, 134] on div "single-neutral-actions-information Applicants" at bounding box center [520, 134] width 81 height 16
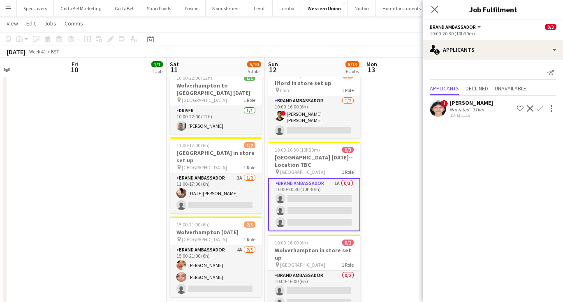
click at [391, 167] on app-date-cell "08:00-19:00 (11h) 1/1 Wembley [DATE] pin Wembley 1 Role Driver [DATE] 08:00-19:…" at bounding box center [412, 163] width 98 height 501
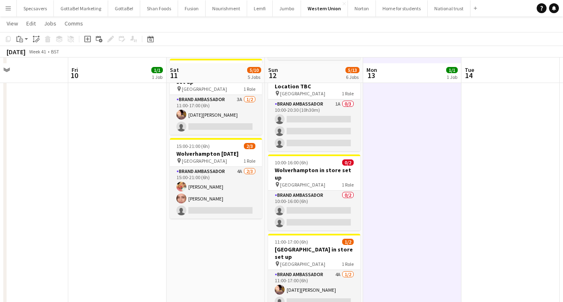
scroll to position [264, 0]
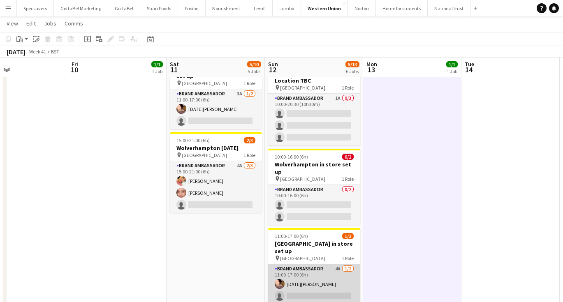
click at [301, 265] on app-card-role "Brand Ambassador 4A 1/2 11:00-17:00 (6h) Raja Ali single-neutral-actions" at bounding box center [314, 285] width 92 height 40
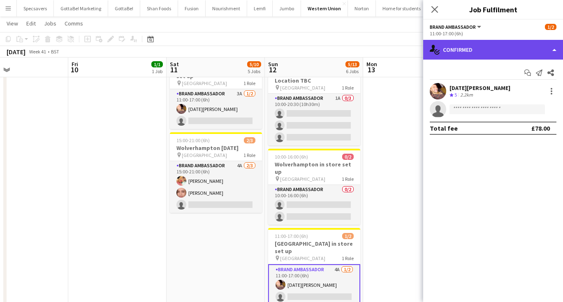
click at [485, 45] on div "single-neutral-actions-check-2 Confirmed" at bounding box center [493, 50] width 140 height 20
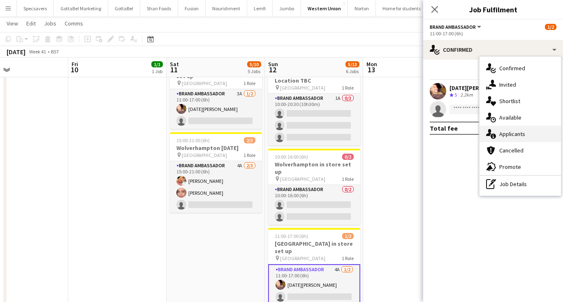
click at [510, 134] on span "Applicants" at bounding box center [513, 133] width 26 height 7
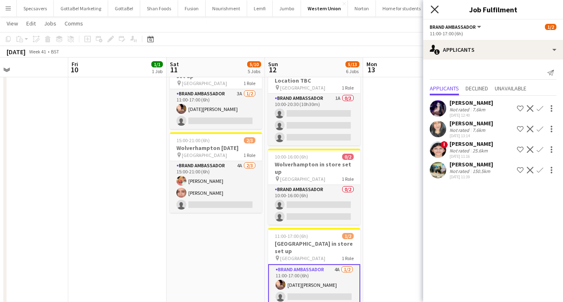
click at [435, 11] on icon "Close pop-in" at bounding box center [435, 9] width 8 height 8
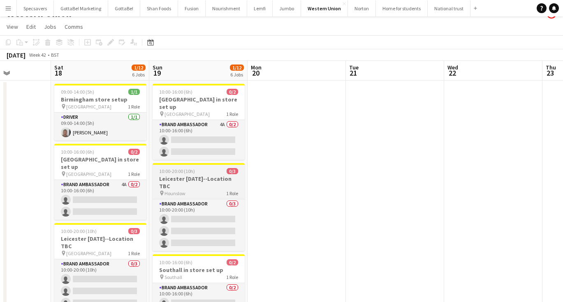
scroll to position [13, 0]
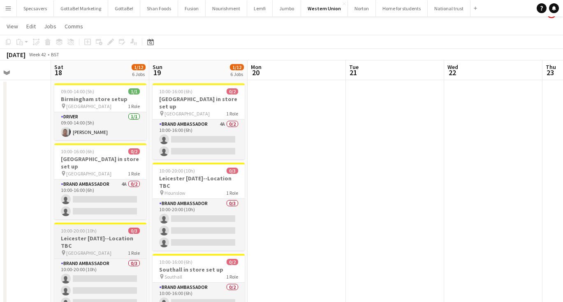
click at [95, 228] on span "10:00-20:00 (10h)" at bounding box center [79, 231] width 36 height 6
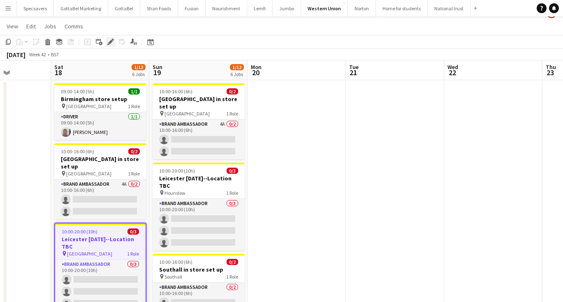
click at [109, 42] on icon "Edit" at bounding box center [110, 42] width 7 height 7
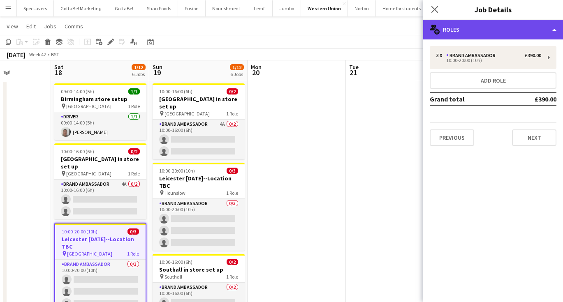
click at [512, 30] on div "multiple-users-add Roles" at bounding box center [493, 30] width 140 height 20
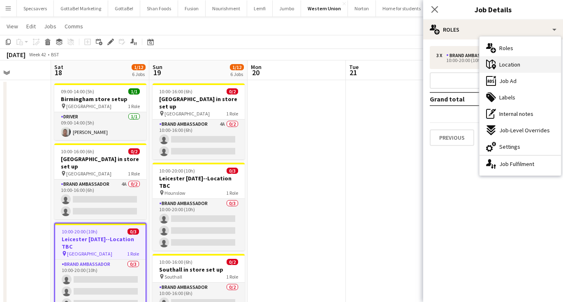
click at [515, 67] on span "Location" at bounding box center [510, 64] width 21 height 7
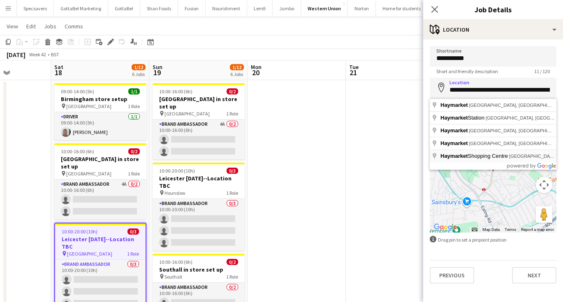
type input "**********"
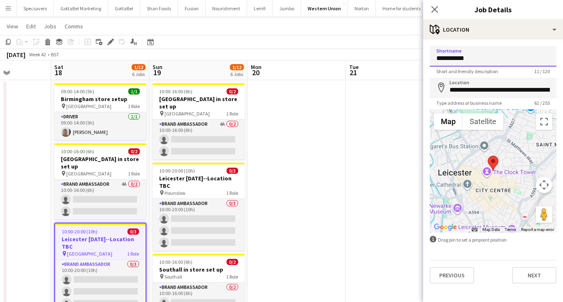
drag, startPoint x: 470, startPoint y: 58, endPoint x: 406, endPoint y: 56, distance: 63.8
type input "*********"
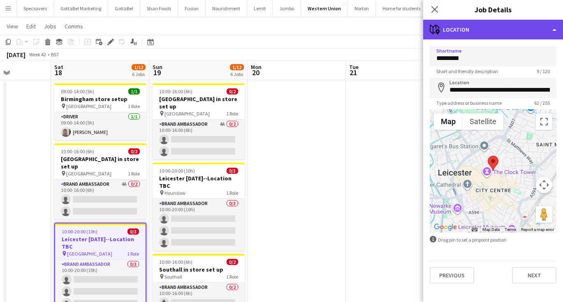
click at [478, 24] on div "maps-pin-1 Location" at bounding box center [493, 30] width 140 height 20
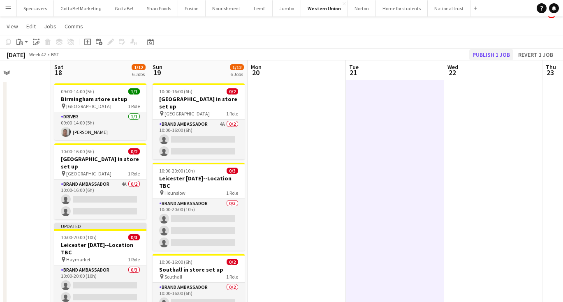
click at [488, 55] on button "Publish 1 job" at bounding box center [492, 54] width 44 height 11
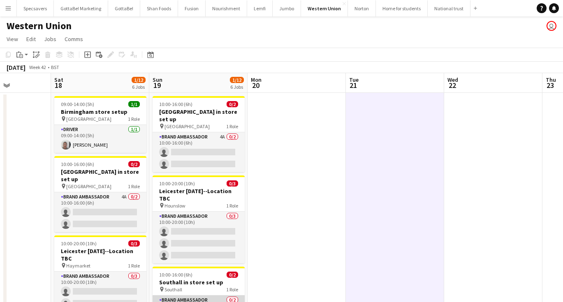
scroll to position [0, 0]
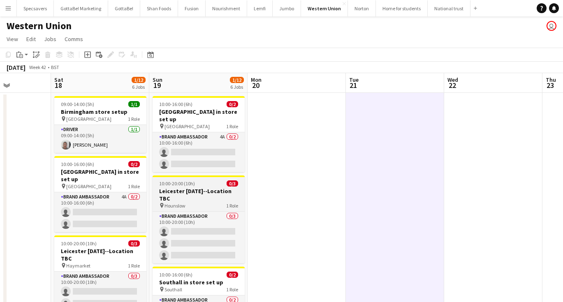
click at [204, 202] on div "pin Hounslow 1 Role" at bounding box center [199, 205] width 92 height 7
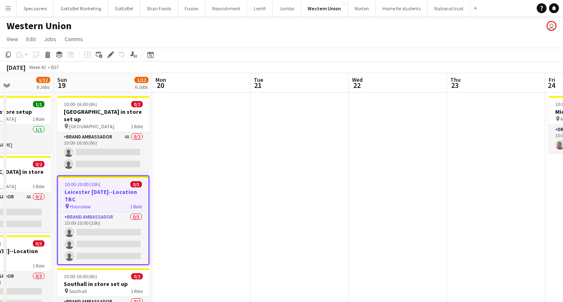
scroll to position [0, 198]
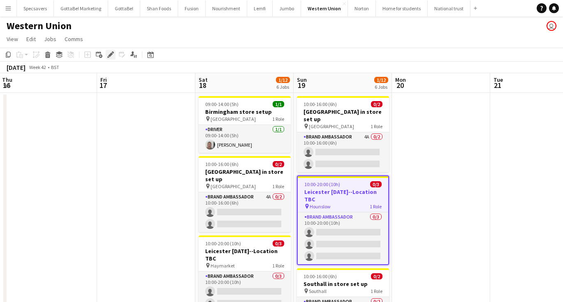
click at [108, 55] on icon "Edit" at bounding box center [110, 54] width 7 height 7
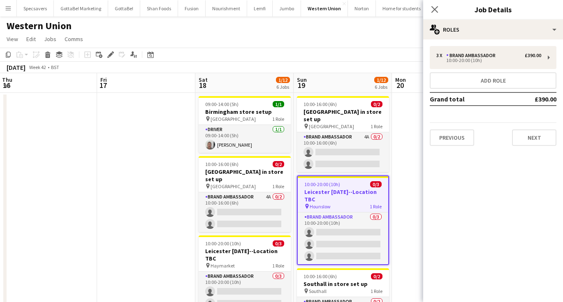
click at [267, 30] on div "Western Union user" at bounding box center [281, 24] width 563 height 16
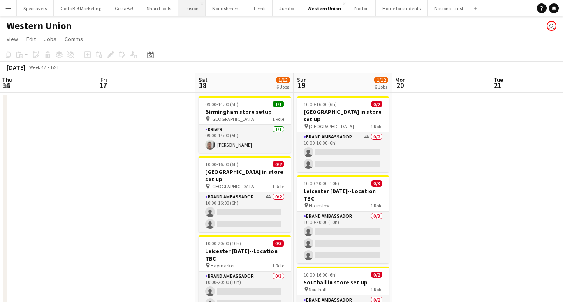
click at [181, 7] on button "Fusion Close" at bounding box center [192, 8] width 28 height 16
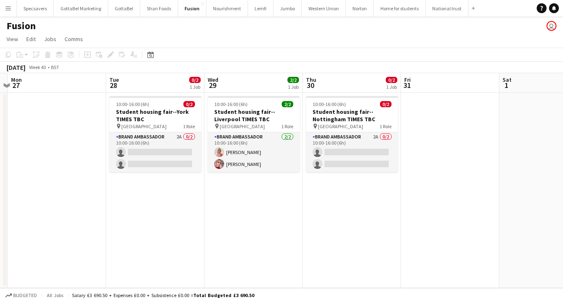
scroll to position [0, 288]
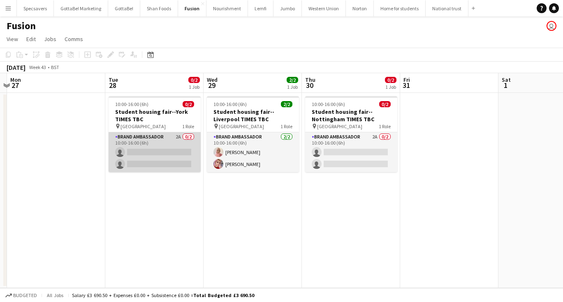
click at [158, 150] on app-card-role "Brand Ambassador 2A 0/2 10:00-16:00 (6h) single-neutral-actions single-neutral-…" at bounding box center [155, 153] width 92 height 40
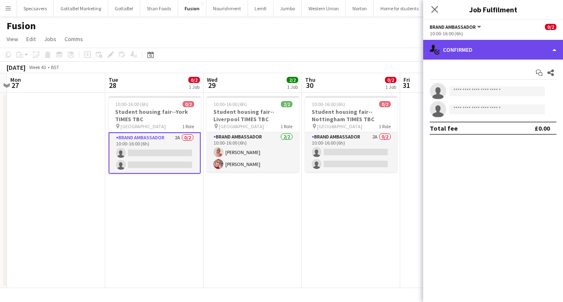
click at [503, 56] on div "single-neutral-actions-check-2 Confirmed" at bounding box center [493, 50] width 140 height 20
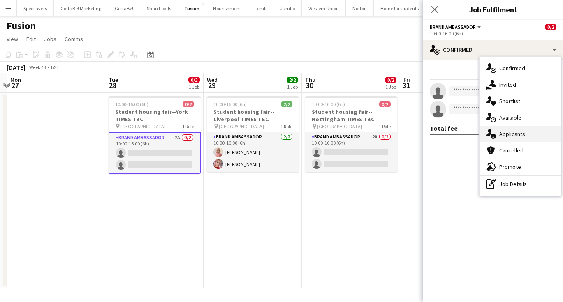
click at [512, 133] on span "Applicants" at bounding box center [513, 133] width 26 height 7
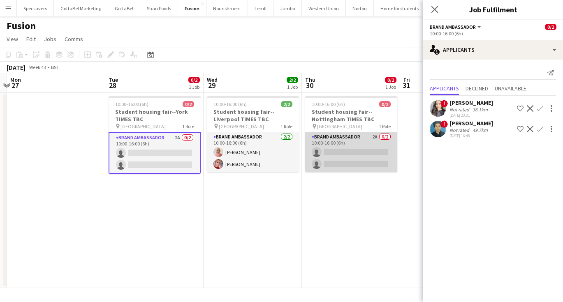
click at [331, 144] on app-card-role "Brand Ambassador 2A 0/2 10:00-16:00 (6h) single-neutral-actions single-neutral-…" at bounding box center [351, 153] width 92 height 40
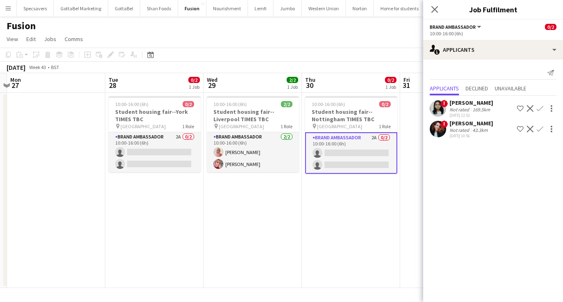
click at [344, 220] on app-date-cell "10:00-16:00 (6h) 0/2 Student housing fair--Nottingham TIMES TBC pin University …" at bounding box center [351, 190] width 98 height 195
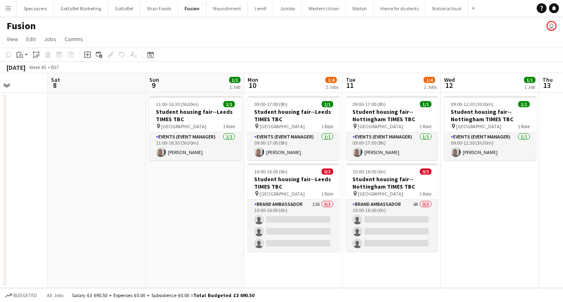
scroll to position [0, 347]
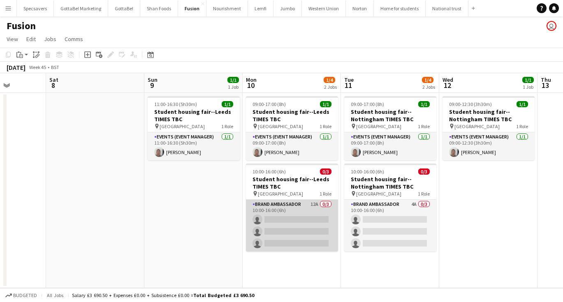
click at [297, 215] on app-card-role "Brand Ambassador 12A 0/3 10:00-16:00 (6h) single-neutral-actions single-neutral…" at bounding box center [292, 226] width 92 height 52
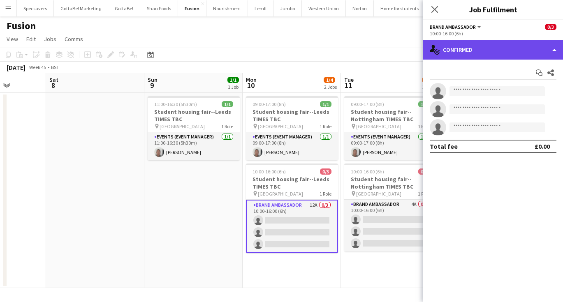
click at [476, 49] on div "single-neutral-actions-check-2 Confirmed" at bounding box center [493, 50] width 140 height 20
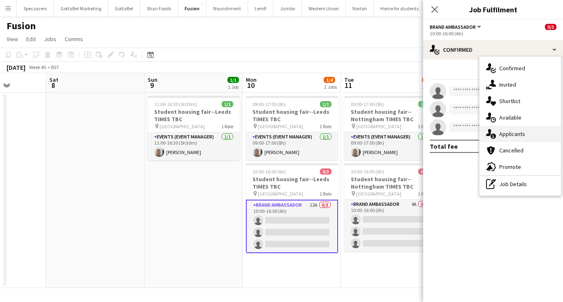
click at [502, 133] on span "Applicants" at bounding box center [513, 133] width 26 height 7
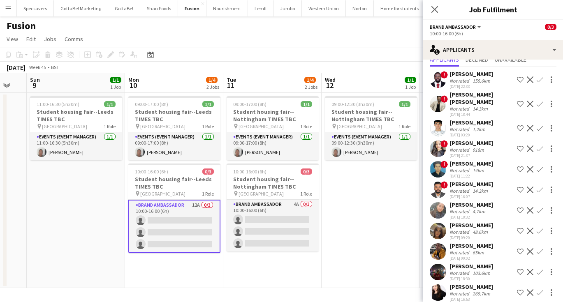
scroll to position [0, 272]
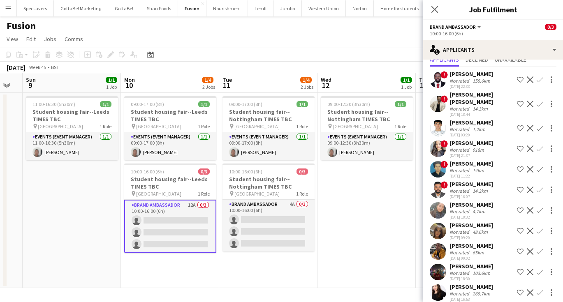
click at [359, 263] on app-date-cell "09:00-12:30 (3h30m) 1/1 Student housing fair--Nottingham TIMES TBC pin Universi…" at bounding box center [367, 190] width 98 height 195
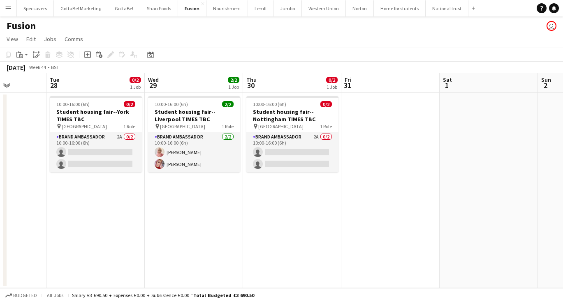
scroll to position [0, 237]
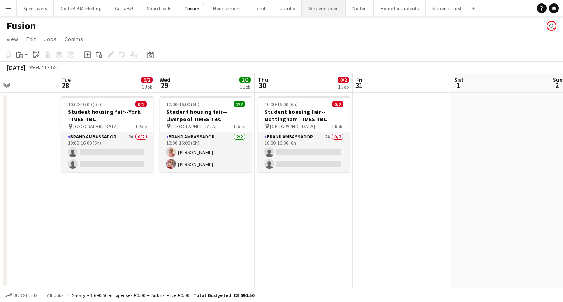
click at [318, 5] on button "Western Union Close" at bounding box center [324, 8] width 44 height 16
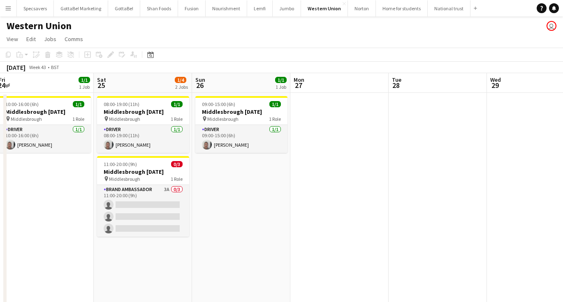
scroll to position [0, 201]
click at [193, 9] on button "Fusion Close" at bounding box center [192, 8] width 28 height 16
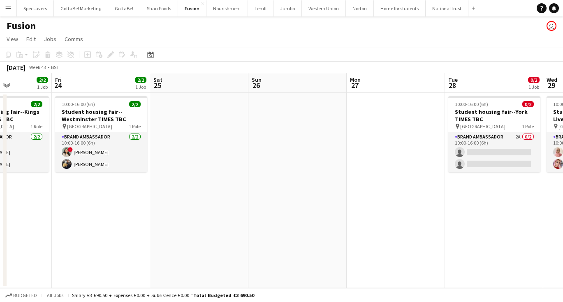
scroll to position [0, 243]
click at [7, 12] on button "Menu" at bounding box center [8, 8] width 16 height 16
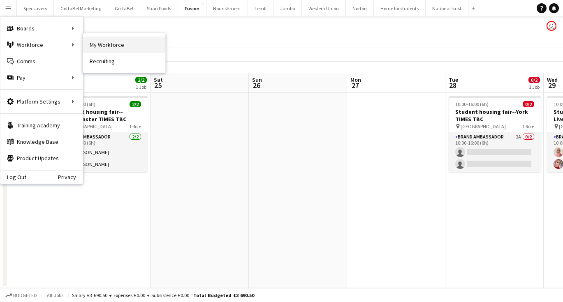
click at [114, 49] on link "My Workforce" at bounding box center [124, 45] width 82 height 16
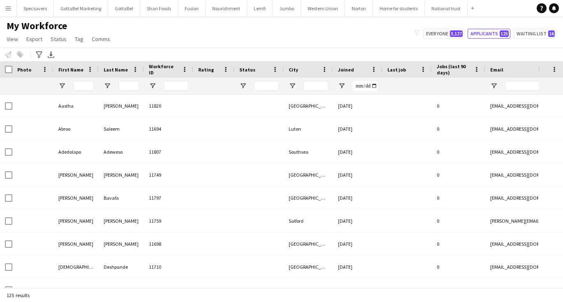
type input "***"
type input "**********"
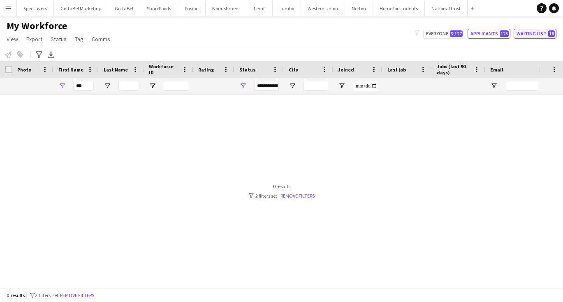
click at [529, 30] on button "Waiting list 16" at bounding box center [535, 34] width 43 height 10
type input "**********"
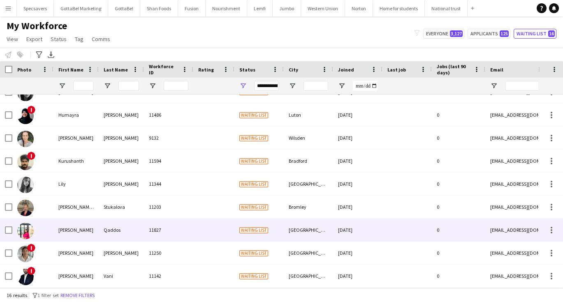
click at [192, 238] on div "11827" at bounding box center [168, 230] width 49 height 23
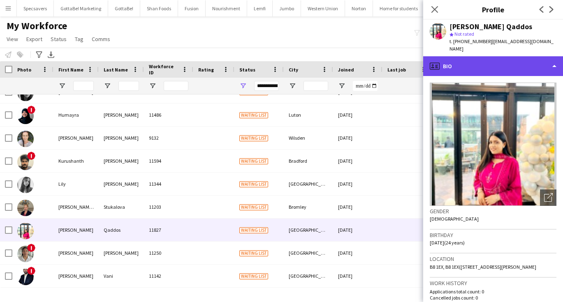
click at [497, 69] on div "profile Bio" at bounding box center [493, 66] width 140 height 20
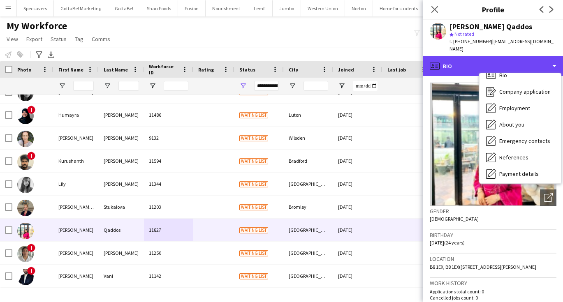
scroll to position [4, 0]
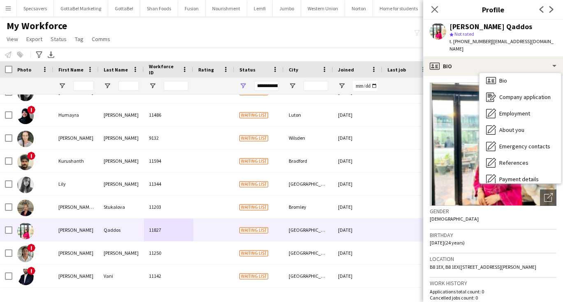
click at [491, 237] on h3 "Birthday" at bounding box center [493, 235] width 127 height 7
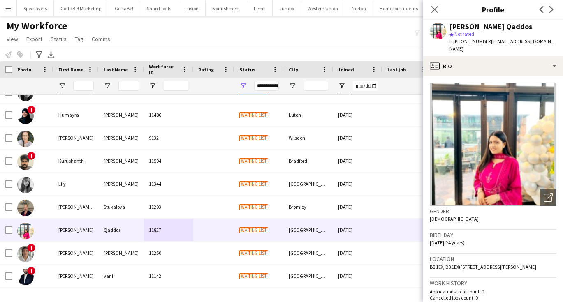
drag, startPoint x: 460, startPoint y: 265, endPoint x: 555, endPoint y: 266, distance: 95.1
click at [555, 266] on div "Location B8 1EX, B8 1EX([STREET_ADDRESS][PERSON_NAME]" at bounding box center [493, 266] width 127 height 24
copy span "([STREET_ADDRESS][PERSON_NAME]"
click at [301, 33] on div "My Workforce View Views Default view New view Update view Delete view Edit name…" at bounding box center [281, 34] width 563 height 28
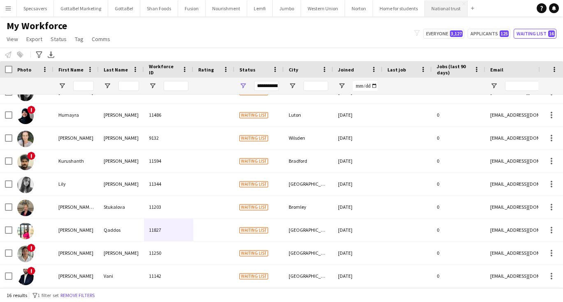
click at [431, 7] on button "National trust Close" at bounding box center [446, 8] width 43 height 16
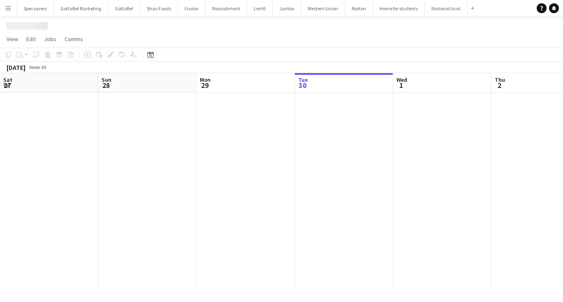
scroll to position [0, 197]
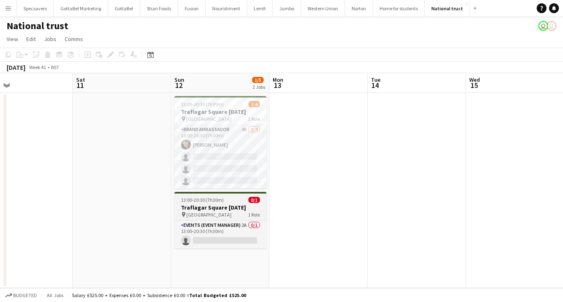
drag, startPoint x: 240, startPoint y: 211, endPoint x: 228, endPoint y: 211, distance: 12.8
click at [238, 211] on app-calendar-viewport "Tue 7 Wed 8 Thu 9 Fri 10 Sat 11 Sun 12 1/5 2 Jobs Mon 13 Tue 14 Wed 15 Thu 16 F…" at bounding box center [281, 180] width 563 height 215
click at [228, 211] on h3 "Traflagar Square [DATE]" at bounding box center [218, 207] width 92 height 7
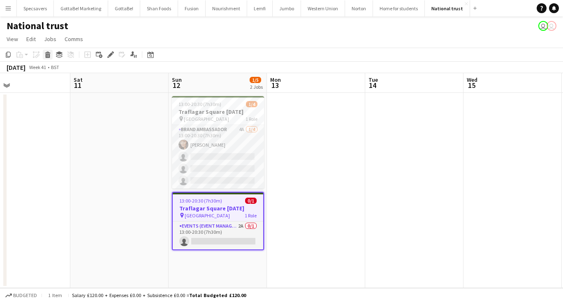
click at [50, 53] on icon at bounding box center [47, 52] width 5 height 2
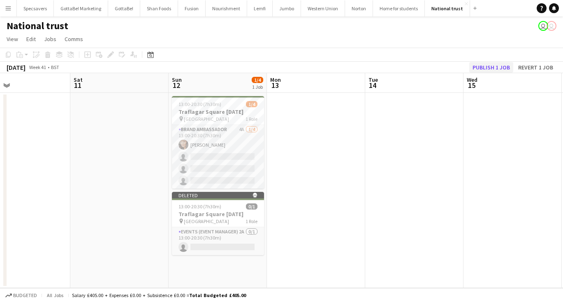
click at [483, 65] on button "Publish 1 job" at bounding box center [492, 67] width 44 height 11
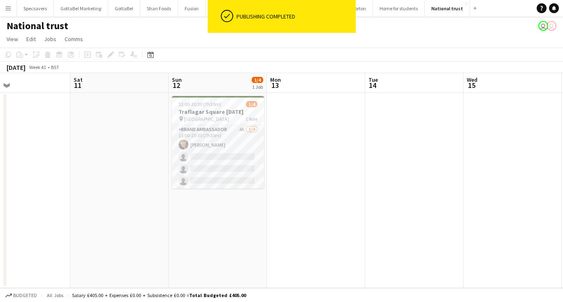
click at [371, 220] on app-date-cell at bounding box center [414, 190] width 98 height 195
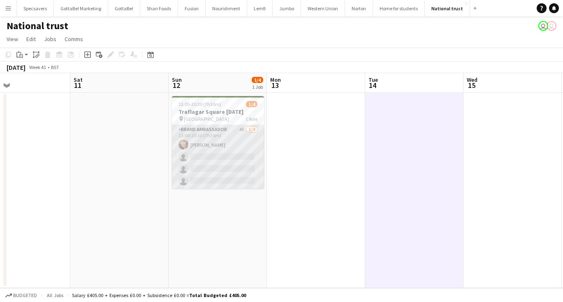
click at [196, 170] on app-card-role "Brand Ambassador 4A [DATE] 13:00-20:30 (7h30m) [PERSON_NAME] single-neutral-act…" at bounding box center [218, 157] width 92 height 64
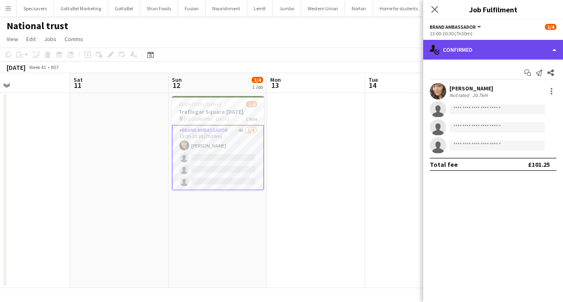
click at [497, 51] on div "single-neutral-actions-check-2 Confirmed" at bounding box center [493, 50] width 140 height 20
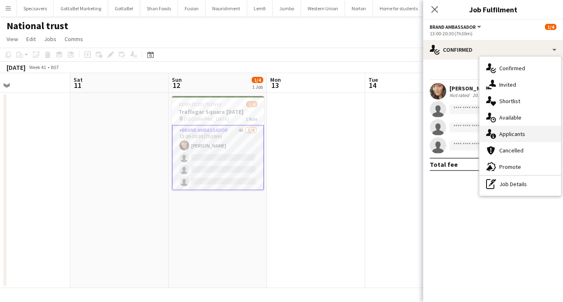
click at [511, 135] on span "Applicants" at bounding box center [513, 133] width 26 height 7
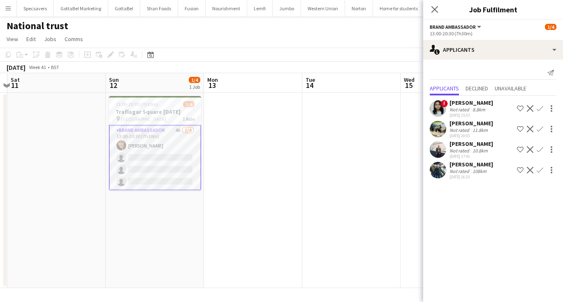
scroll to position [0, 189]
click at [201, 214] on app-date-cell "13:00-20:30 (7h30m) 1/4 Traflagar Square [DATE] pin Trafalgar Square 1 Role Bra…" at bounding box center [155, 190] width 98 height 195
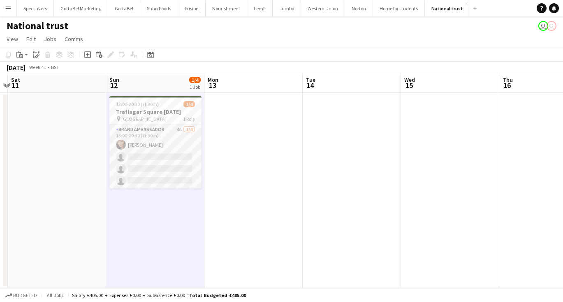
click at [260, 211] on app-date-cell at bounding box center [254, 190] width 98 height 195
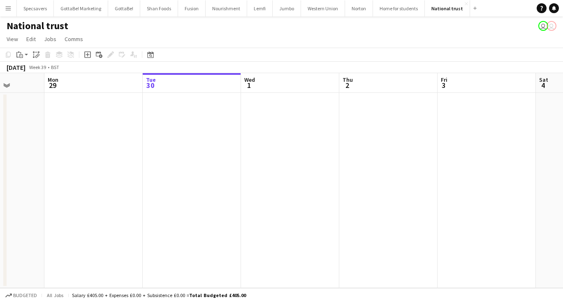
scroll to position [0, 251]
click at [9, 8] on app-icon "Menu" at bounding box center [8, 8] width 7 height 7
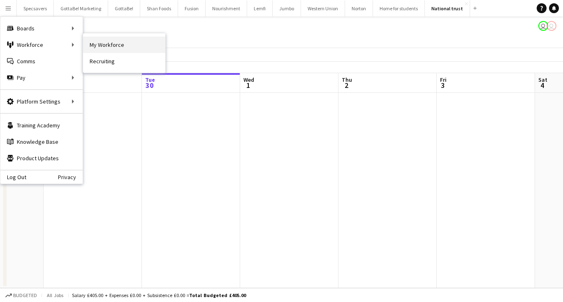
click at [109, 43] on link "My Workforce" at bounding box center [124, 45] width 82 height 16
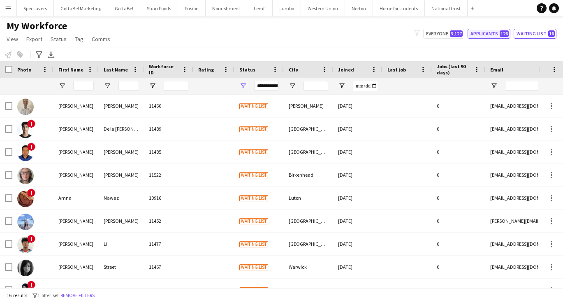
click at [499, 33] on button "Applicants 126" at bounding box center [489, 34] width 43 height 10
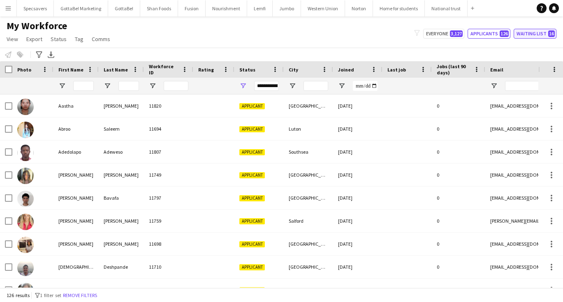
click at [534, 37] on button "Waiting list 16" at bounding box center [535, 34] width 43 height 10
type input "**********"
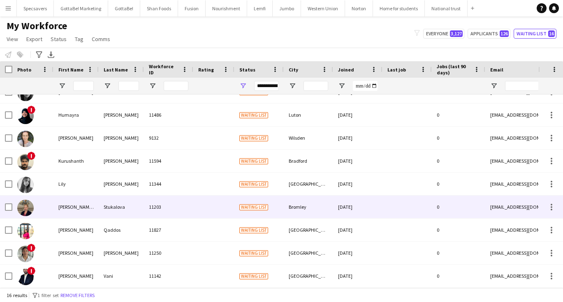
scroll to position [175, 0]
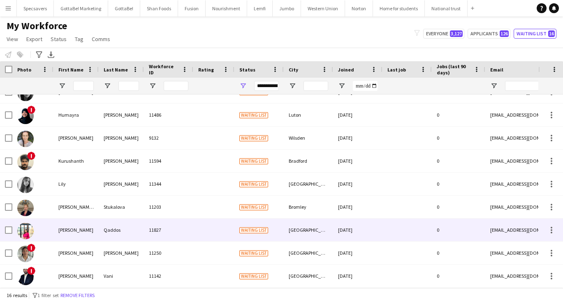
click at [142, 233] on div "Qaddos" at bounding box center [121, 230] width 45 height 23
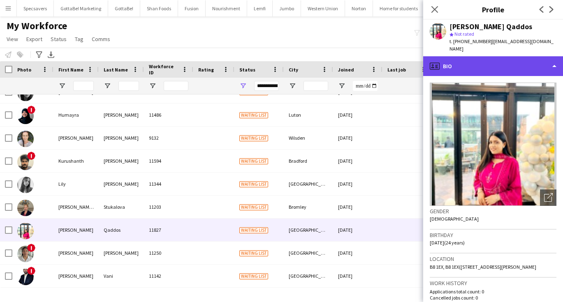
click at [539, 60] on div "profile Bio" at bounding box center [493, 66] width 140 height 20
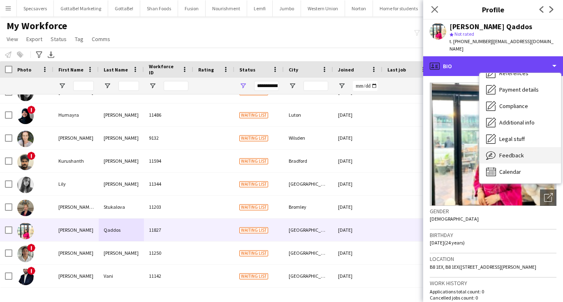
scroll to position [94, 0]
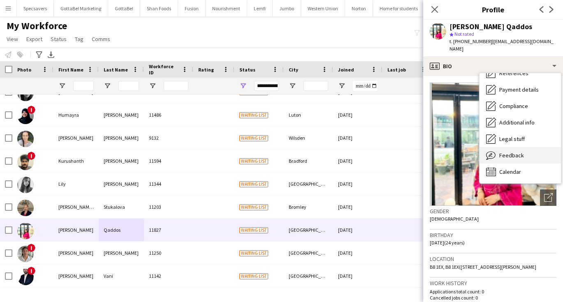
click at [525, 153] on div "Feedback Feedback" at bounding box center [520, 155] width 81 height 16
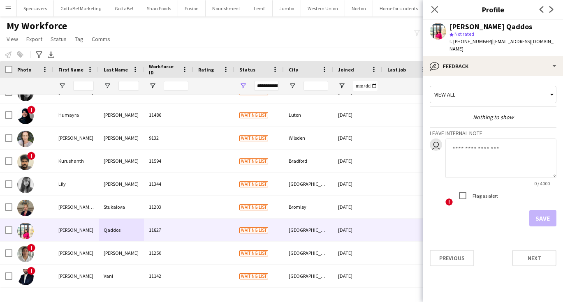
click at [476, 161] on textarea at bounding box center [501, 158] width 111 height 39
type textarea "**********"
click at [545, 219] on button "Save" at bounding box center [543, 218] width 27 height 16
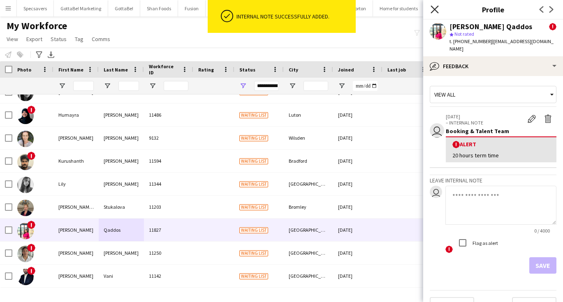
click at [437, 8] on icon "Close pop-in" at bounding box center [435, 9] width 8 height 8
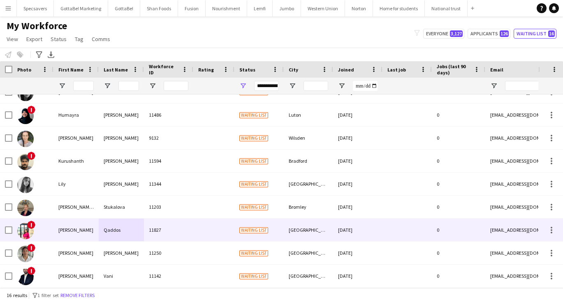
click at [83, 233] on div "[PERSON_NAME]" at bounding box center [75, 230] width 45 height 23
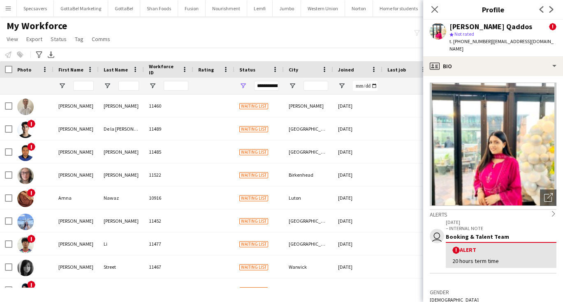
scroll to position [0, 0]
click at [263, 49] on div "Notify workforce Add to tag Select at least one crew to tag him or her. Advance…" at bounding box center [281, 55] width 563 height 14
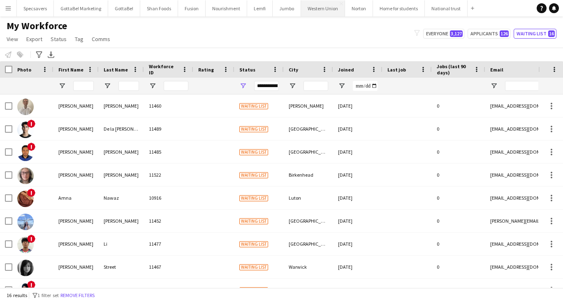
click at [329, 14] on button "Western Union Close" at bounding box center [323, 8] width 44 height 16
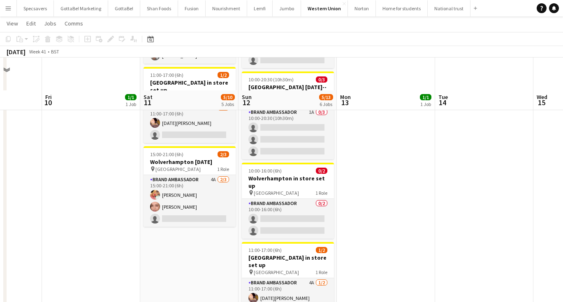
scroll to position [233, 0]
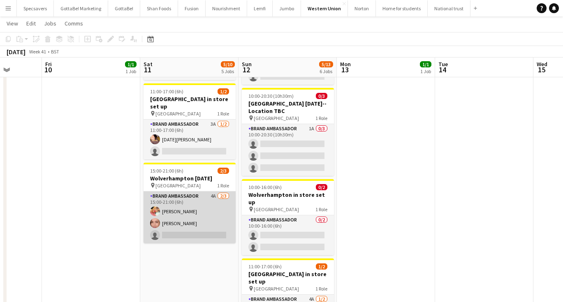
click at [183, 210] on app-card-role "Brand Ambassador 4A [DATE] 15:00-21:00 (6h) [PERSON_NAME] [PERSON_NAME] single-…" at bounding box center [190, 218] width 92 height 52
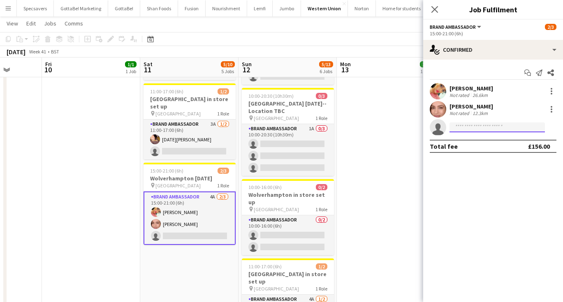
click at [473, 126] on input at bounding box center [497, 128] width 95 height 10
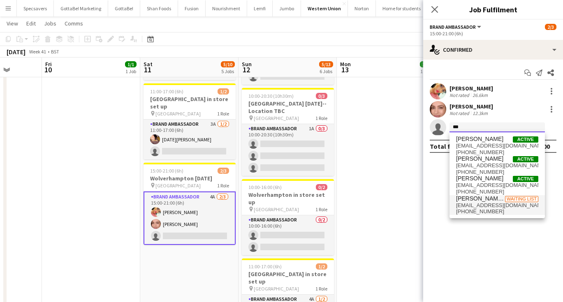
type input "***"
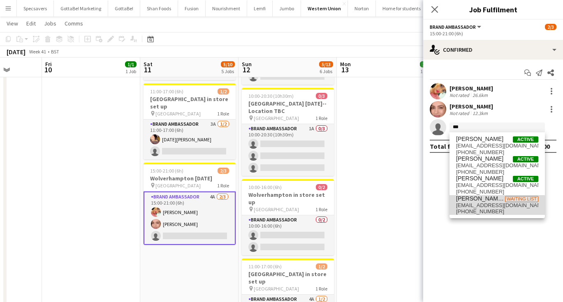
click at [488, 206] on span "[EMAIL_ADDRESS][DOMAIN_NAME]" at bounding box center [497, 205] width 82 height 7
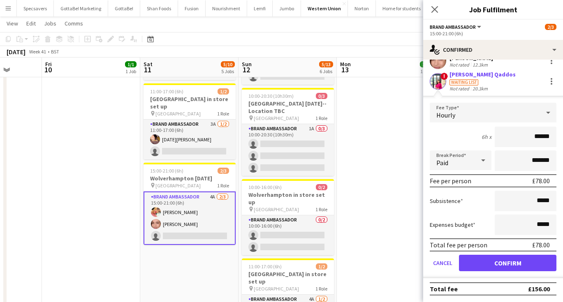
scroll to position [49, 0]
click at [501, 267] on button "Confirm" at bounding box center [508, 263] width 98 height 16
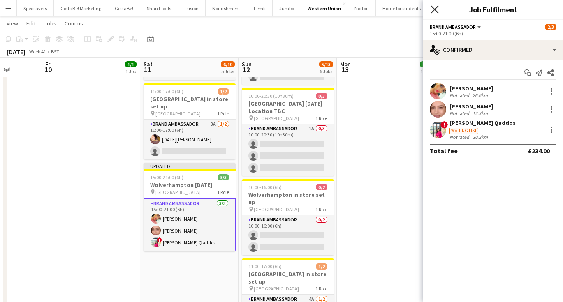
click at [434, 9] on icon "Close pop-in" at bounding box center [435, 9] width 8 height 8
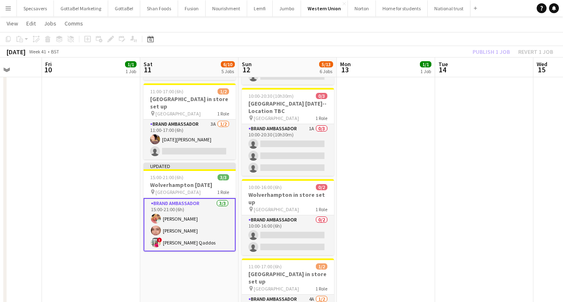
click at [432, 162] on app-date-cell "08:00-19:00 (11h) 1/1 Wembley [DATE] pin Wembley 1 Role Driver [DATE] 08:00-19:…" at bounding box center [386, 109] width 98 height 501
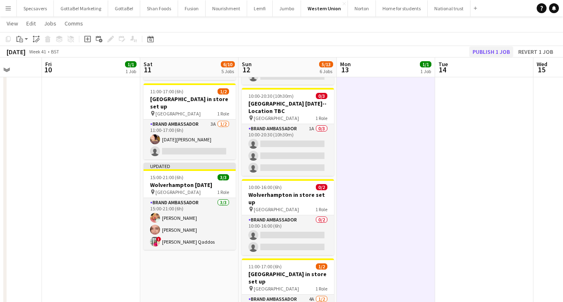
click at [497, 49] on button "Publish 1 job" at bounding box center [492, 52] width 44 height 11
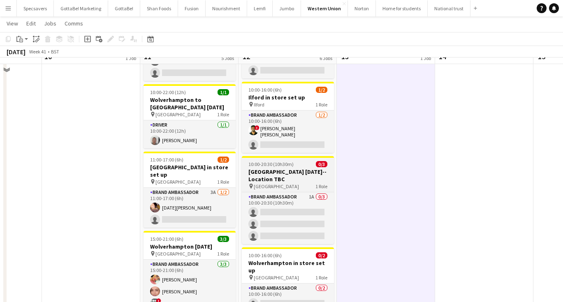
scroll to position [142, 0]
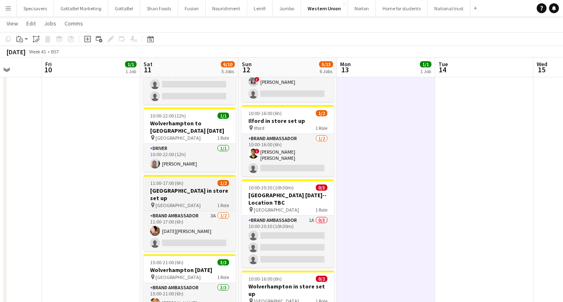
click at [180, 187] on h3 "[GEOGRAPHIC_DATA] in store set up" at bounding box center [190, 194] width 92 height 15
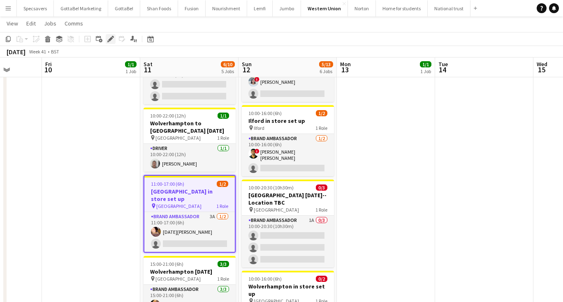
click at [106, 37] on div "Edit" at bounding box center [111, 39] width 10 height 10
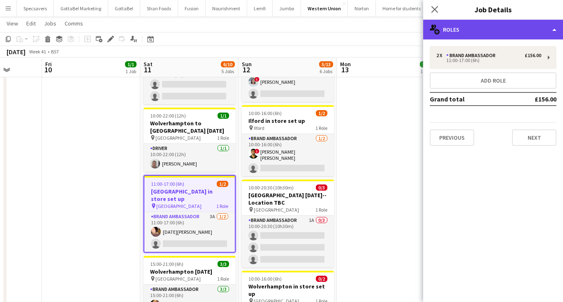
click at [499, 34] on div "multiple-users-add Roles" at bounding box center [493, 30] width 140 height 20
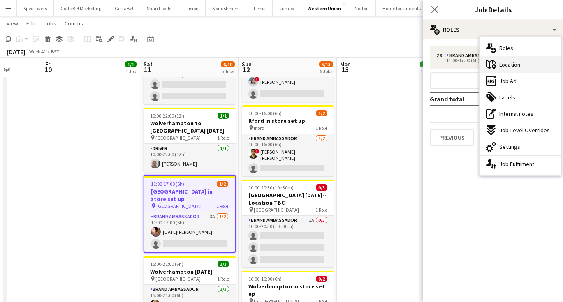
click at [518, 65] on span "Location" at bounding box center [510, 64] width 21 height 7
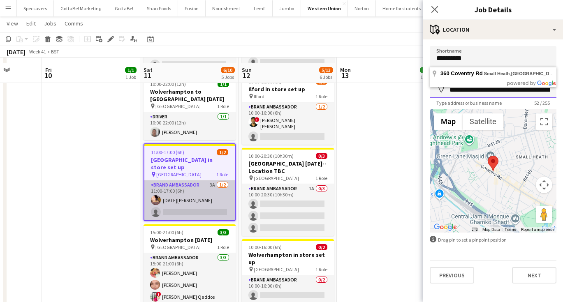
scroll to position [179, 0]
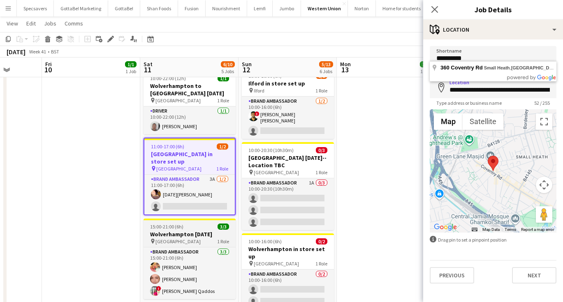
click at [175, 239] on span "[GEOGRAPHIC_DATA]" at bounding box center [178, 242] width 45 height 6
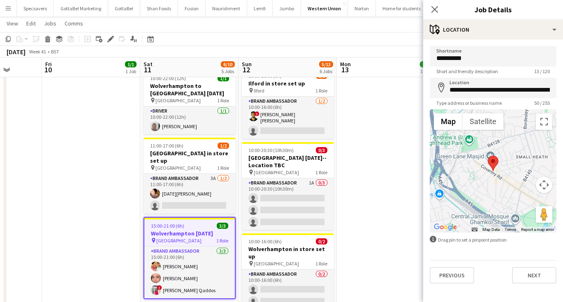
type input "**********"
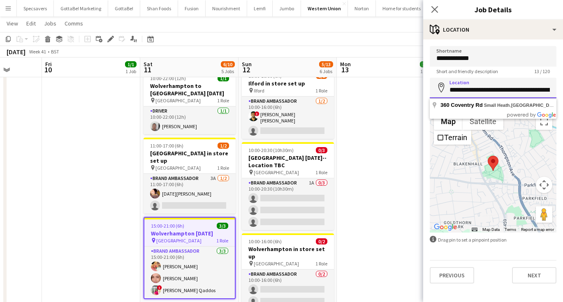
click at [488, 88] on input "**********" at bounding box center [493, 88] width 127 height 21
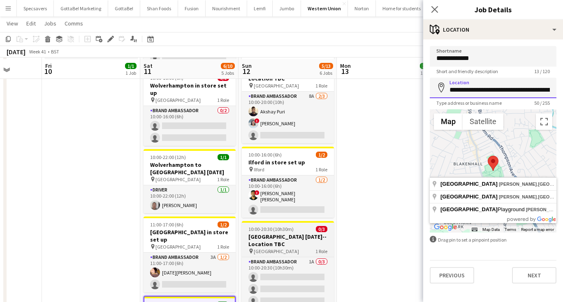
scroll to position [89, 0]
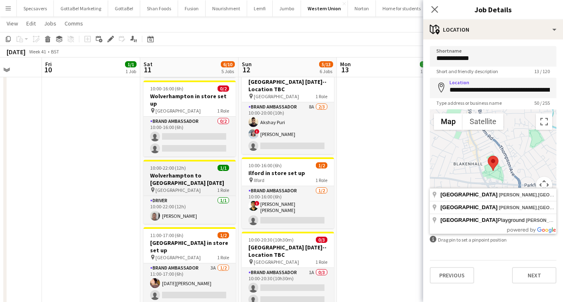
click at [191, 172] on h3 "Wolverhampton to [GEOGRAPHIC_DATA] [DATE]" at bounding box center [190, 179] width 92 height 15
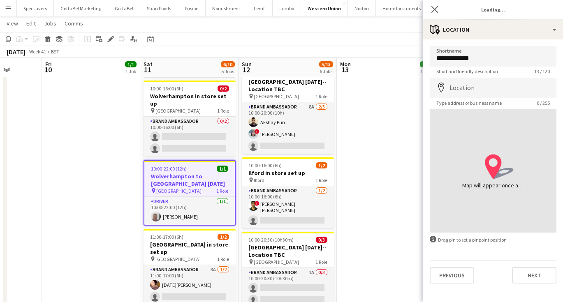
type input "**********"
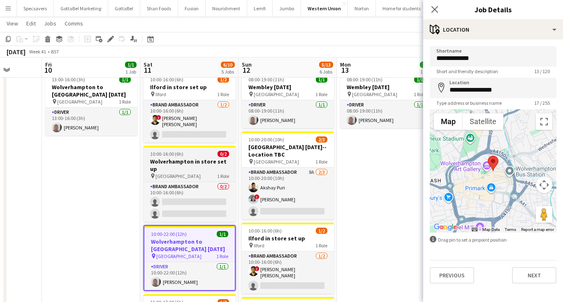
scroll to position [25, 0]
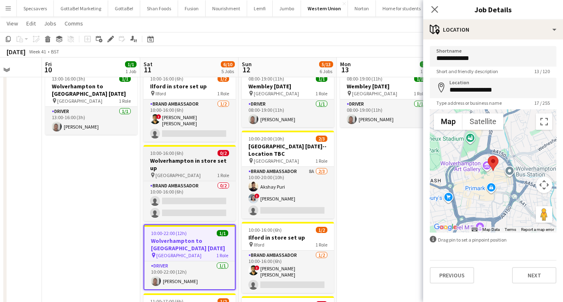
click at [193, 157] on h3 "Wolverhampton in store set up" at bounding box center [190, 164] width 92 height 15
type input "**********"
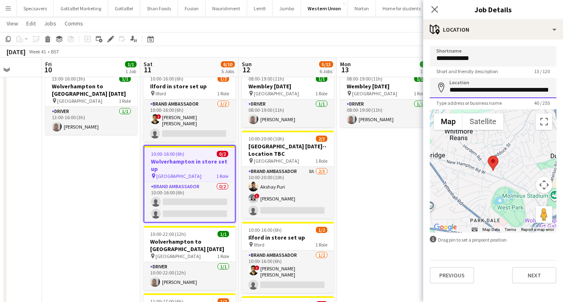
click at [500, 92] on input "**********" at bounding box center [493, 88] width 127 height 21
